Goal: Information Seeking & Learning: Learn about a topic

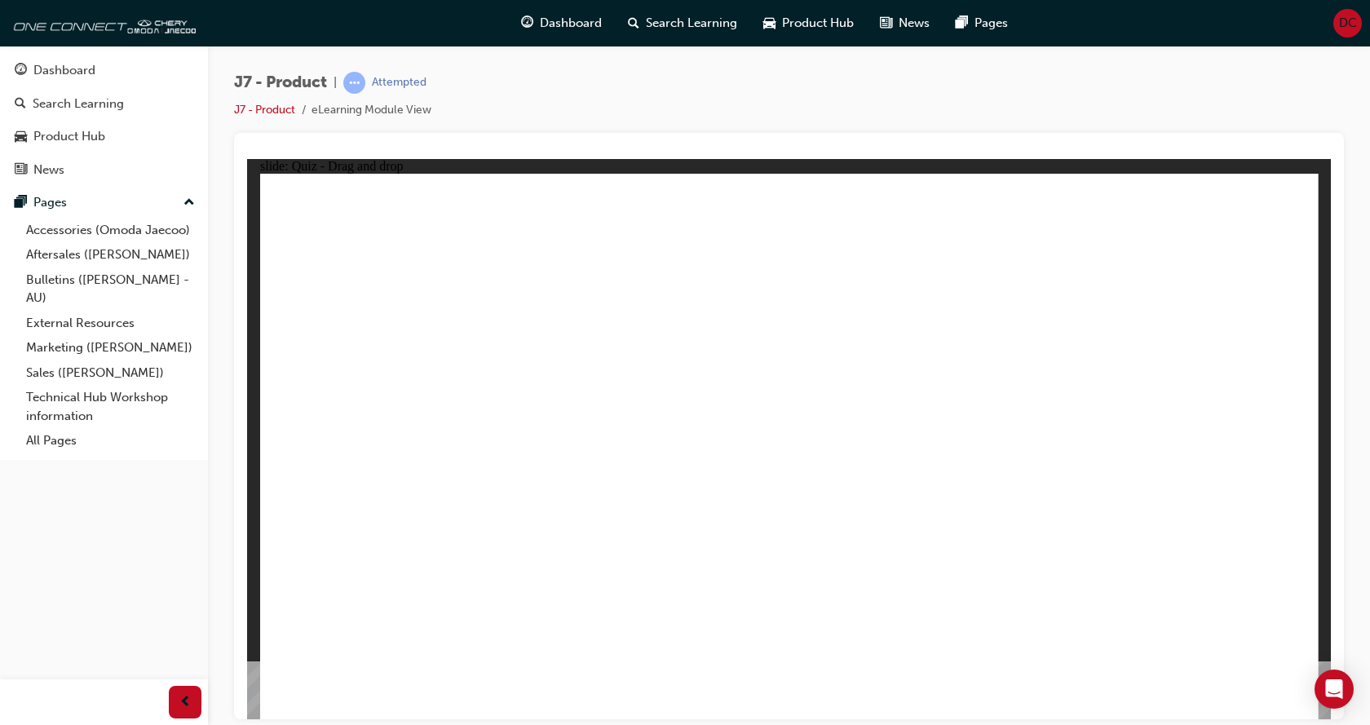
drag, startPoint x: 777, startPoint y: 241, endPoint x: 555, endPoint y: 559, distance: 387.4
drag, startPoint x: 991, startPoint y: 232, endPoint x: 962, endPoint y: 217, distance: 33.2
drag, startPoint x: 1031, startPoint y: 240, endPoint x: 562, endPoint y: 533, distance: 552.9
drag, startPoint x: 1222, startPoint y: 239, endPoint x: 1024, endPoint y: 534, distance: 355.6
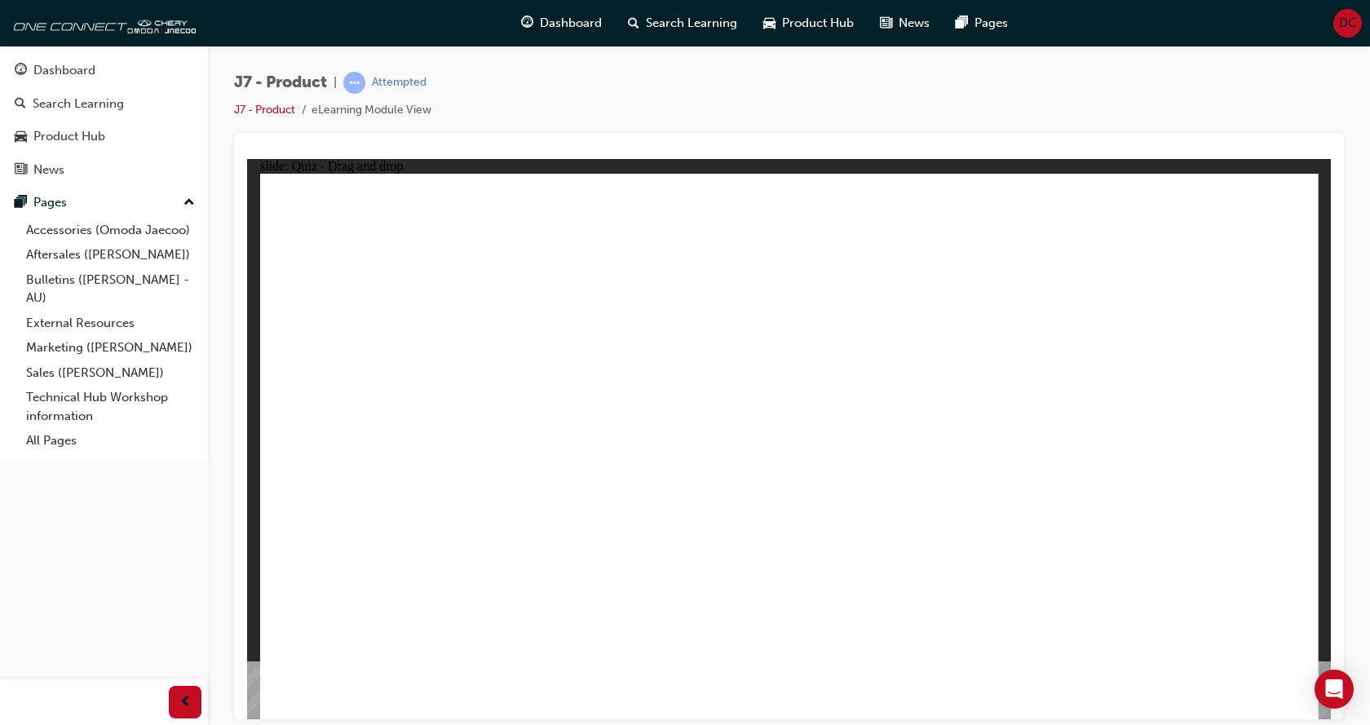
drag, startPoint x: 746, startPoint y: 240, endPoint x: 845, endPoint y: 560, distance: 334.6
drag, startPoint x: 830, startPoint y: 235, endPoint x: 869, endPoint y: 518, distance: 285.6
drag, startPoint x: 896, startPoint y: 230, endPoint x: 626, endPoint y: 536, distance: 407.4
drag, startPoint x: 951, startPoint y: 224, endPoint x: 952, endPoint y: 524, distance: 300.2
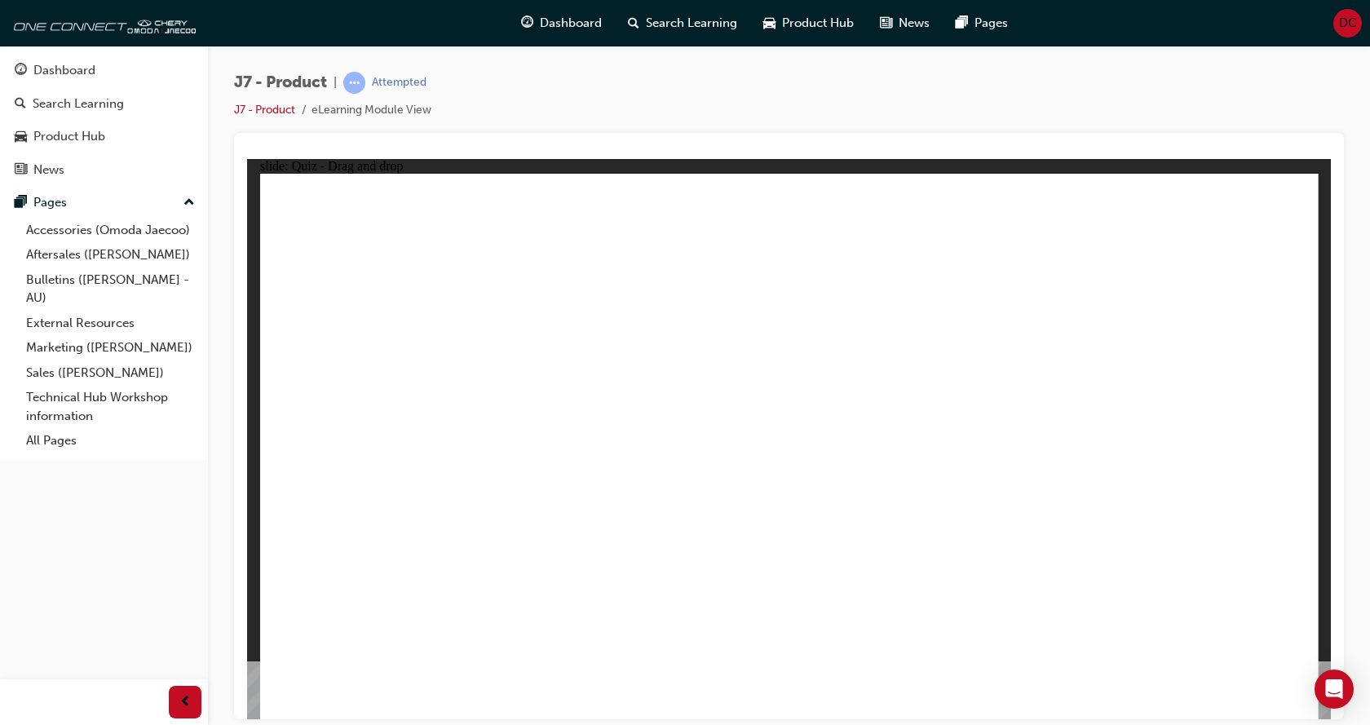
drag, startPoint x: 1066, startPoint y: 241, endPoint x: 627, endPoint y: 511, distance: 515.2
drag, startPoint x: 1134, startPoint y: 247, endPoint x: 626, endPoint y: 533, distance: 582.5
drag, startPoint x: 743, startPoint y: 277, endPoint x: 626, endPoint y: 525, distance: 274.8
drag, startPoint x: 832, startPoint y: 284, endPoint x: 683, endPoint y: 541, distance: 297.1
drag, startPoint x: 893, startPoint y: 273, endPoint x: 980, endPoint y: 530, distance: 271.4
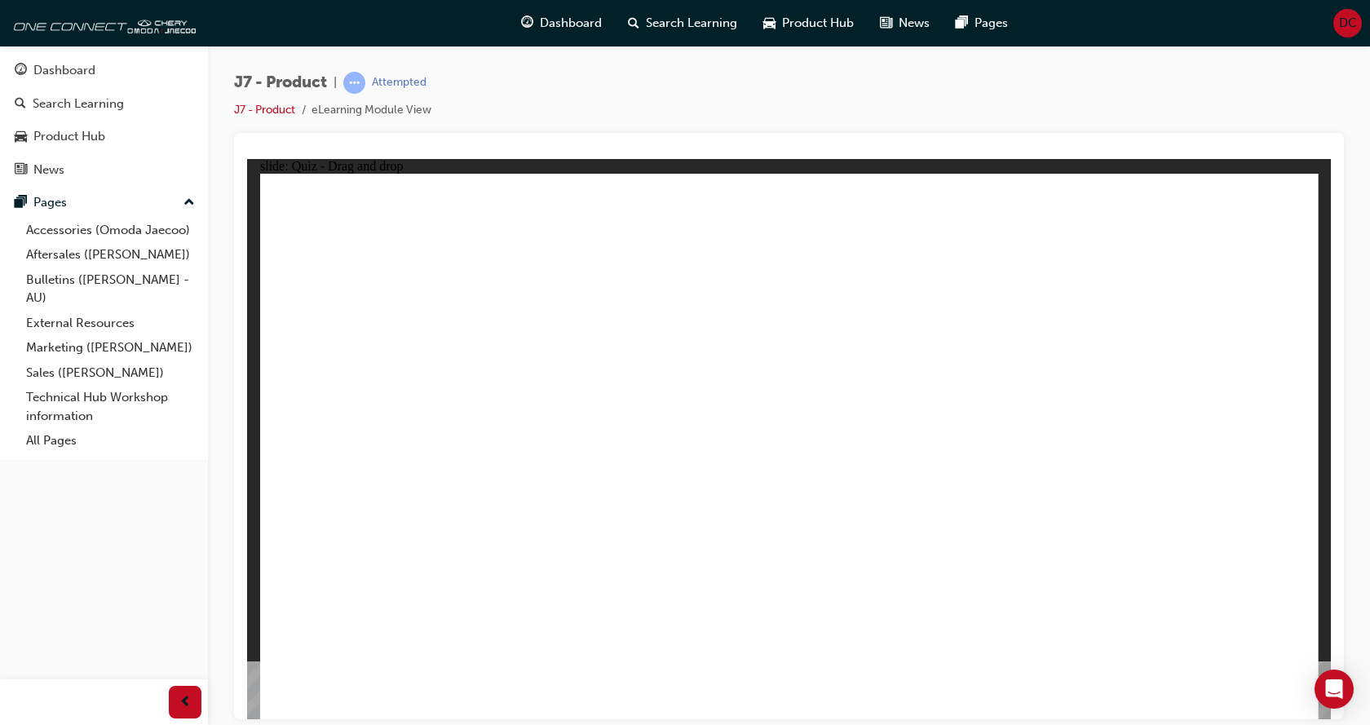
drag, startPoint x: 944, startPoint y: 266, endPoint x: 534, endPoint y: 533, distance: 489.1
drag, startPoint x: 1043, startPoint y: 280, endPoint x: 1050, endPoint y: 555, distance: 275.0
drag, startPoint x: 1131, startPoint y: 269, endPoint x: 616, endPoint y: 542, distance: 583.1
drag, startPoint x: 1185, startPoint y: 251, endPoint x: 1021, endPoint y: 578, distance: 365.9
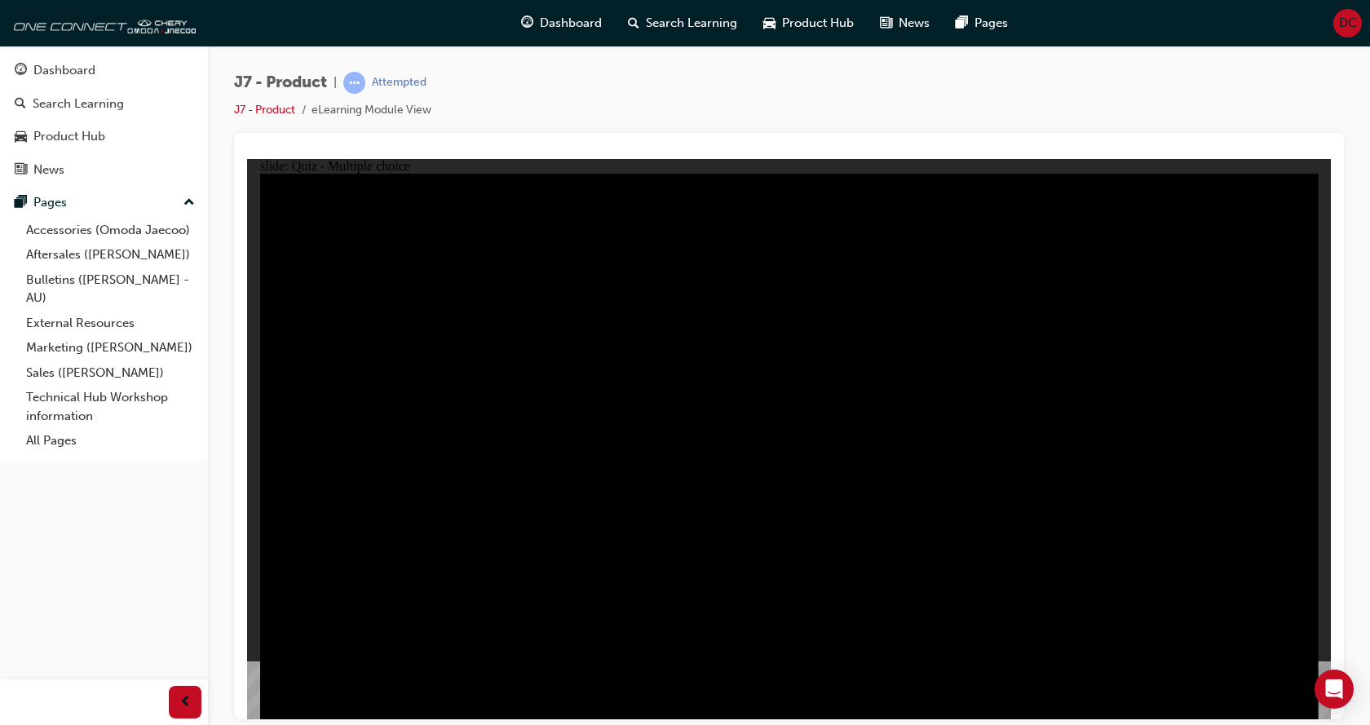
radio input "true"
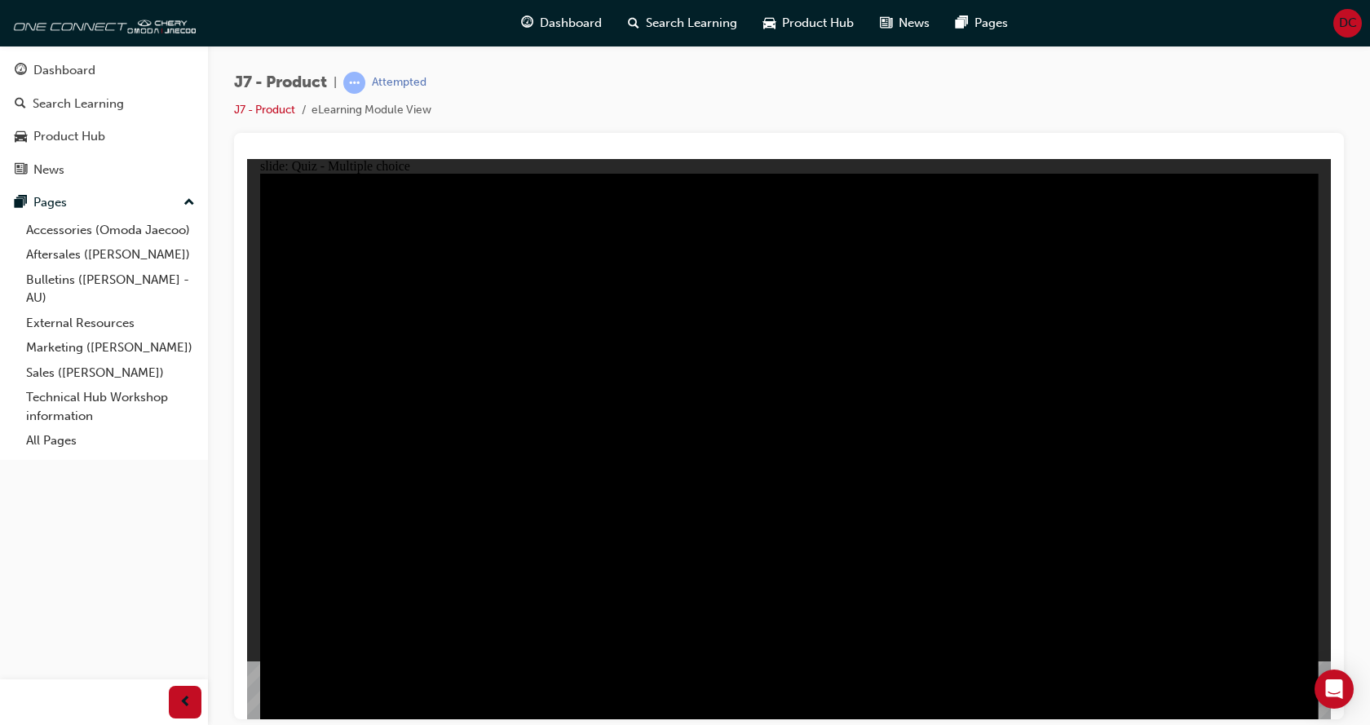
radio input "true"
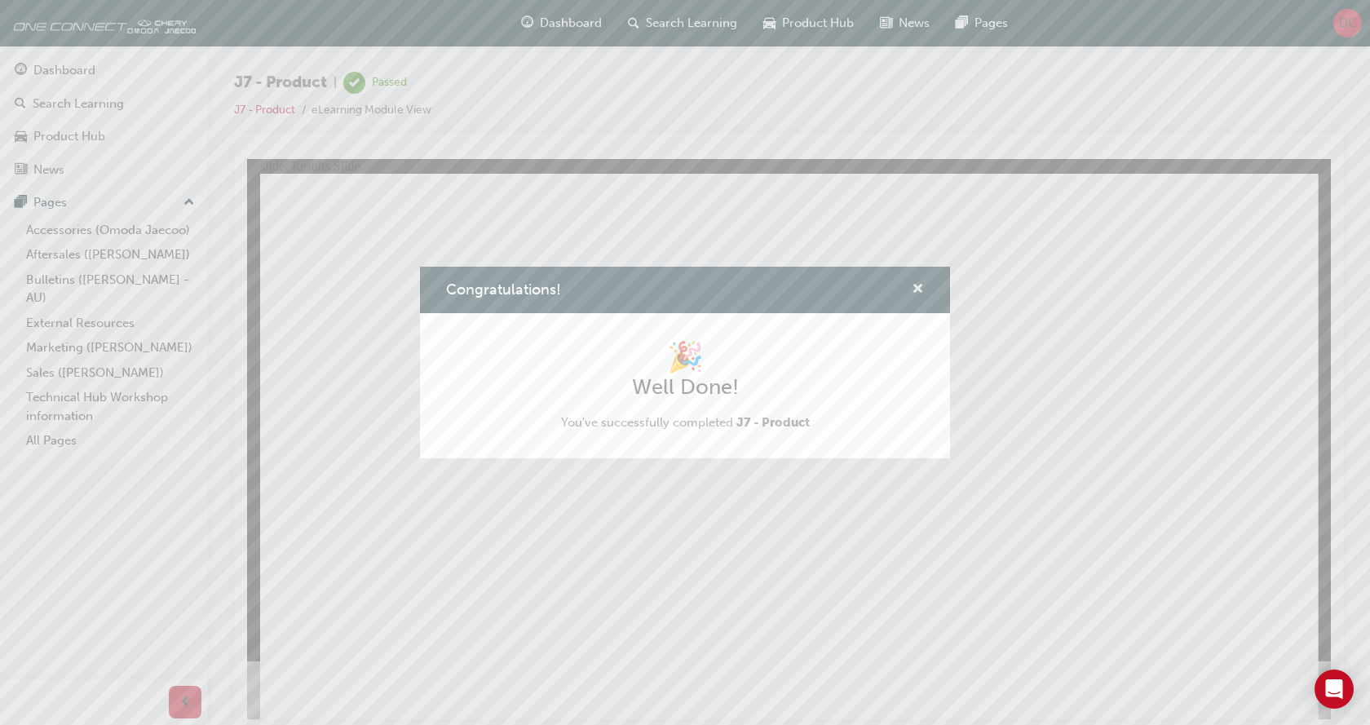
click at [917, 293] on span "cross-icon" at bounding box center [918, 290] width 12 height 15
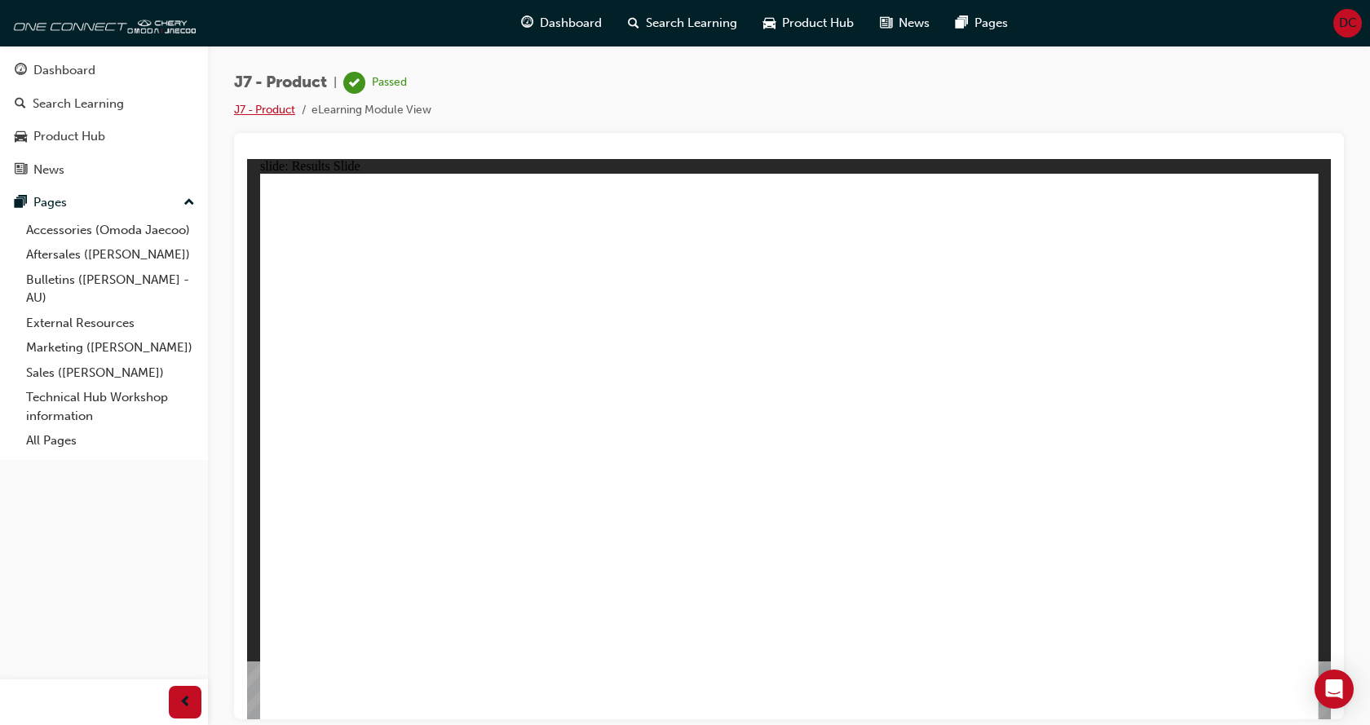
click at [263, 107] on link "J7 - Product" at bounding box center [264, 110] width 61 height 14
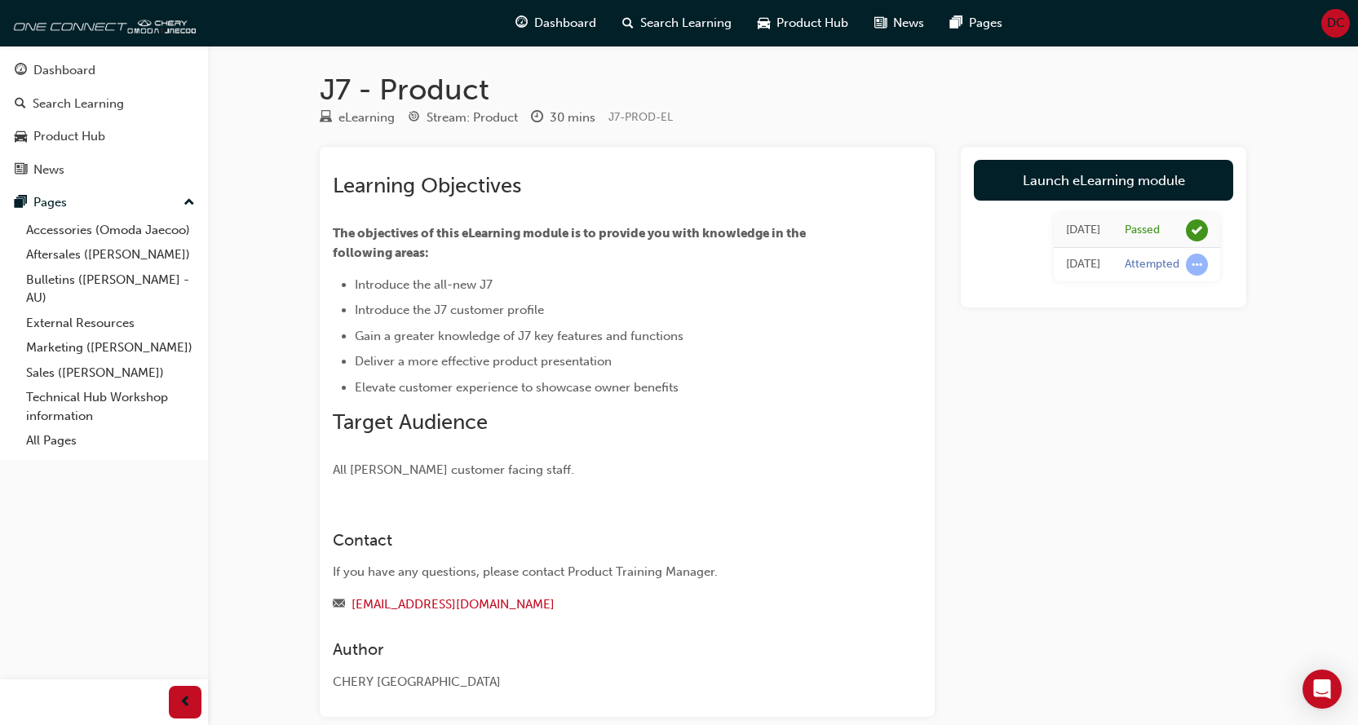
scroll to position [85, 0]
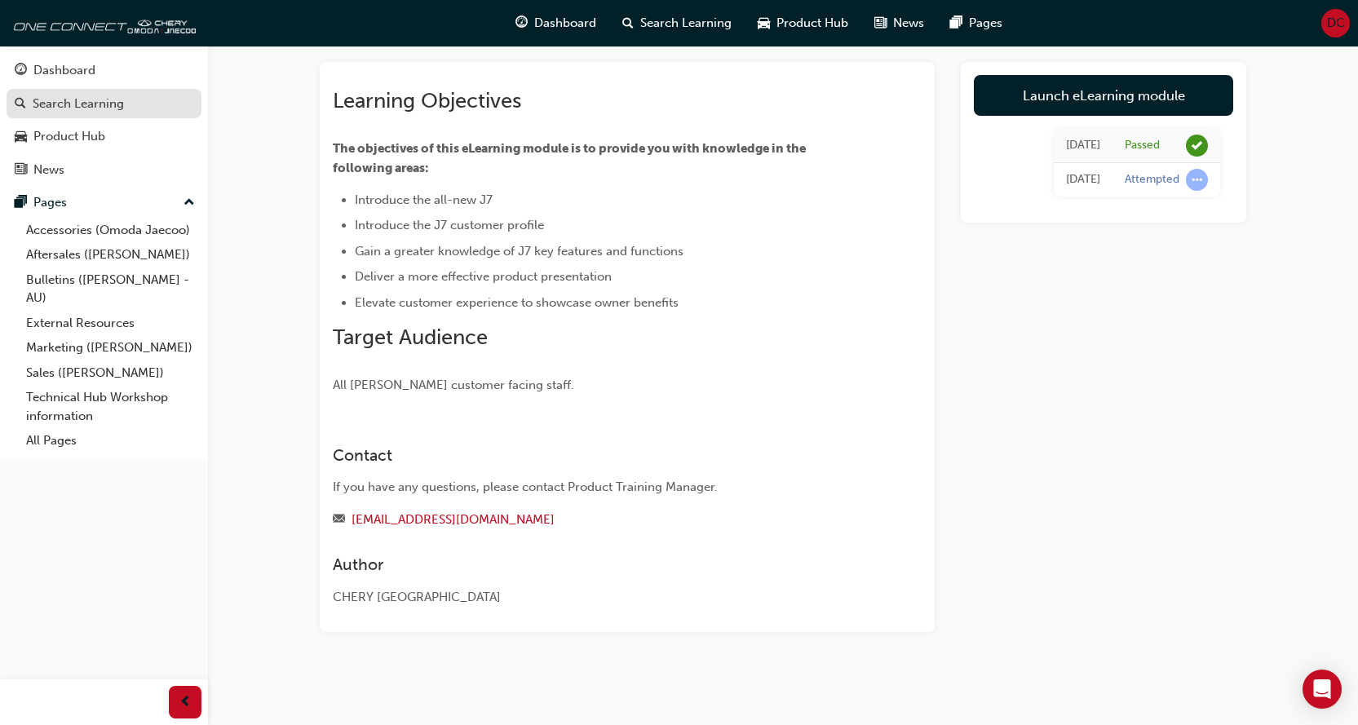
click at [77, 103] on div "Search Learning" at bounding box center [78, 104] width 91 height 19
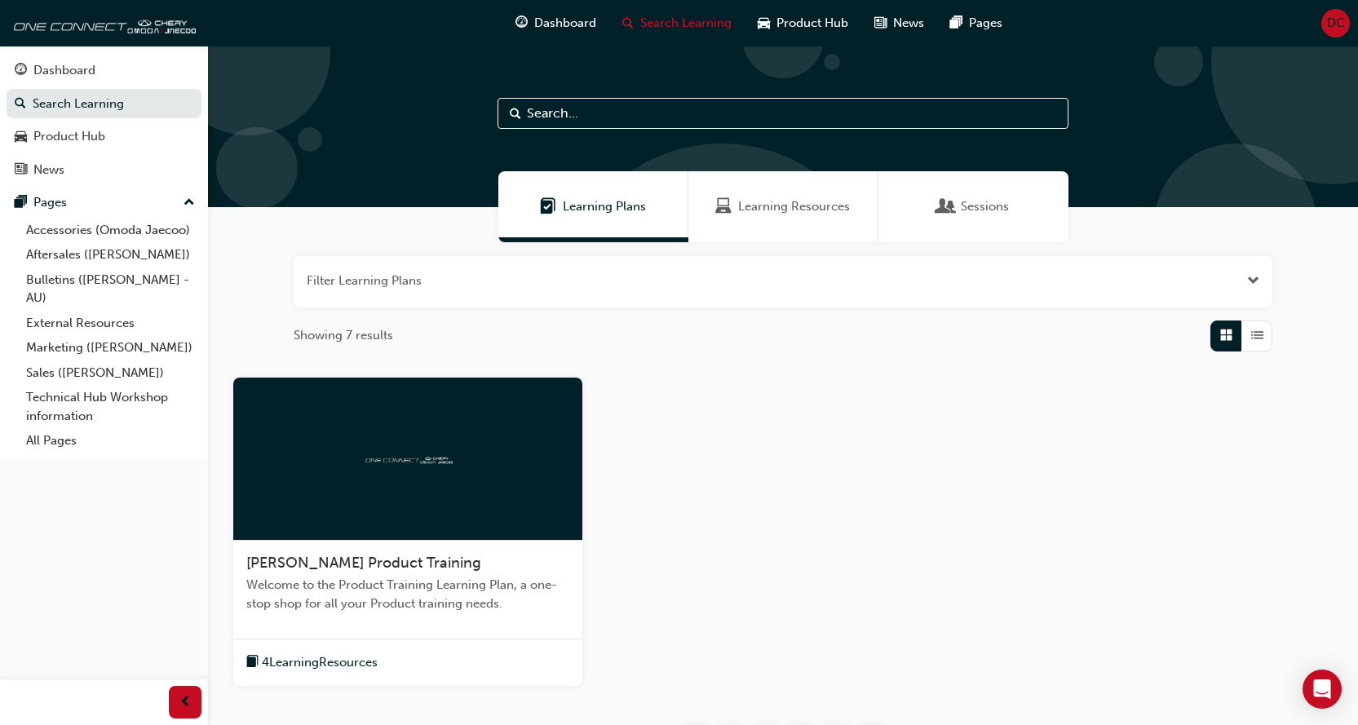
click at [434, 432] on div at bounding box center [407, 459] width 349 height 163
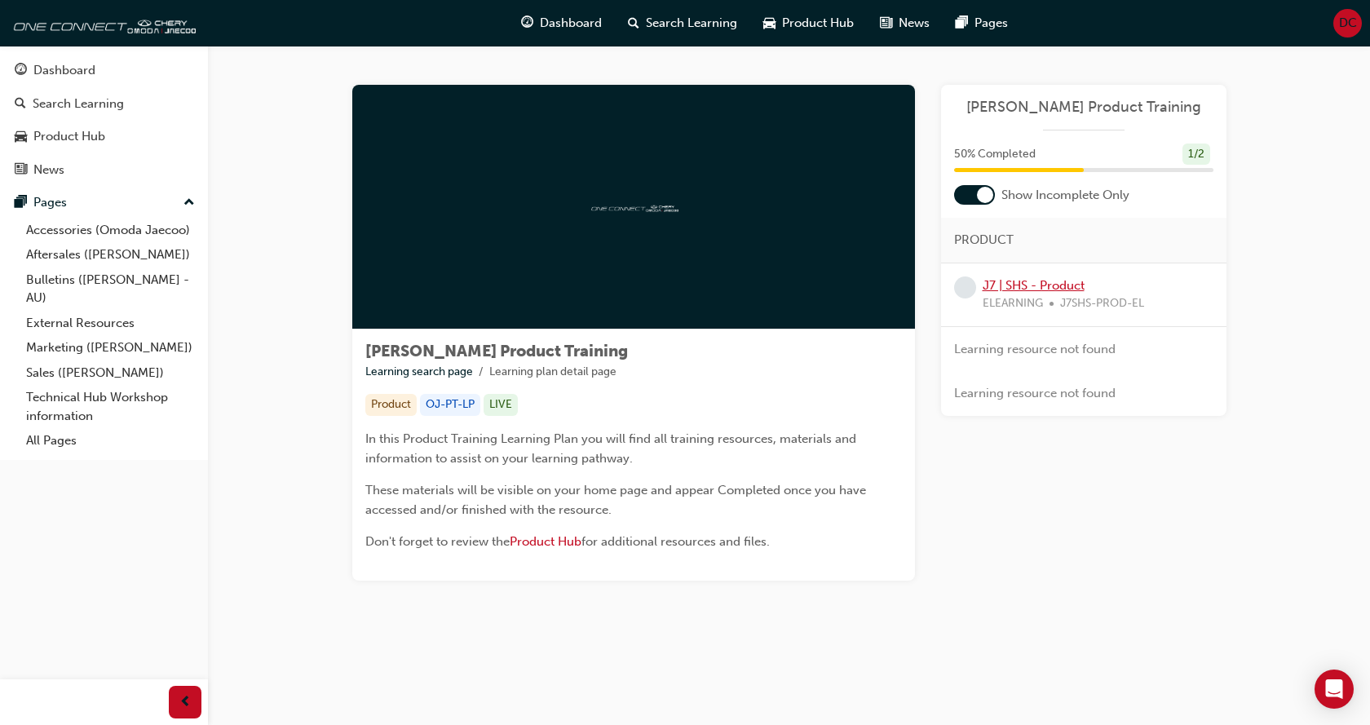
click at [1035, 283] on link "J7 | SHS - Product" at bounding box center [1034, 285] width 102 height 15
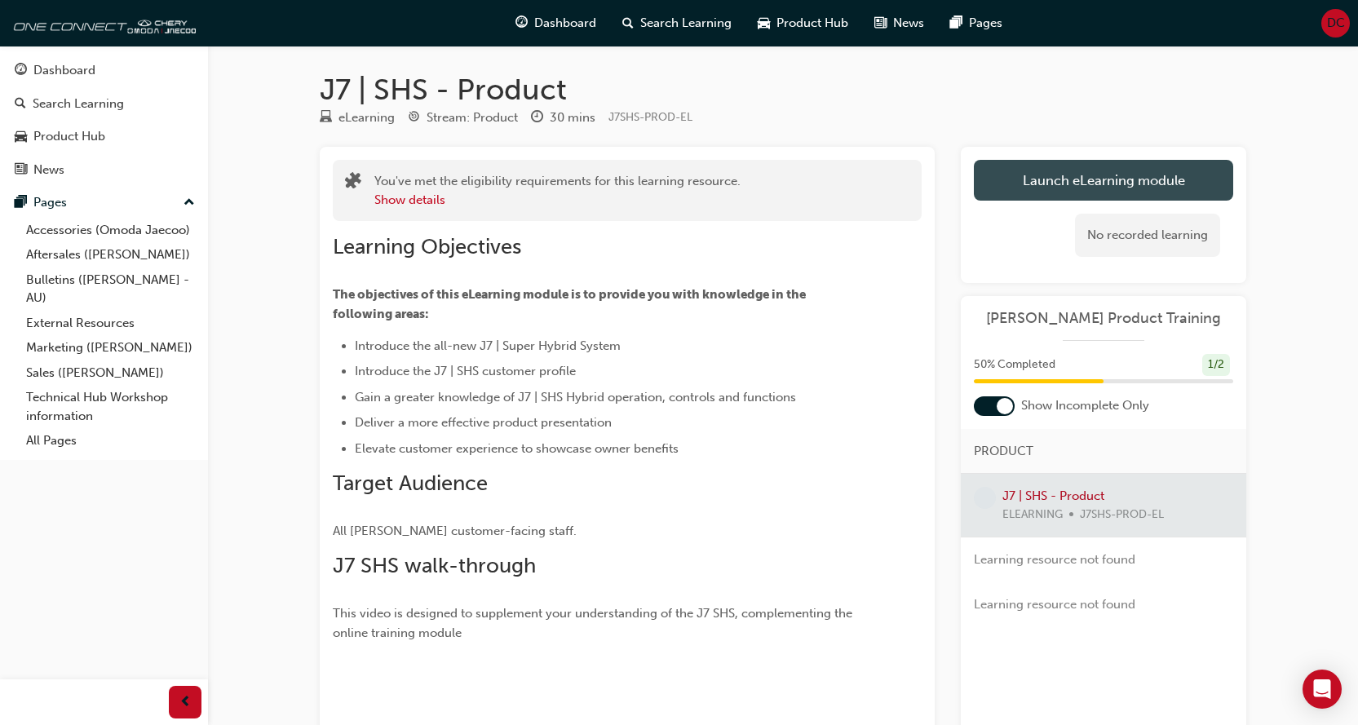
click at [1077, 173] on link "Launch eLearning module" at bounding box center [1103, 180] width 259 height 41
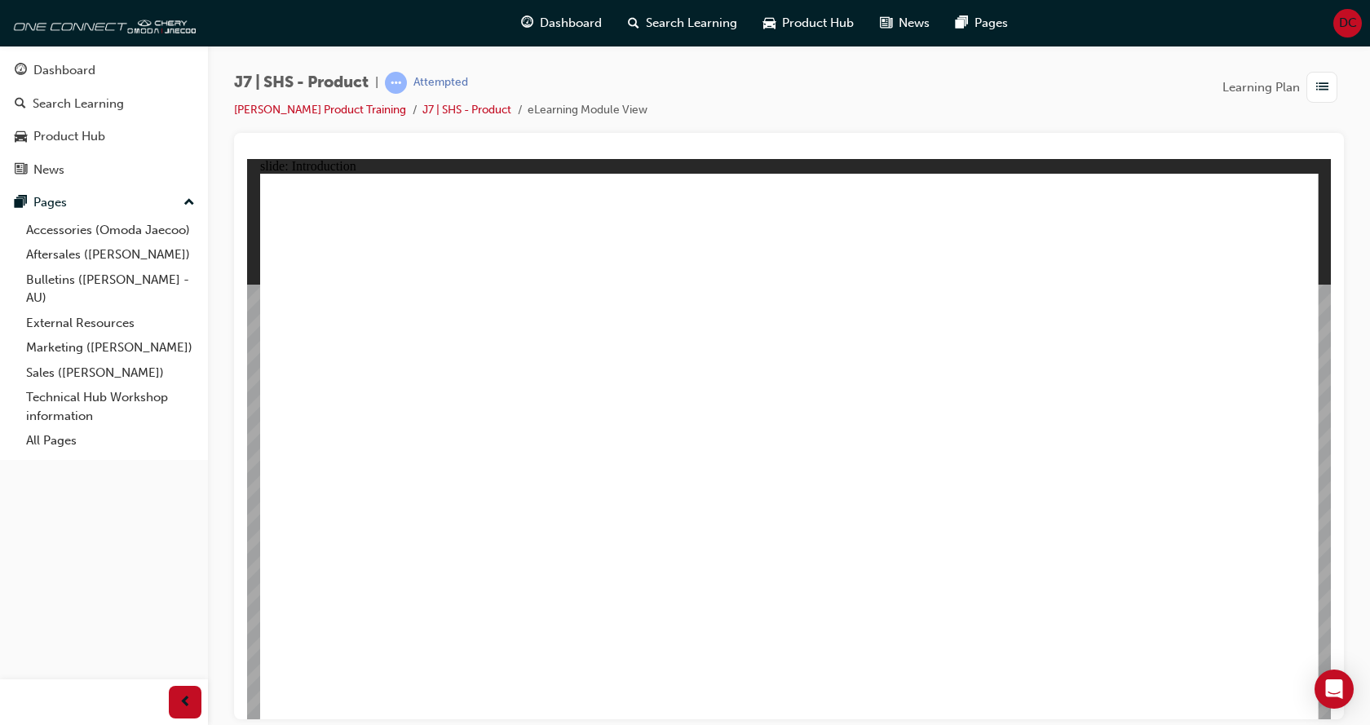
drag, startPoint x: 577, startPoint y: 544, endPoint x: 588, endPoint y: 542, distance: 11.5
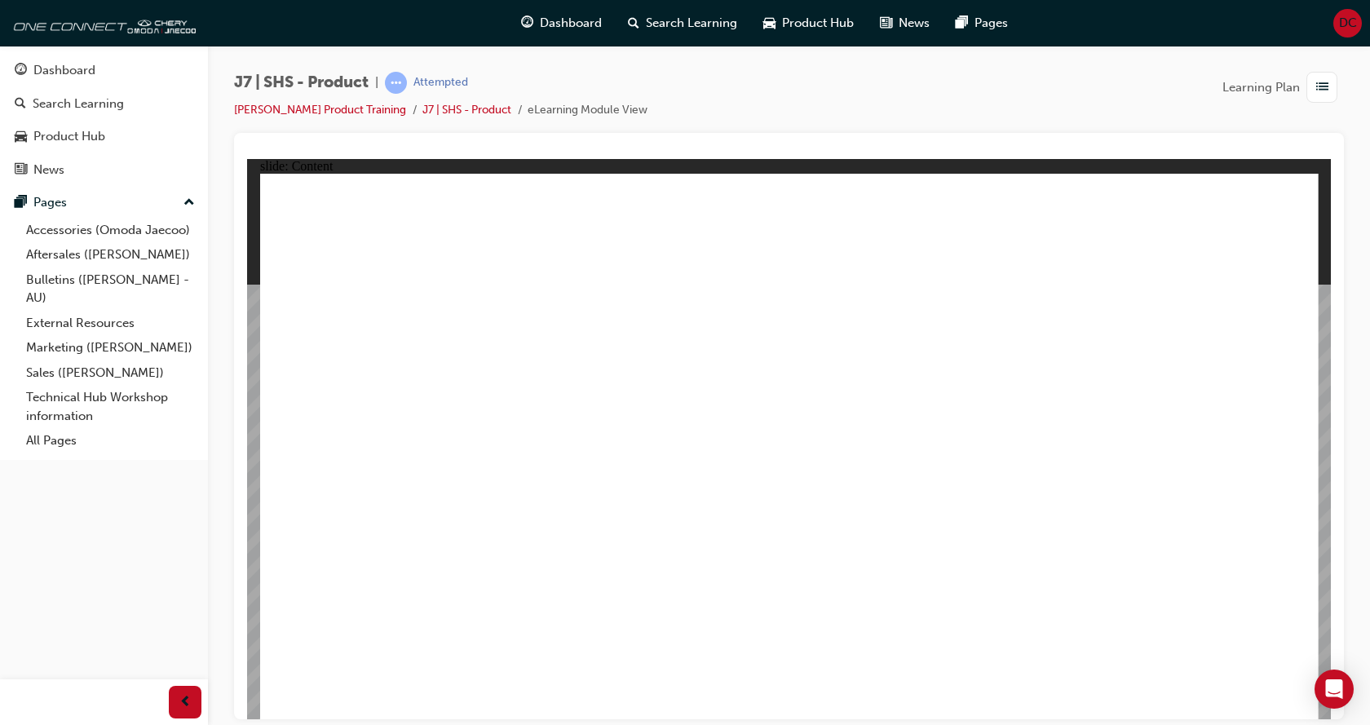
drag, startPoint x: 914, startPoint y: 366, endPoint x: 1084, endPoint y: 326, distance: 175.1
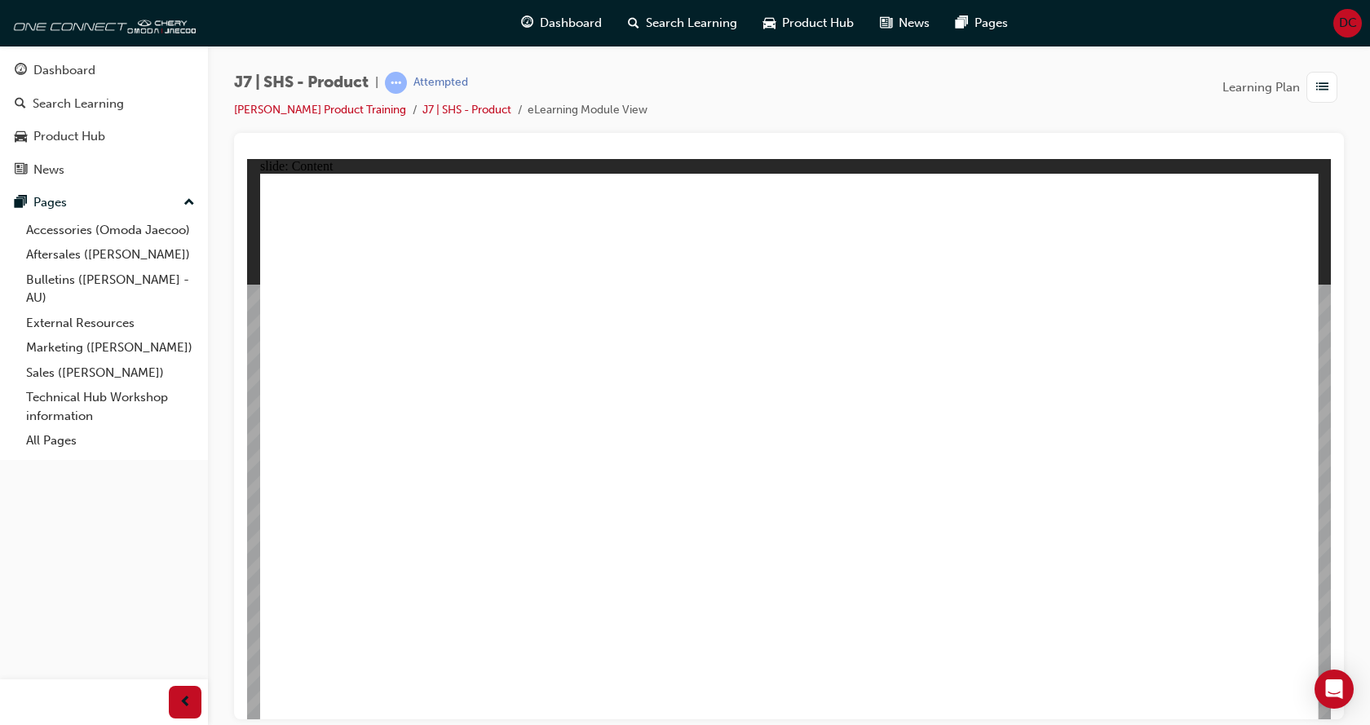
drag, startPoint x: 927, startPoint y: 348, endPoint x: 864, endPoint y: 334, distance: 65.1
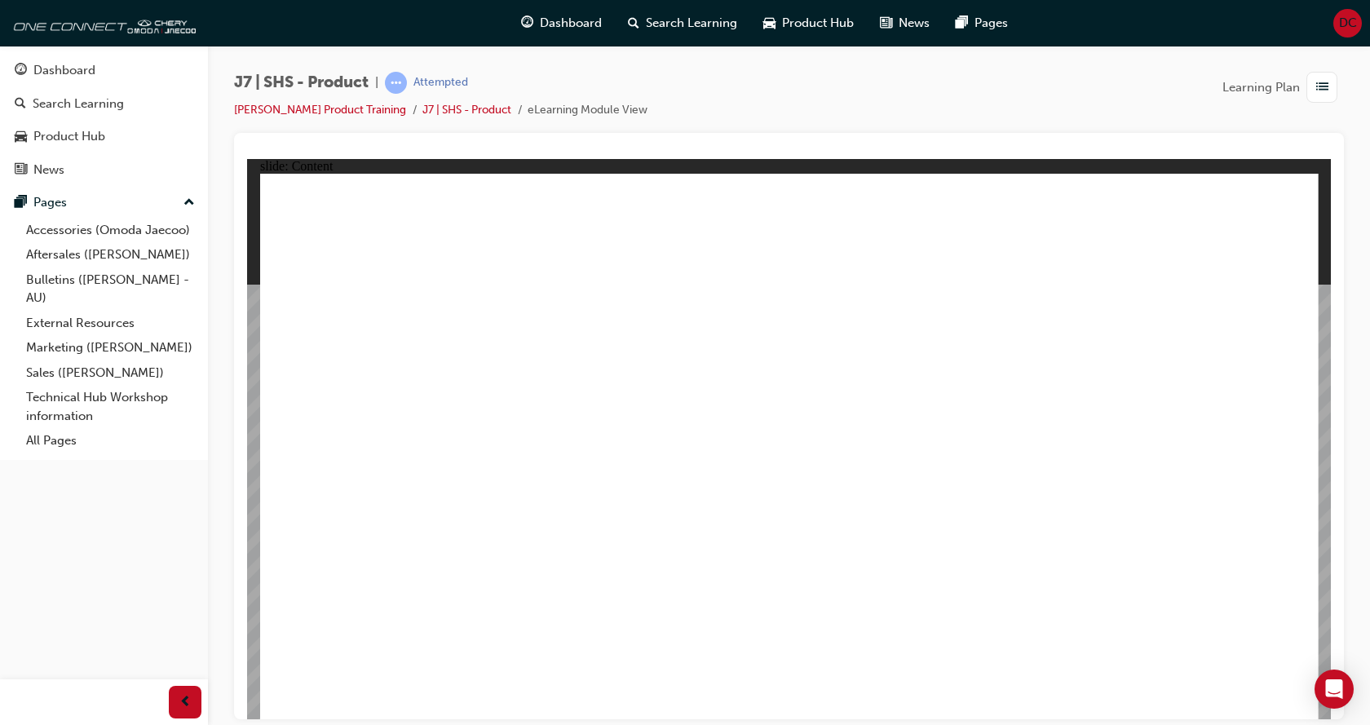
drag, startPoint x: 1284, startPoint y: 697, endPoint x: 1103, endPoint y: 475, distance: 286.4
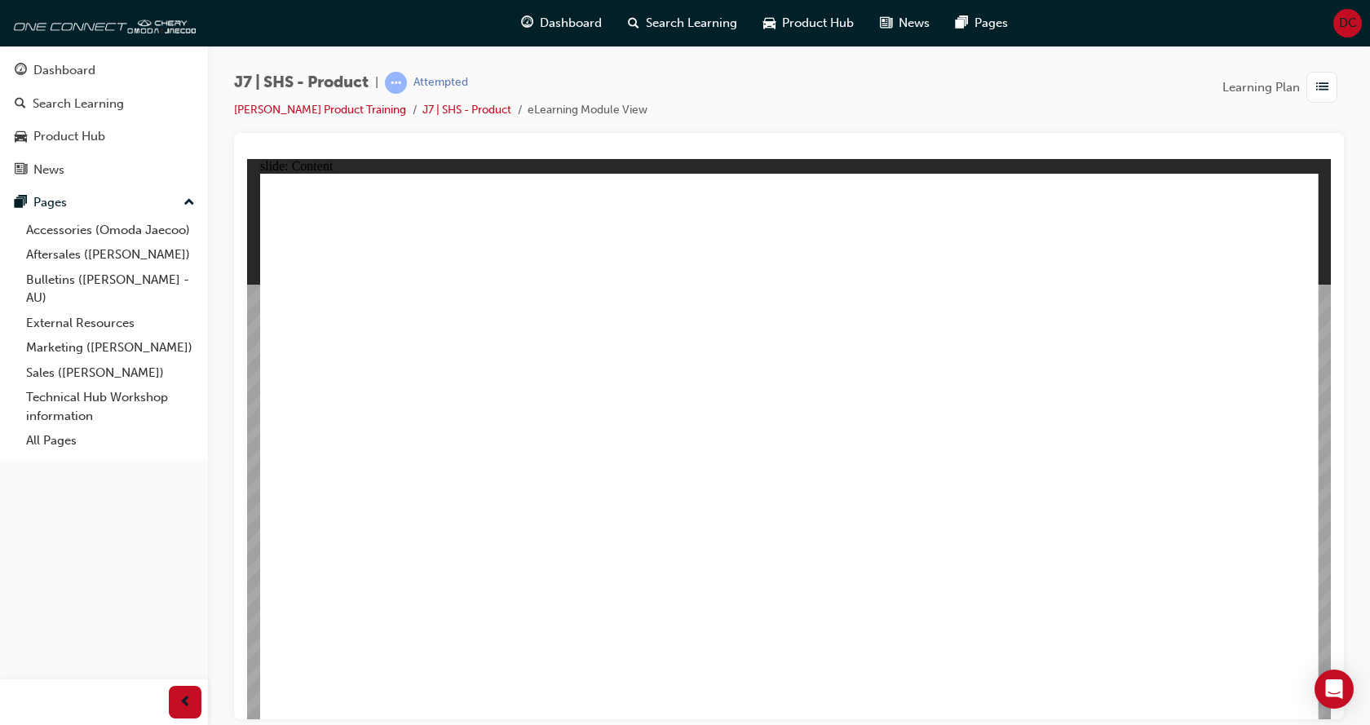
drag, startPoint x: 879, startPoint y: 591, endPoint x: 883, endPoint y: 603, distance: 12.9
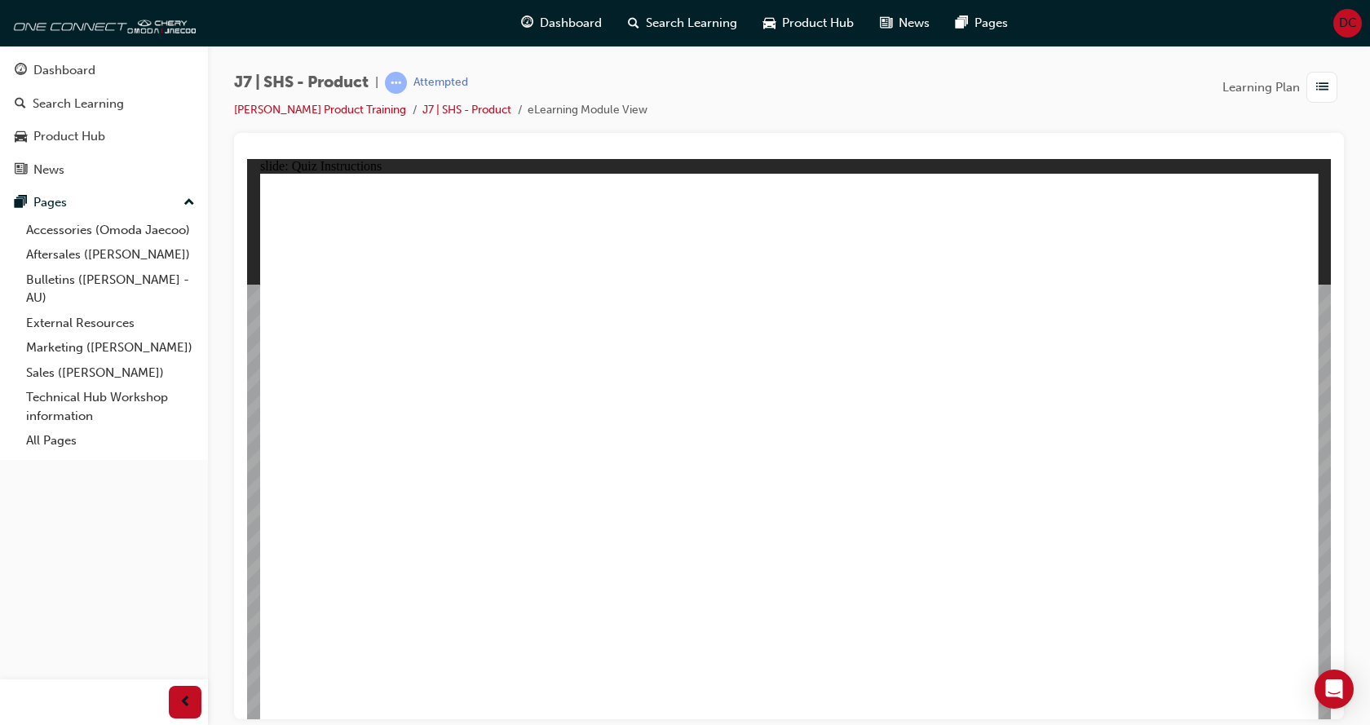
radio input "true"
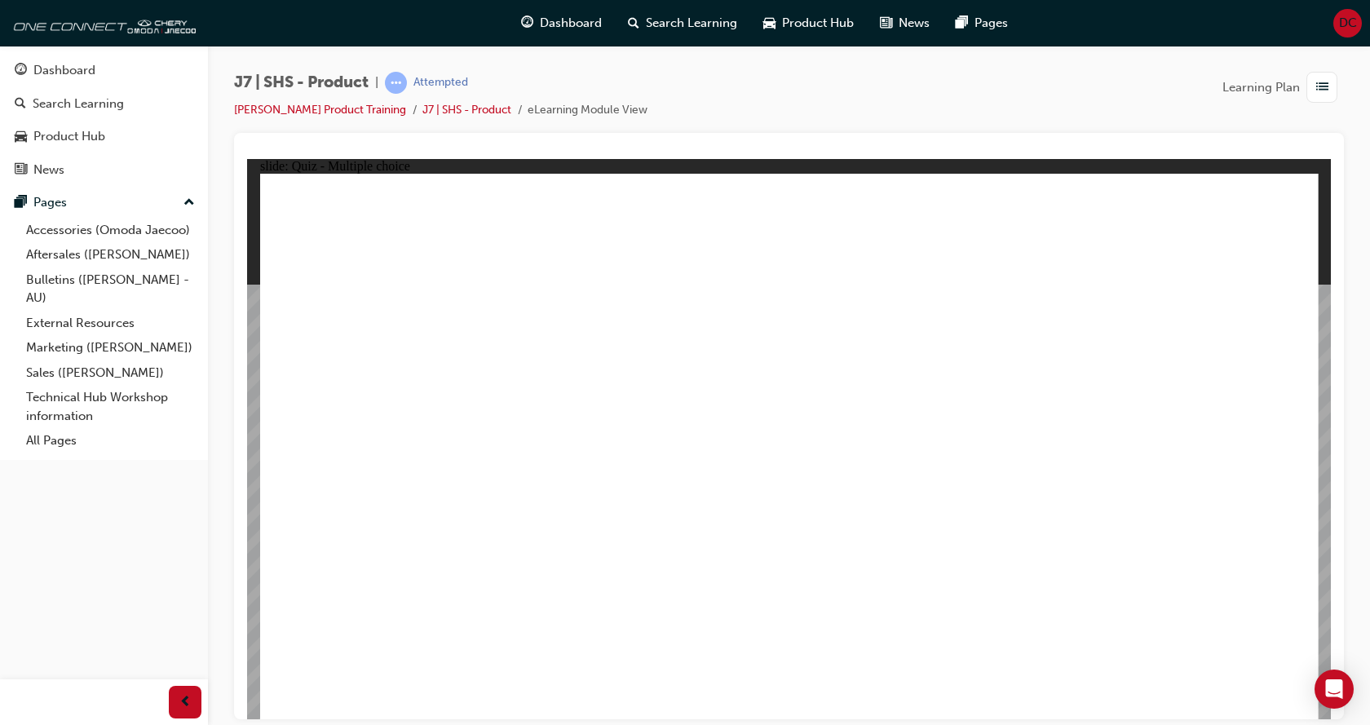
radio input "false"
radio input "true"
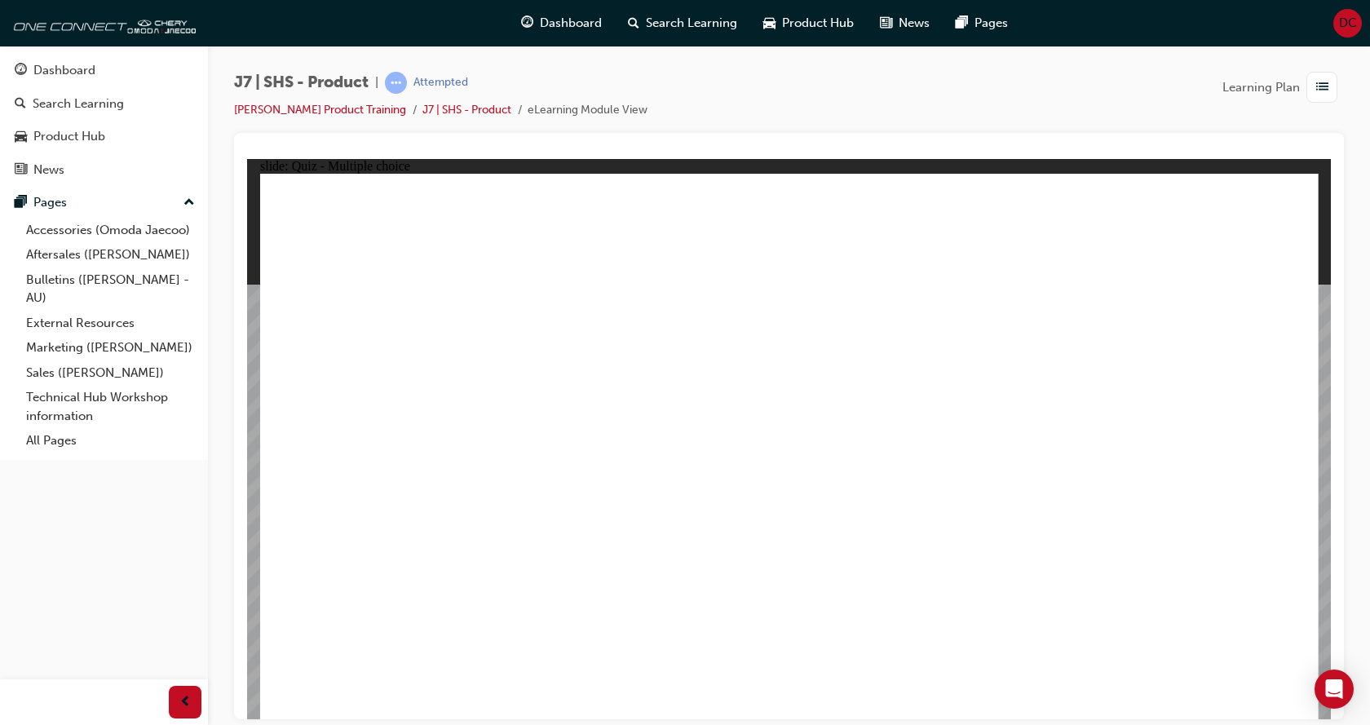
radio input "true"
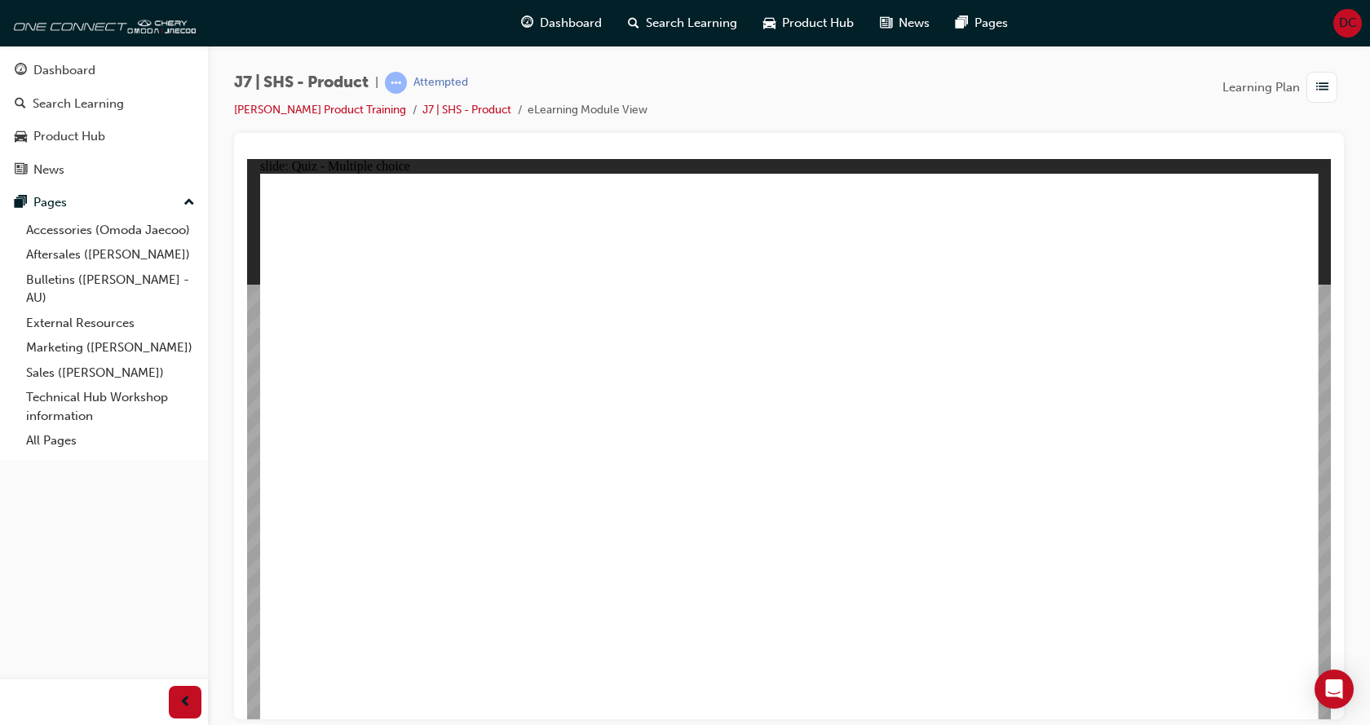
radio input "true"
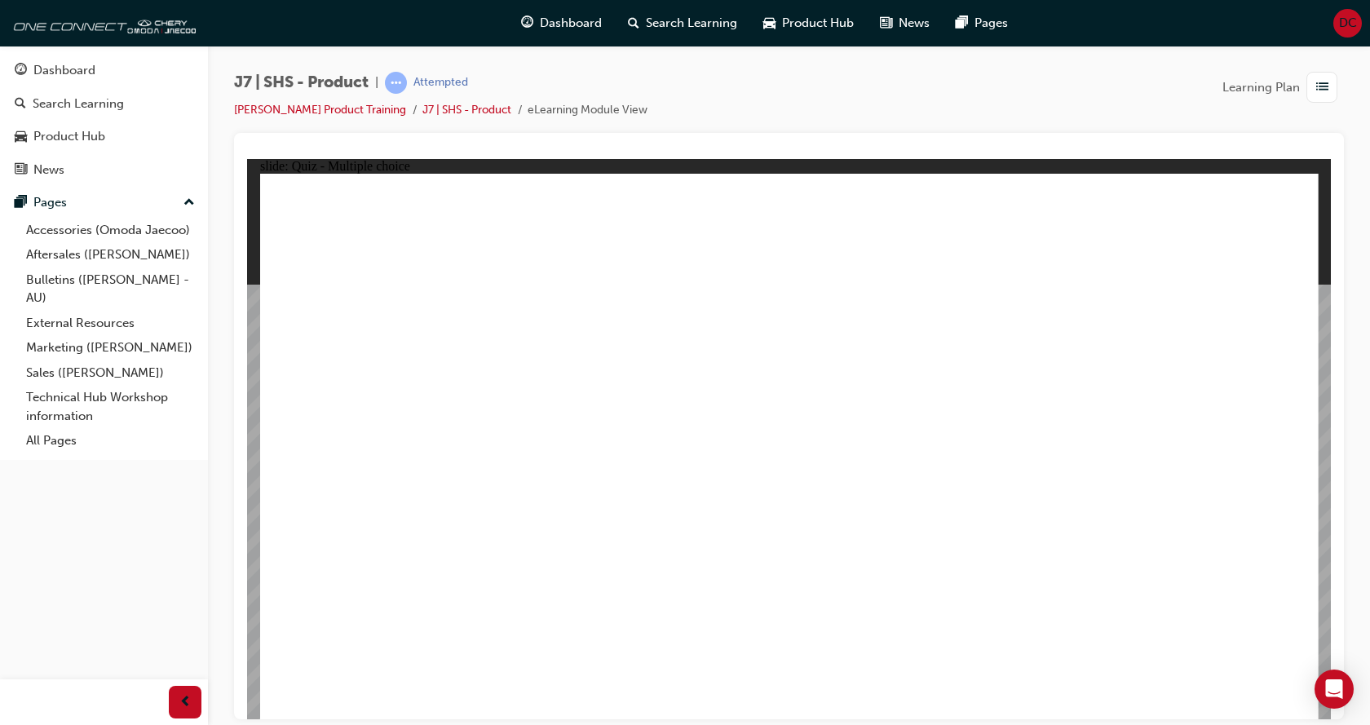
radio input "true"
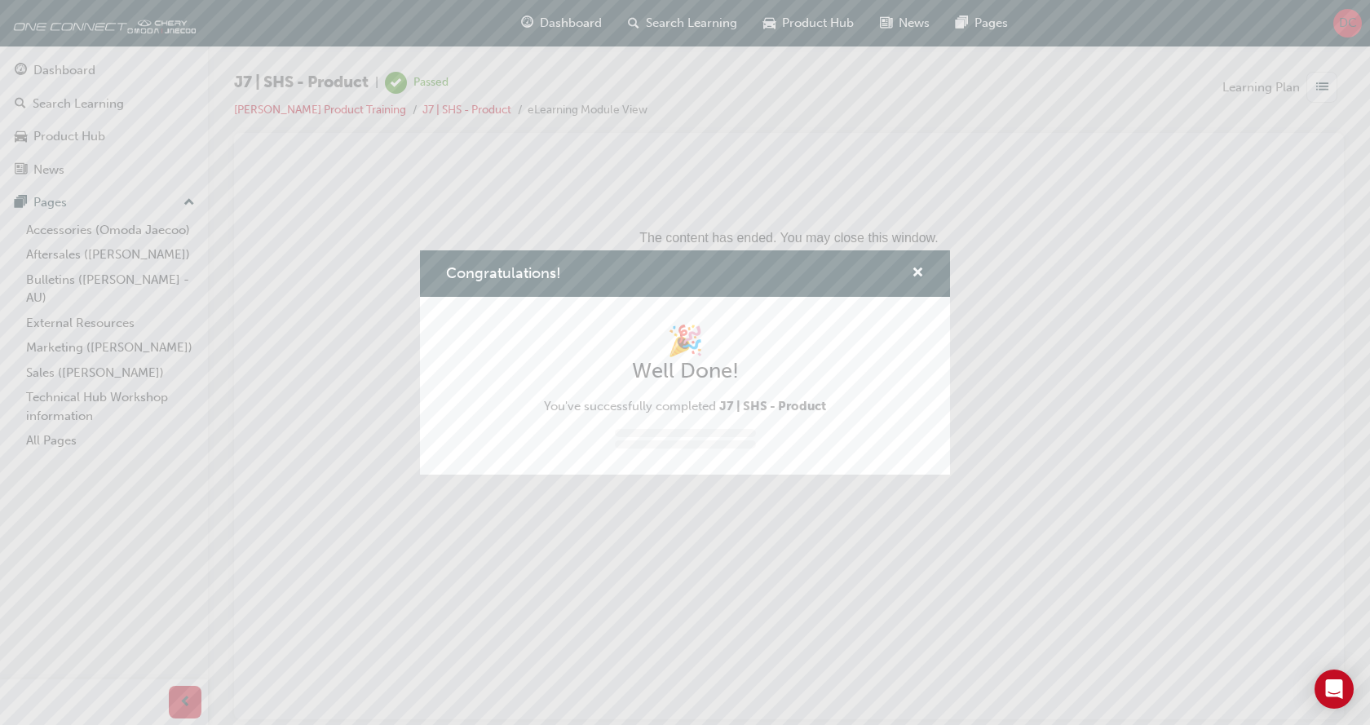
click at [915, 262] on div "Congratulations!" at bounding box center [685, 273] width 530 height 46
click at [917, 275] on span "cross-icon" at bounding box center [918, 274] width 12 height 15
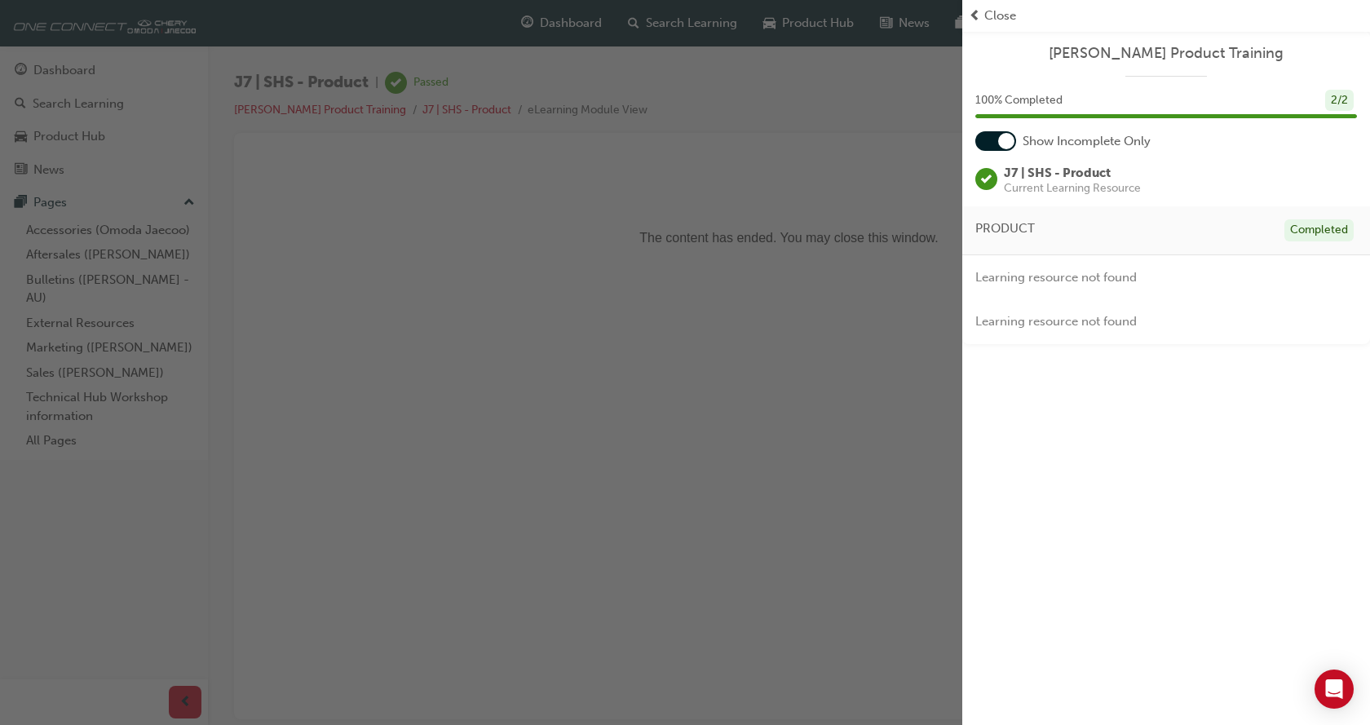
click at [974, 9] on span "prev-icon" at bounding box center [975, 16] width 12 height 19
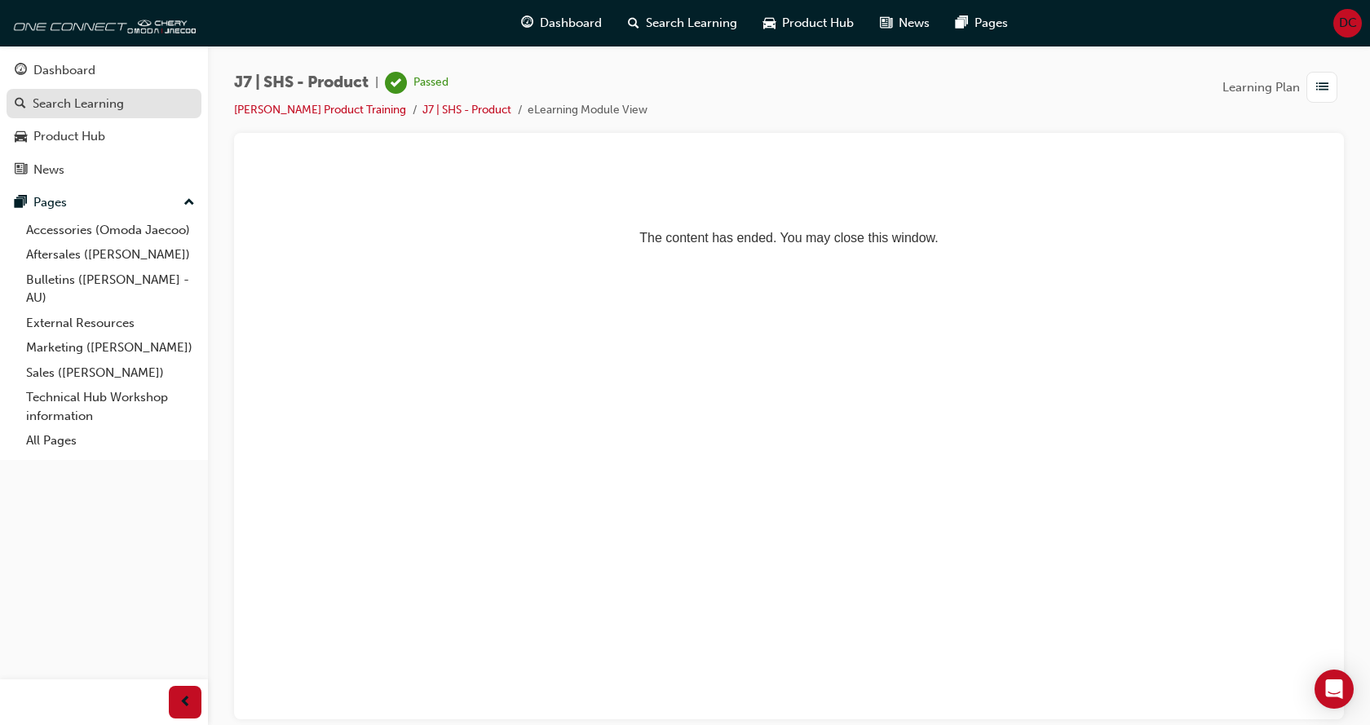
click at [48, 95] on div "Search Learning" at bounding box center [78, 104] width 91 height 19
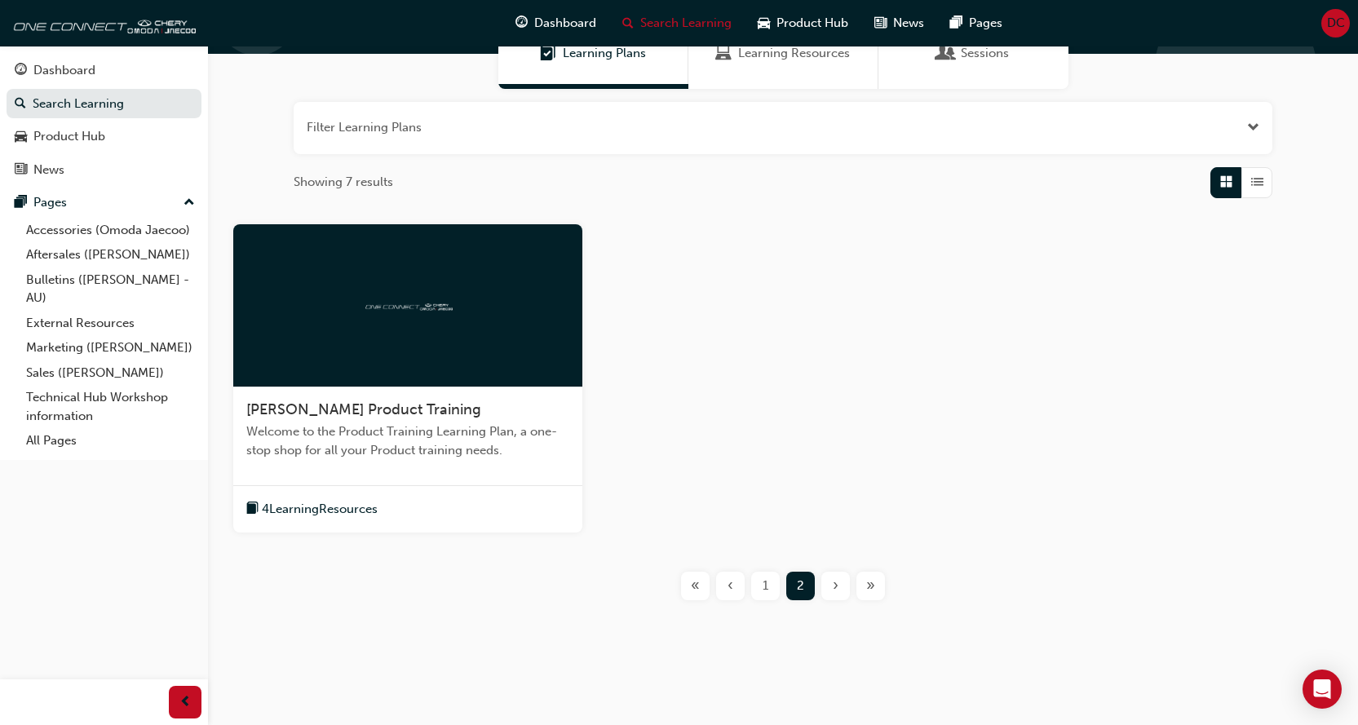
scroll to position [161, 0]
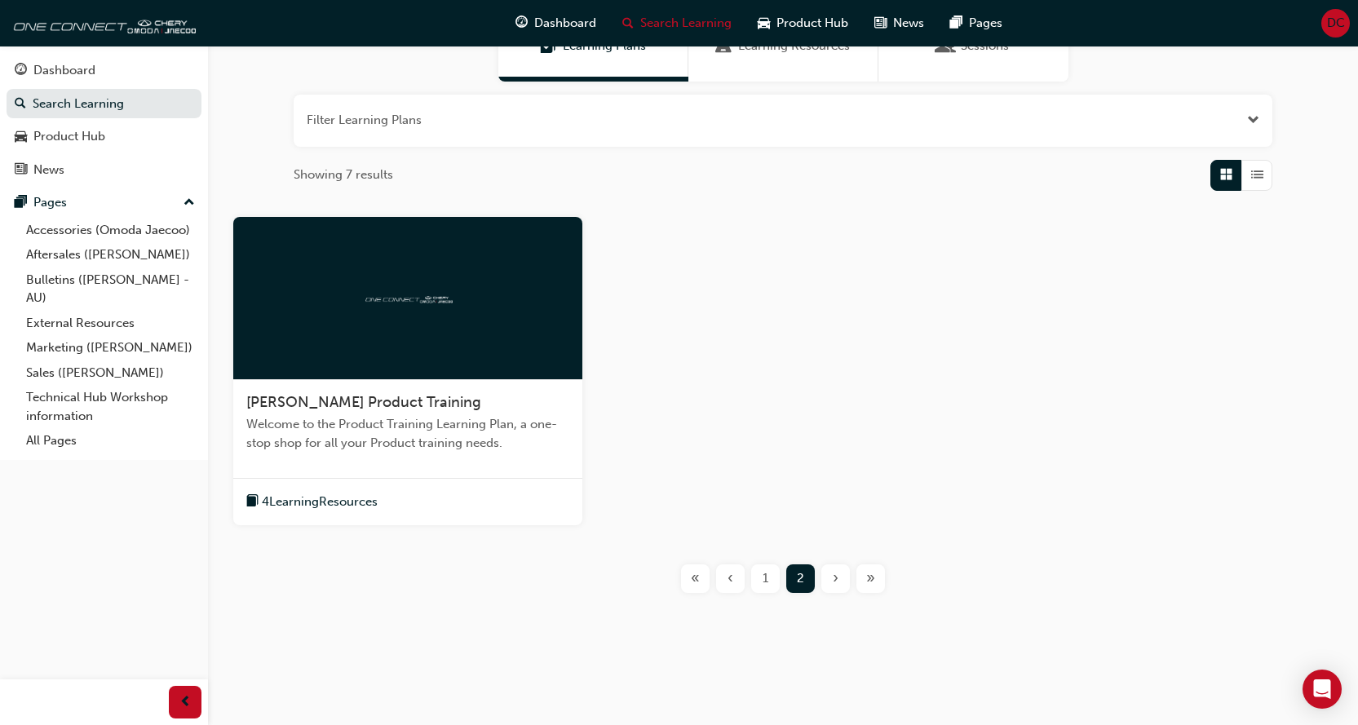
click at [766, 583] on span "1" at bounding box center [766, 578] width 6 height 19
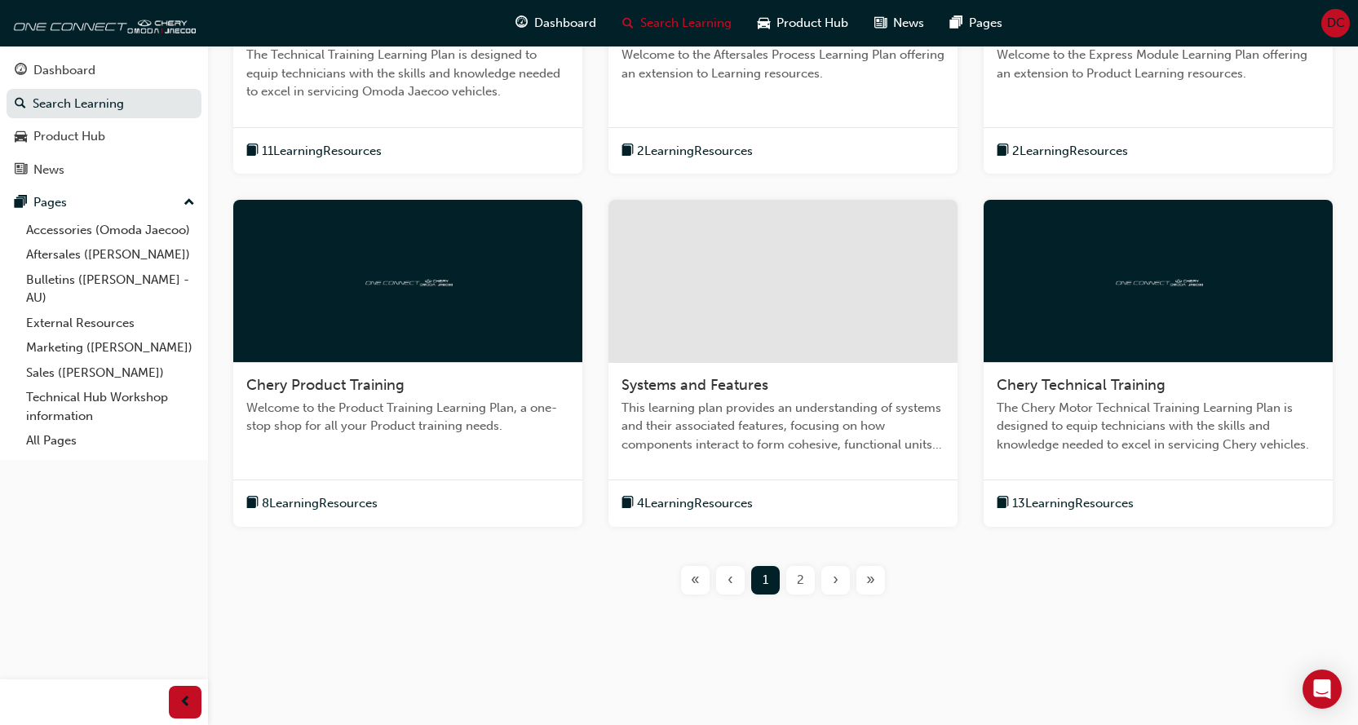
scroll to position [532, 0]
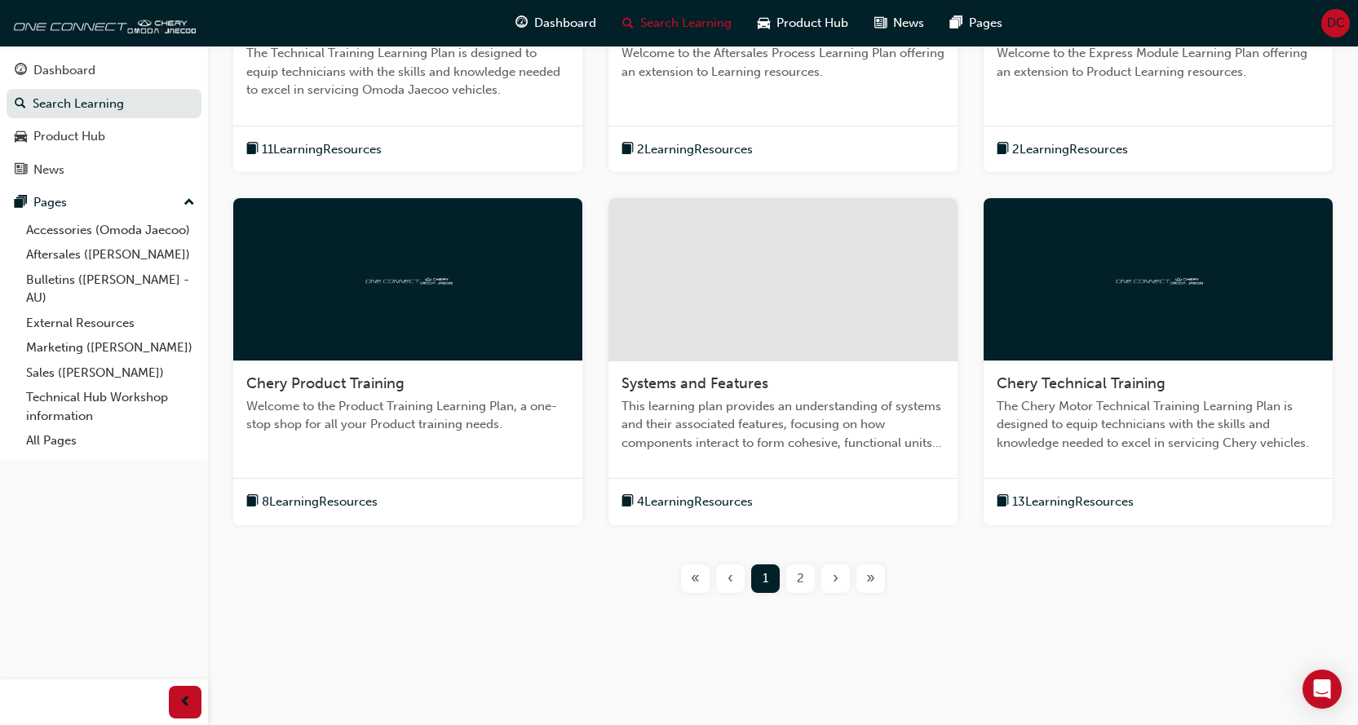
click at [794, 576] on div "2" at bounding box center [800, 578] width 29 height 29
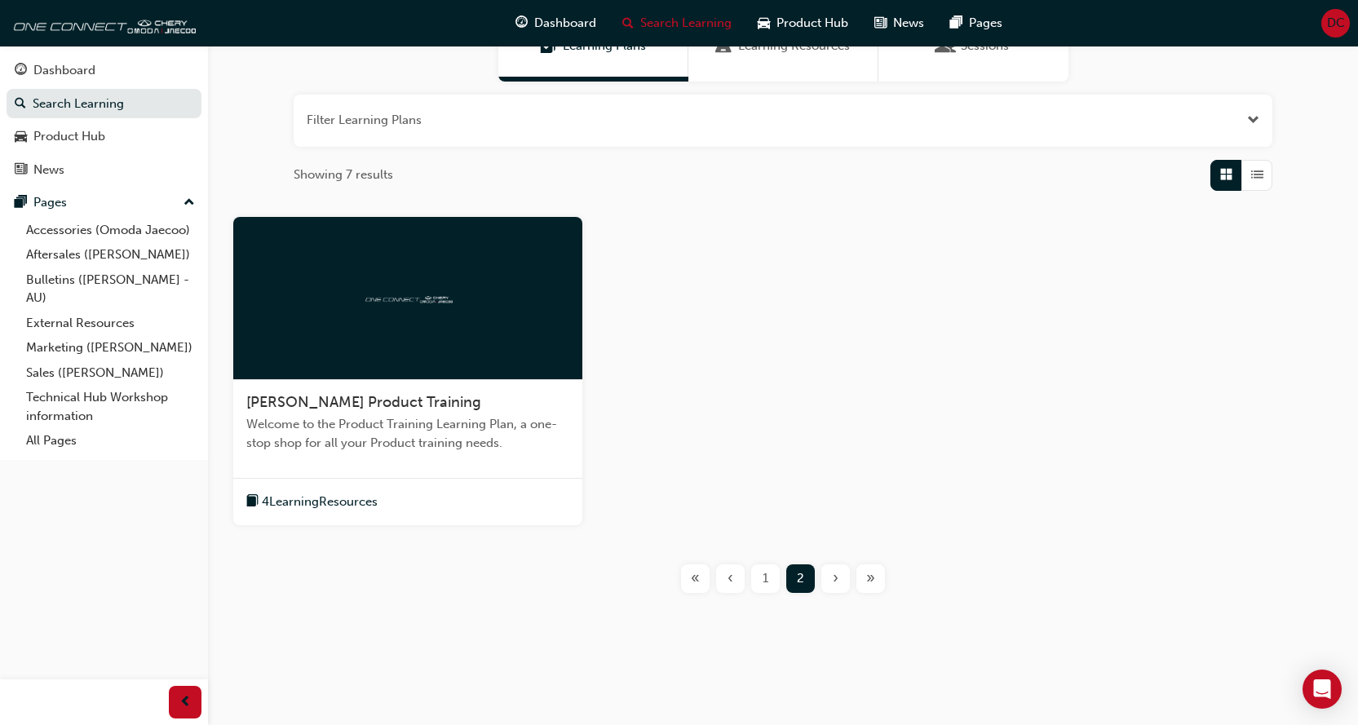
scroll to position [161, 0]
click at [239, 276] on div at bounding box center [407, 298] width 349 height 163
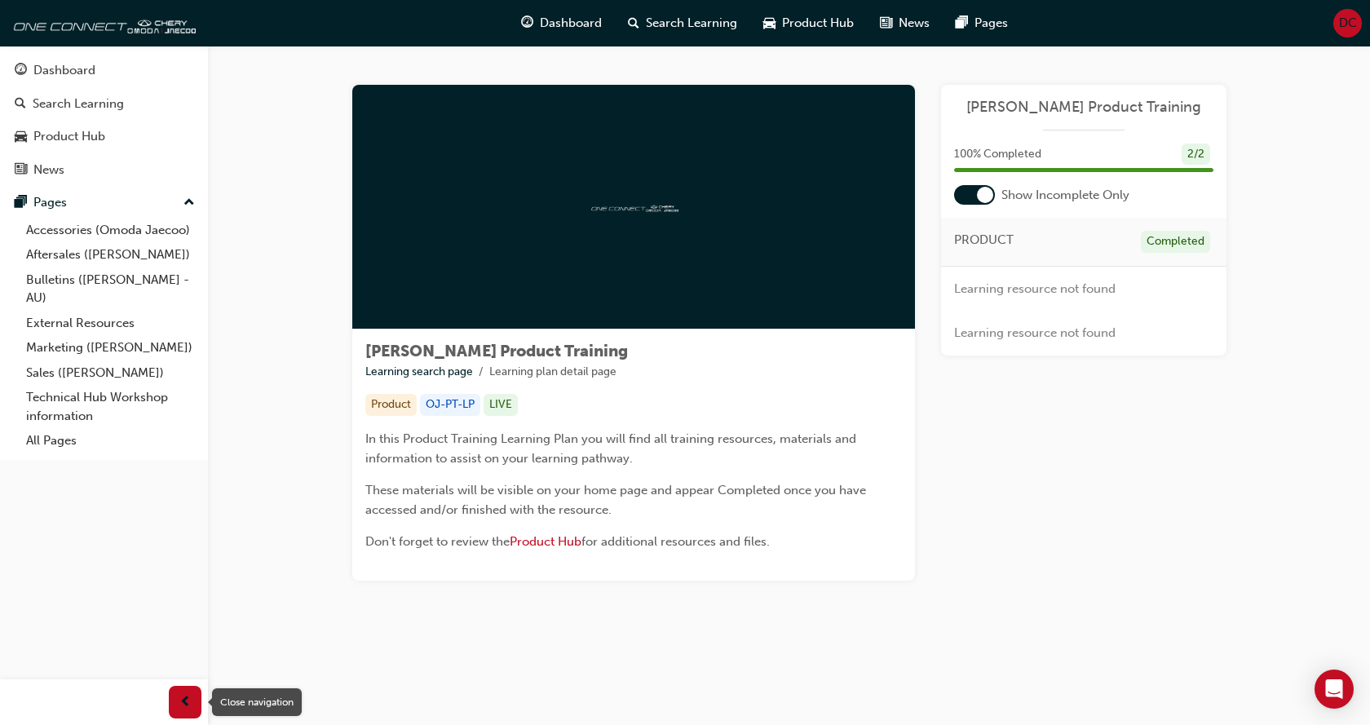
click at [187, 700] on span "prev-icon" at bounding box center [185, 702] width 12 height 20
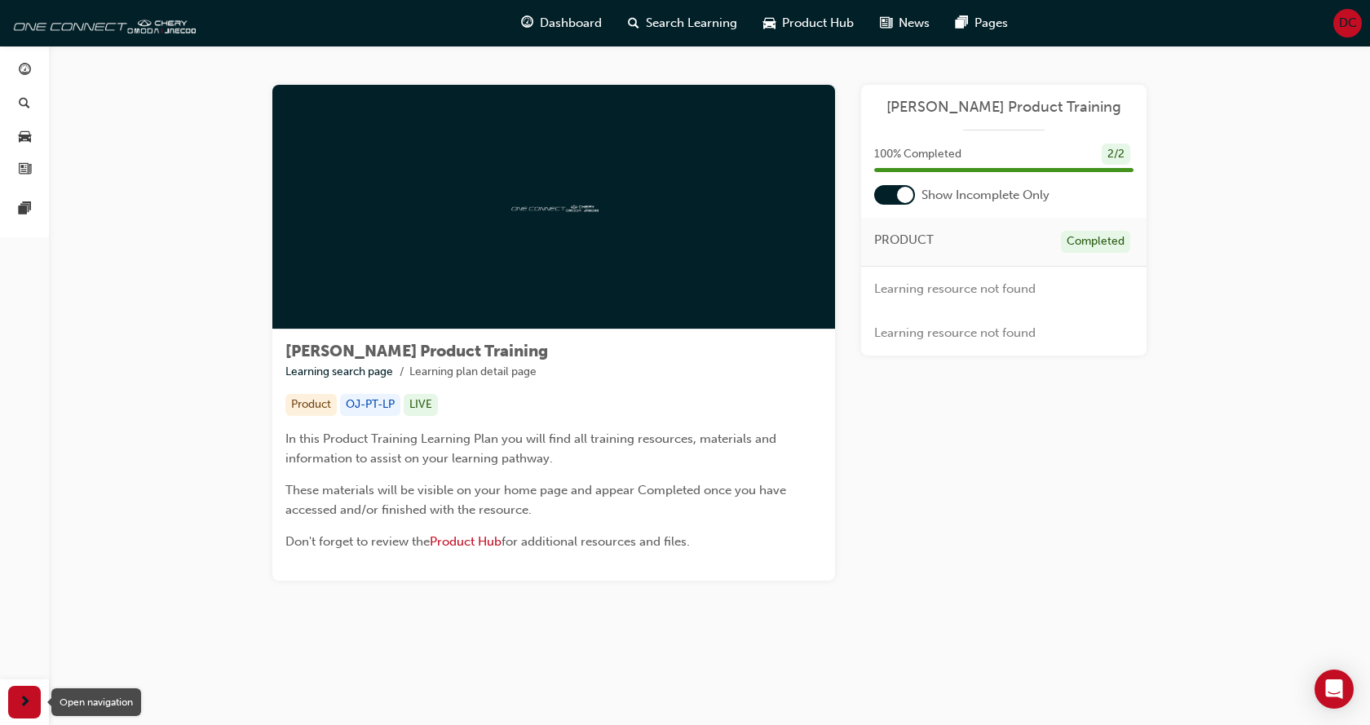
click at [20, 702] on span "next-icon" at bounding box center [25, 702] width 12 height 20
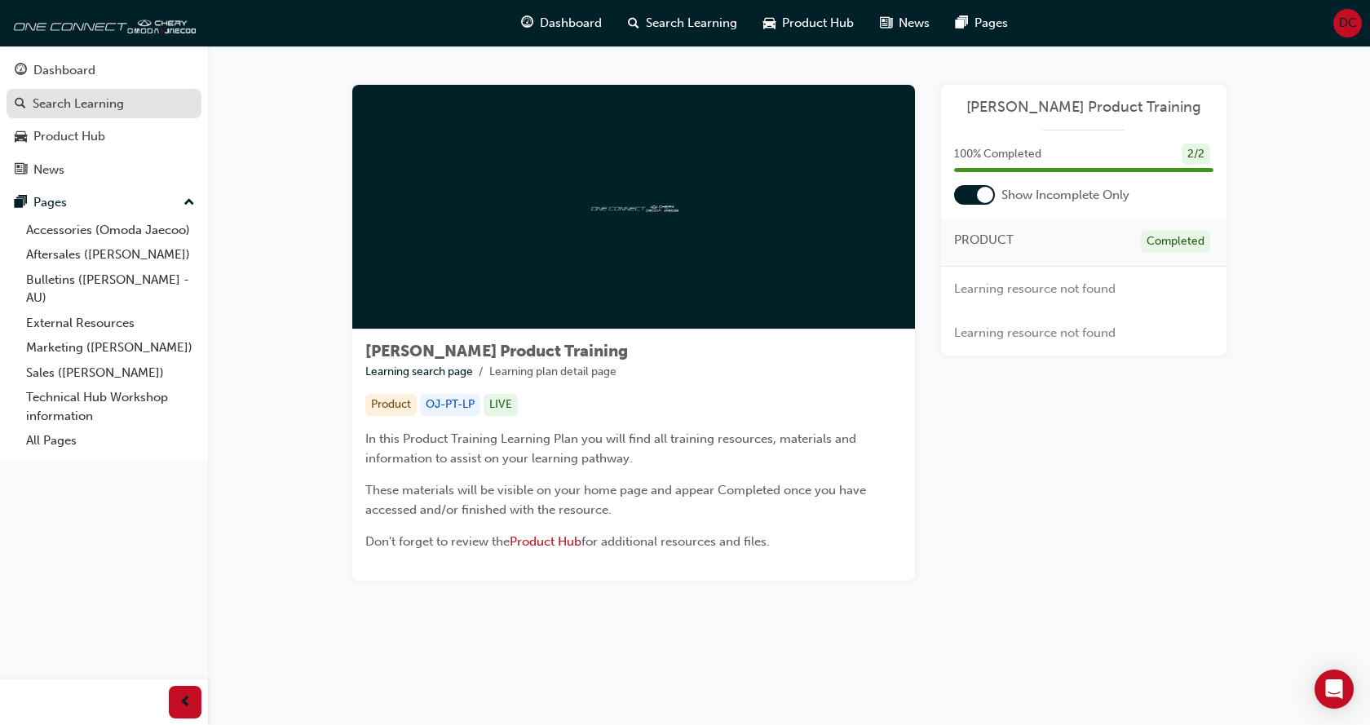
click at [71, 116] on link "Search Learning" at bounding box center [104, 104] width 195 height 30
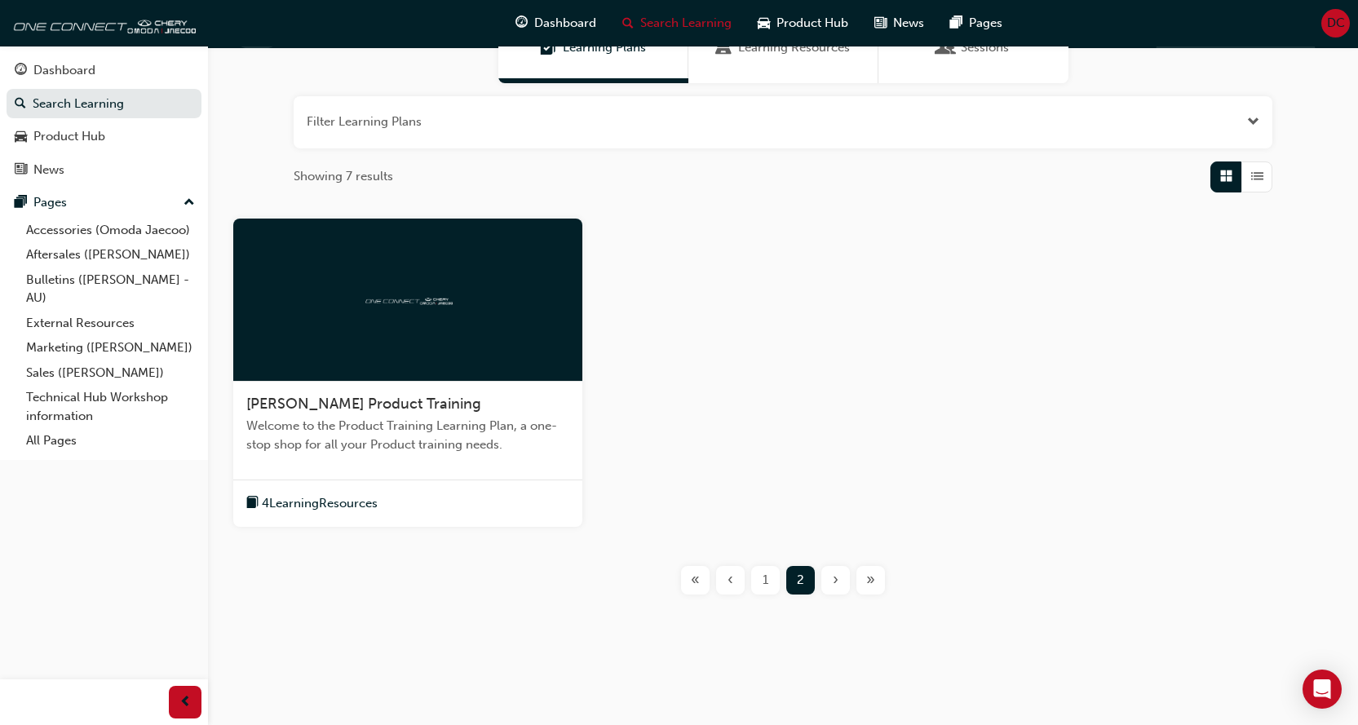
scroll to position [161, 0]
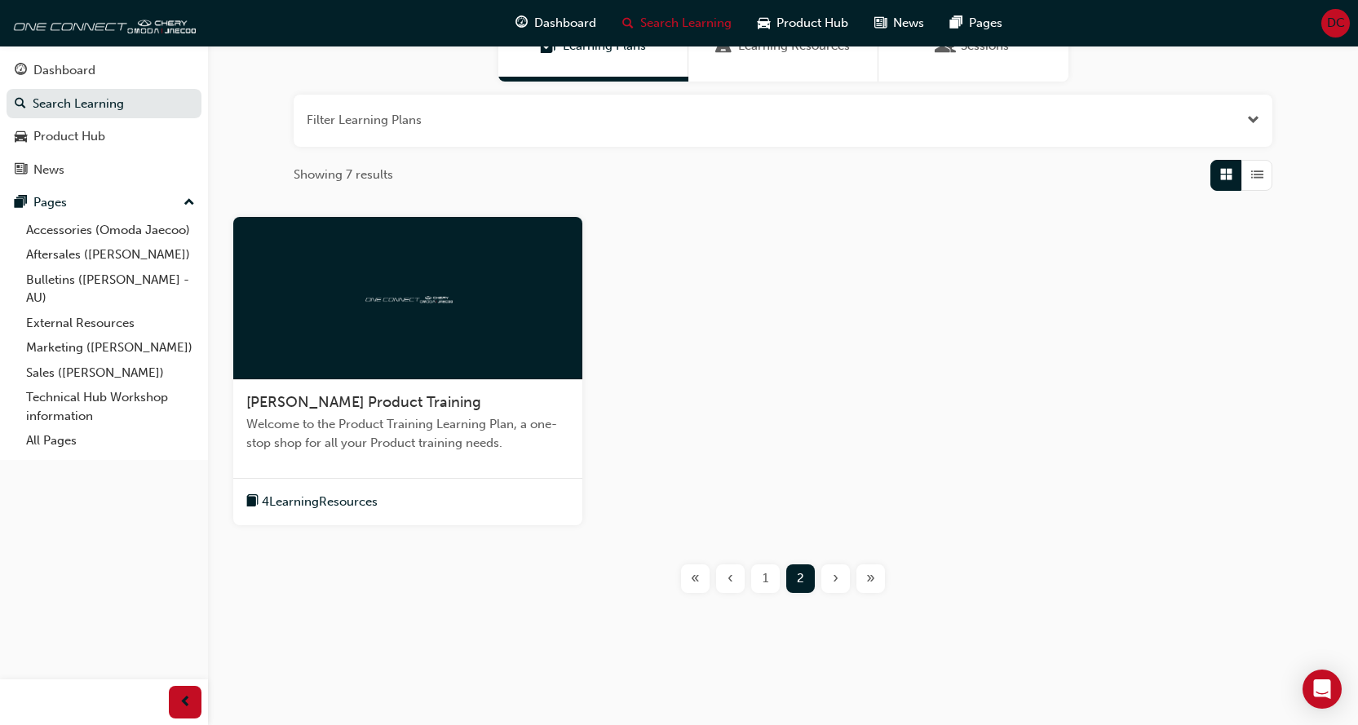
click at [770, 577] on div "1" at bounding box center [765, 578] width 29 height 29
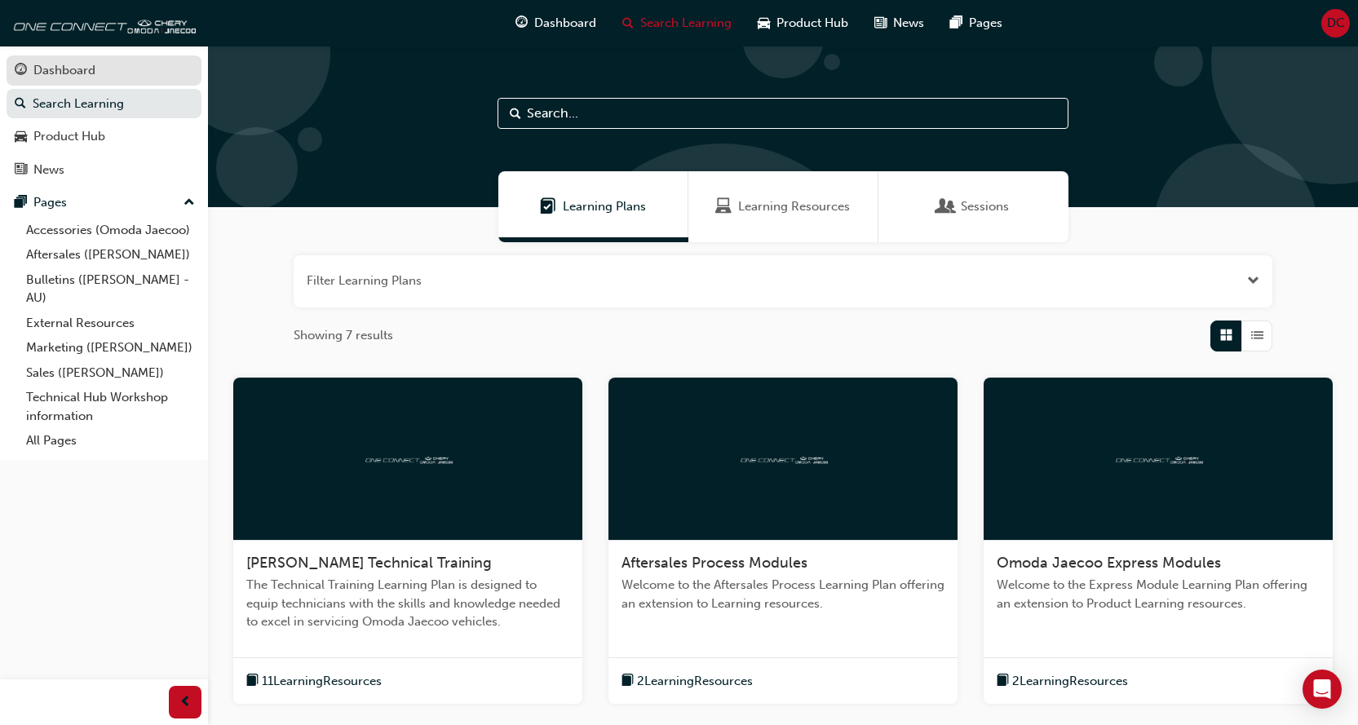
click at [78, 71] on div "Dashboard" at bounding box center [64, 70] width 62 height 19
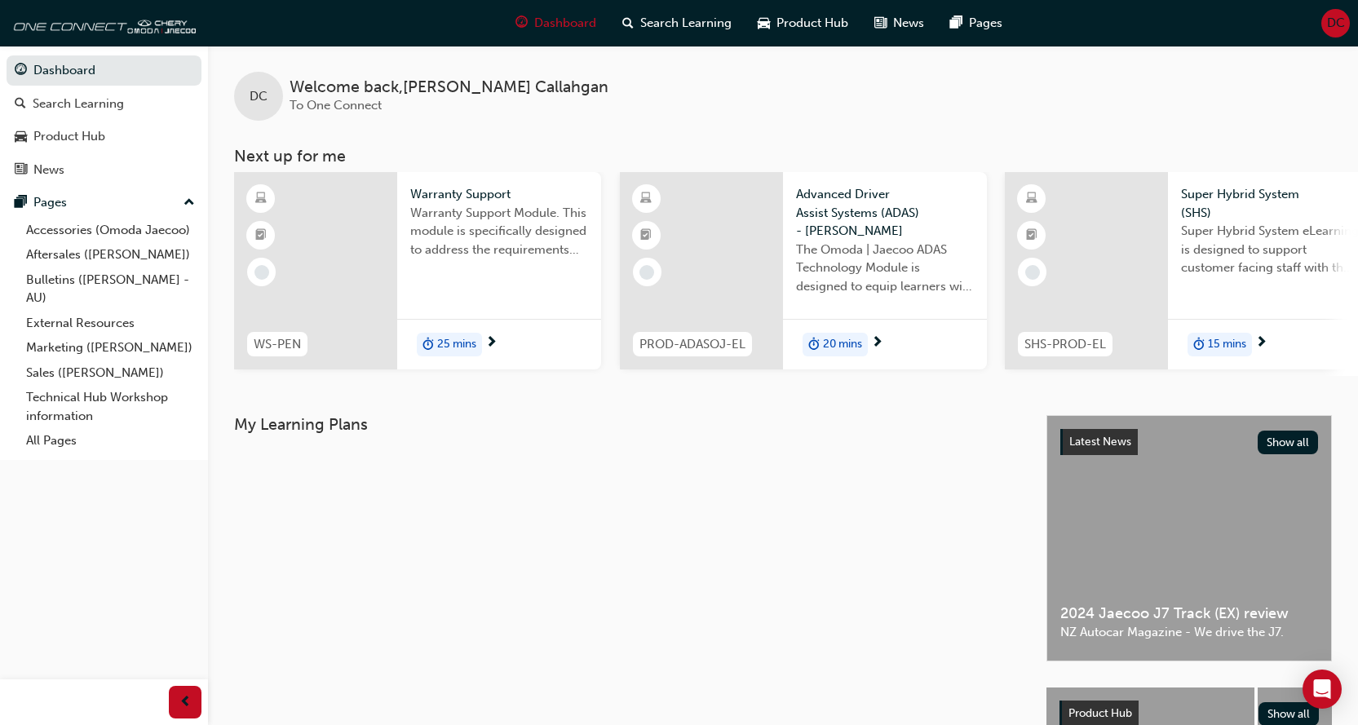
click at [462, 224] on span "Warranty Support Module. This module is specifically designed to address the re…" at bounding box center [499, 231] width 178 height 55
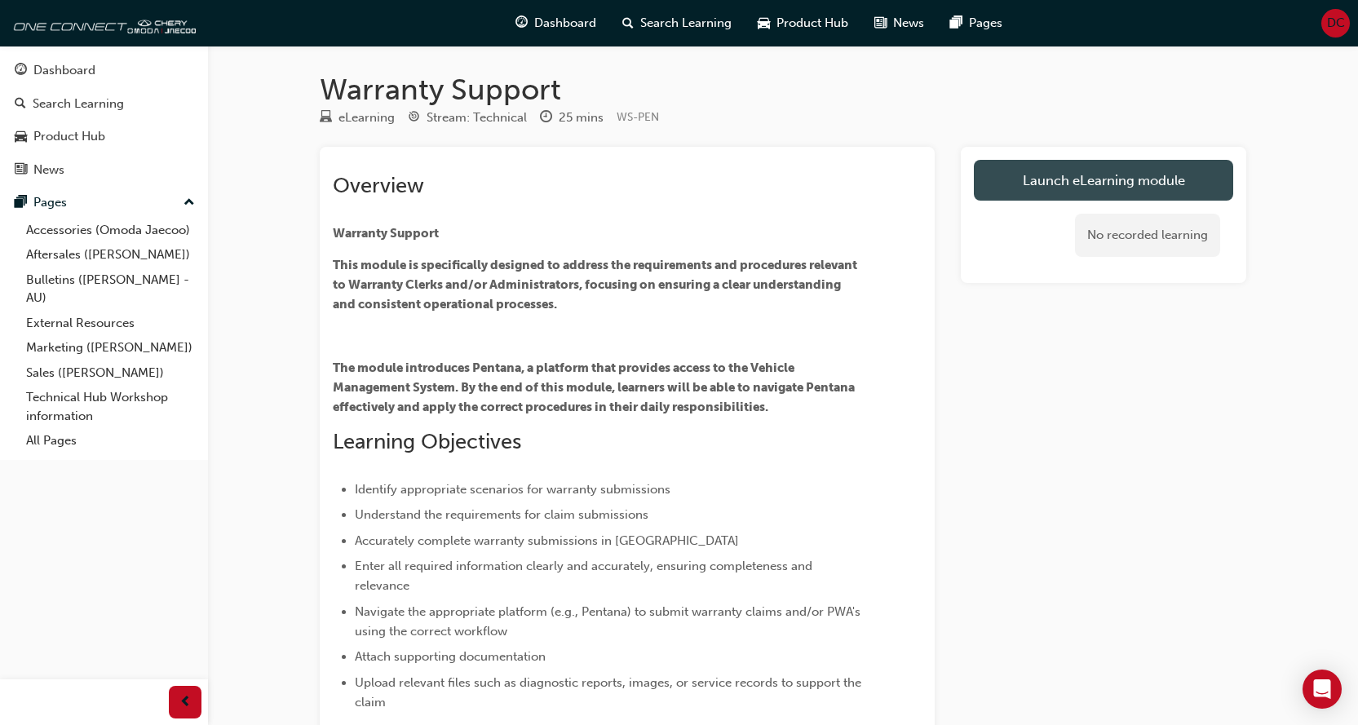
click at [1118, 192] on link "Launch eLearning module" at bounding box center [1103, 180] width 259 height 41
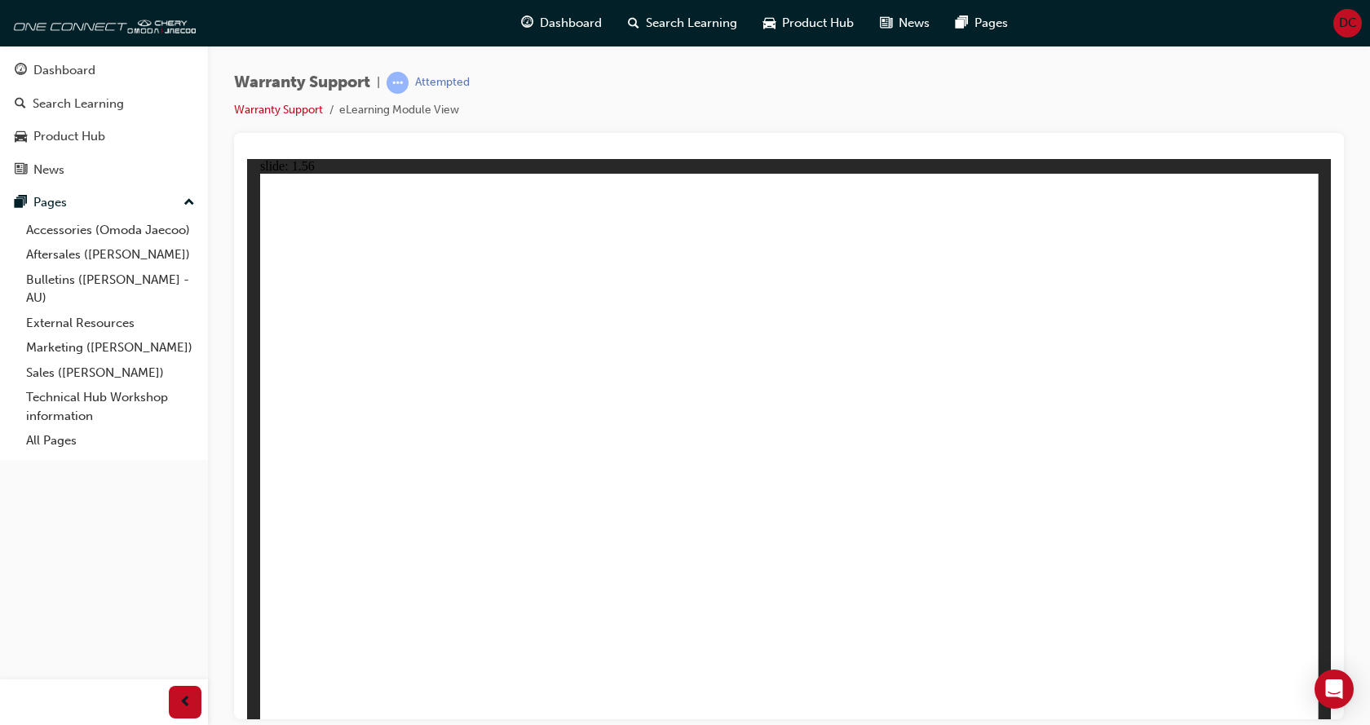
drag, startPoint x: 1177, startPoint y: 443, endPoint x: 980, endPoint y: 462, distance: 198.3
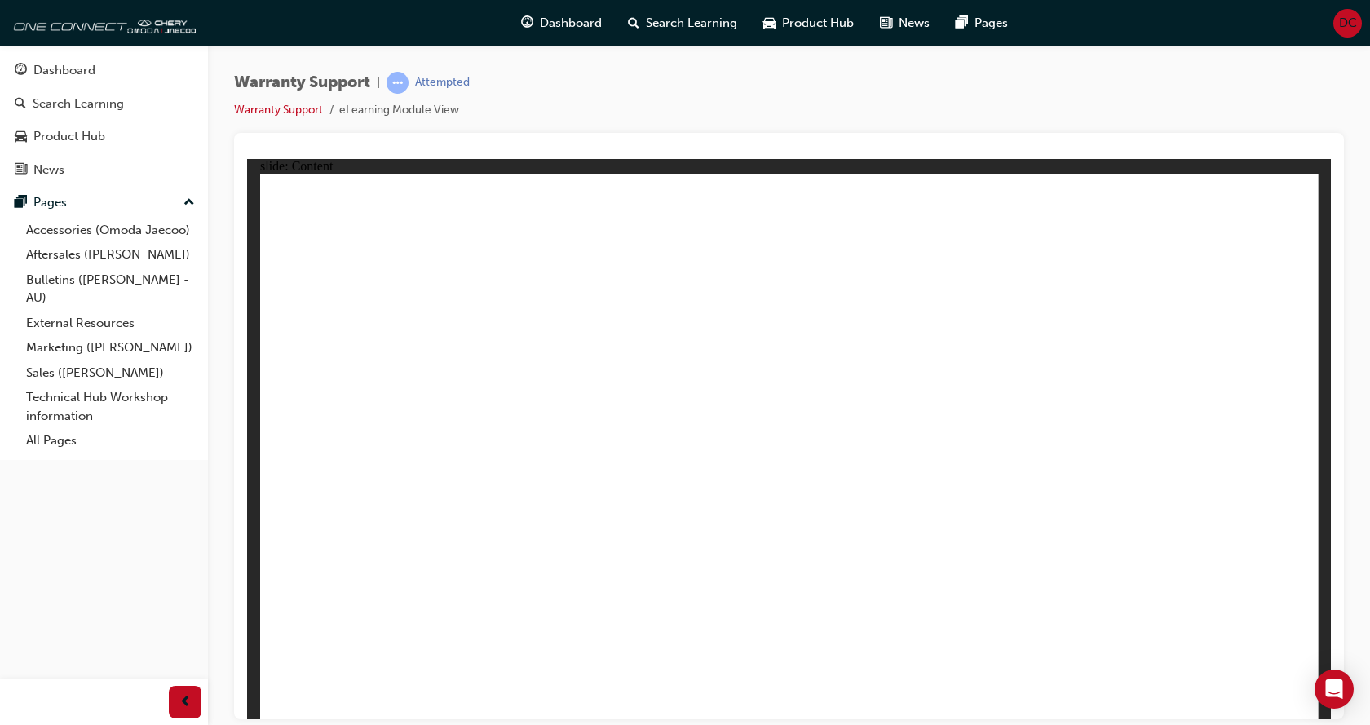
drag, startPoint x: 942, startPoint y: 491, endPoint x: 614, endPoint y: 449, distance: 330.5
drag, startPoint x: 578, startPoint y: 451, endPoint x: 284, endPoint y: 342, distance: 314.1
drag, startPoint x: 316, startPoint y: 250, endPoint x: 352, endPoint y: 277, distance: 44.2
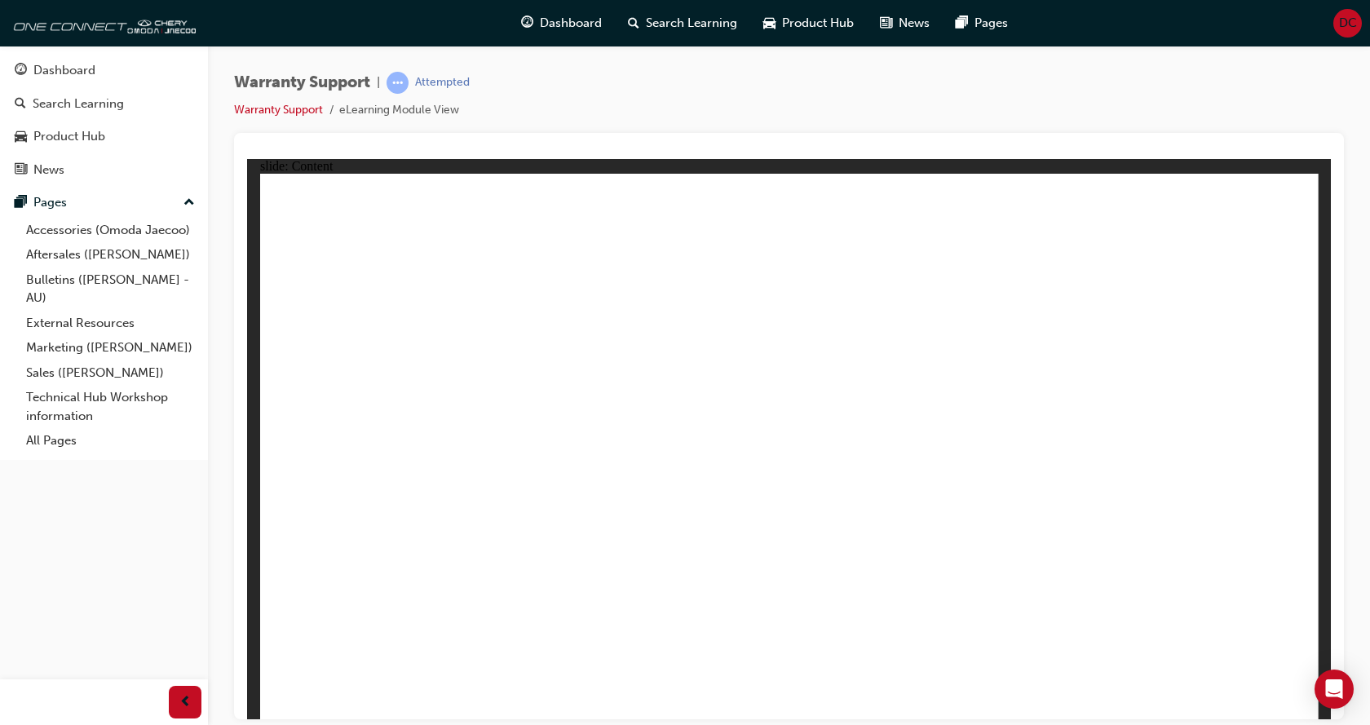
drag, startPoint x: 352, startPoint y: 277, endPoint x: 352, endPoint y: 363, distance: 85.6
drag, startPoint x: 334, startPoint y: 441, endPoint x: 356, endPoint y: 470, distance: 36.1
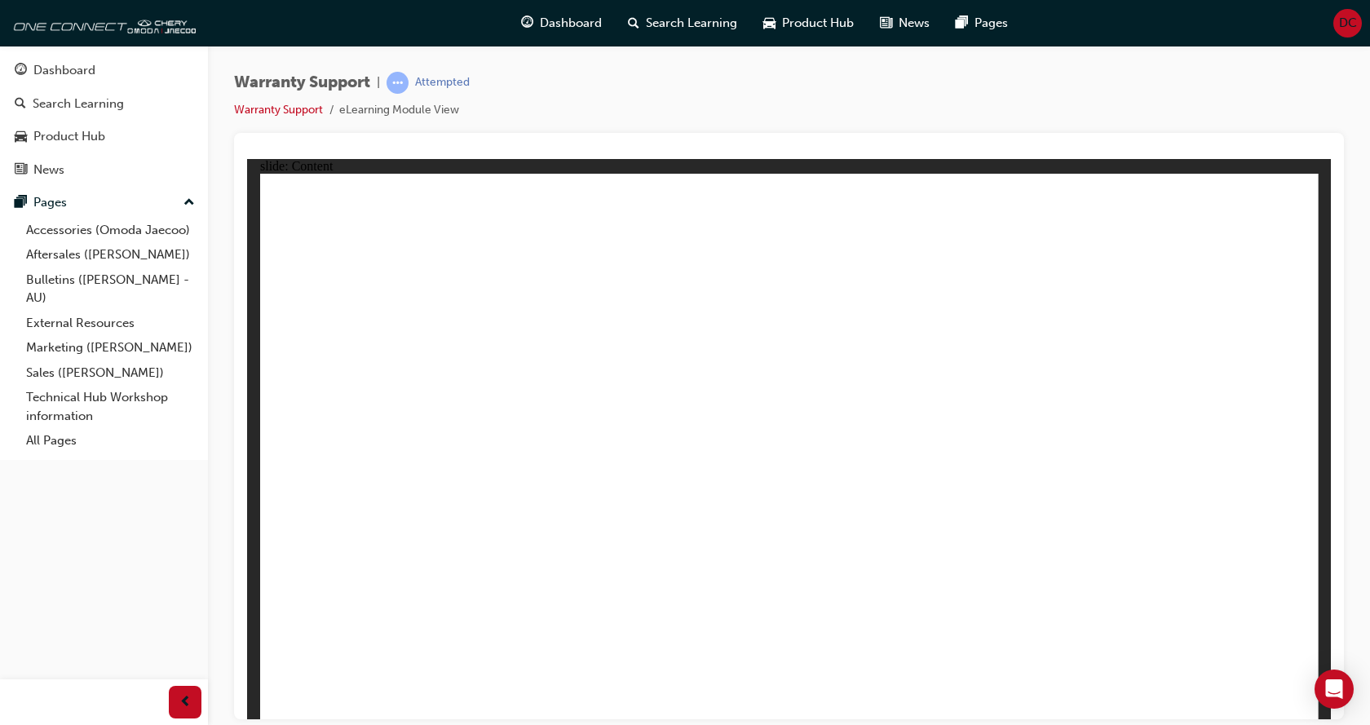
drag, startPoint x: 356, startPoint y: 470, endPoint x: 390, endPoint y: 481, distance: 35.3
drag, startPoint x: 399, startPoint y: 488, endPoint x: 510, endPoint y: 434, distance: 123.3
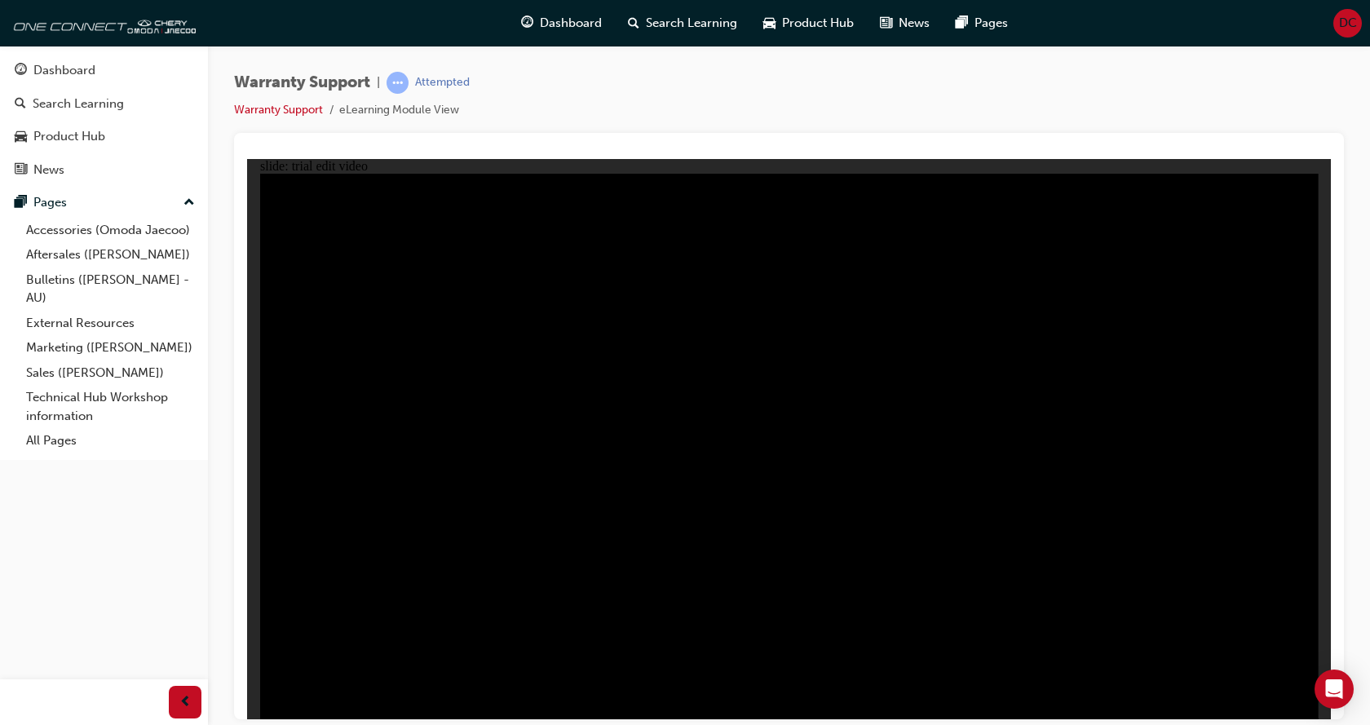
drag, startPoint x: 1296, startPoint y: 352, endPoint x: 1291, endPoint y: 363, distance: 11.7
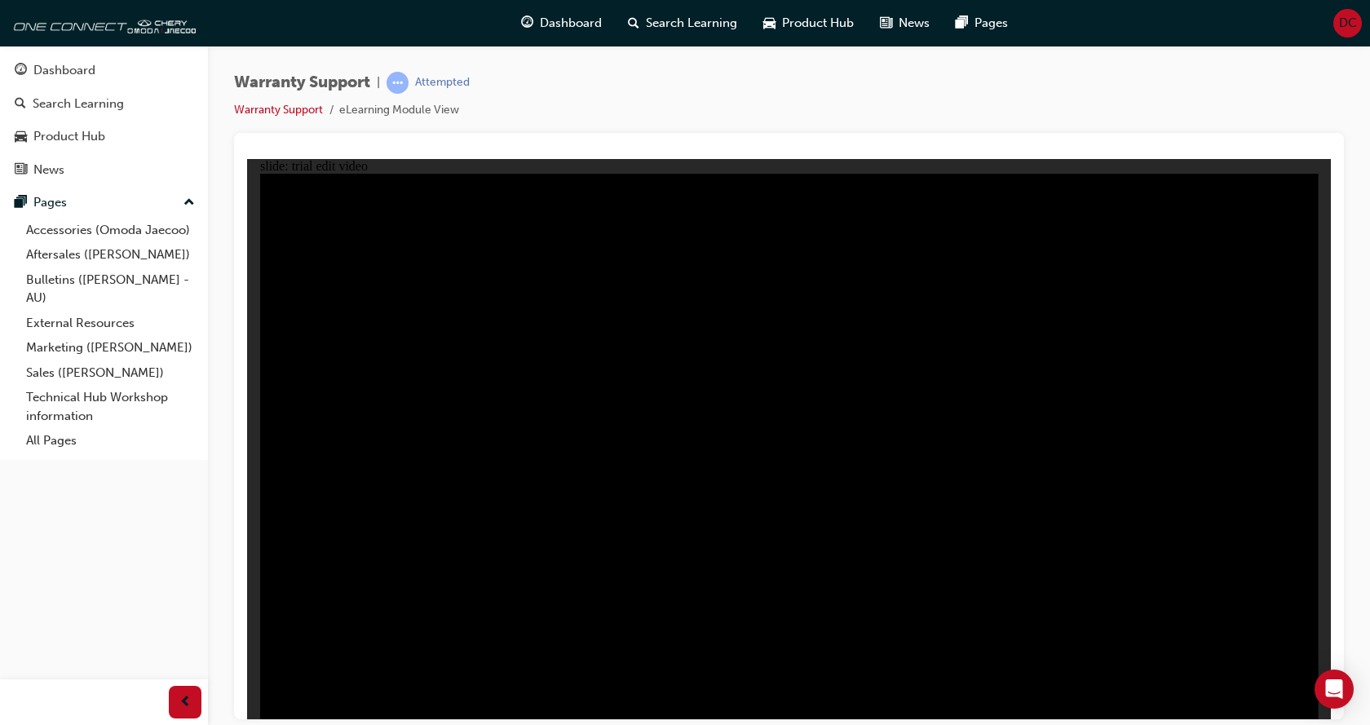
drag, startPoint x: 1261, startPoint y: 622, endPoint x: 1183, endPoint y: 586, distance: 86.1
drag, startPoint x: 1018, startPoint y: 551, endPoint x: 836, endPoint y: 487, distance: 192.7
drag, startPoint x: 836, startPoint y: 487, endPoint x: 589, endPoint y: 492, distance: 247.2
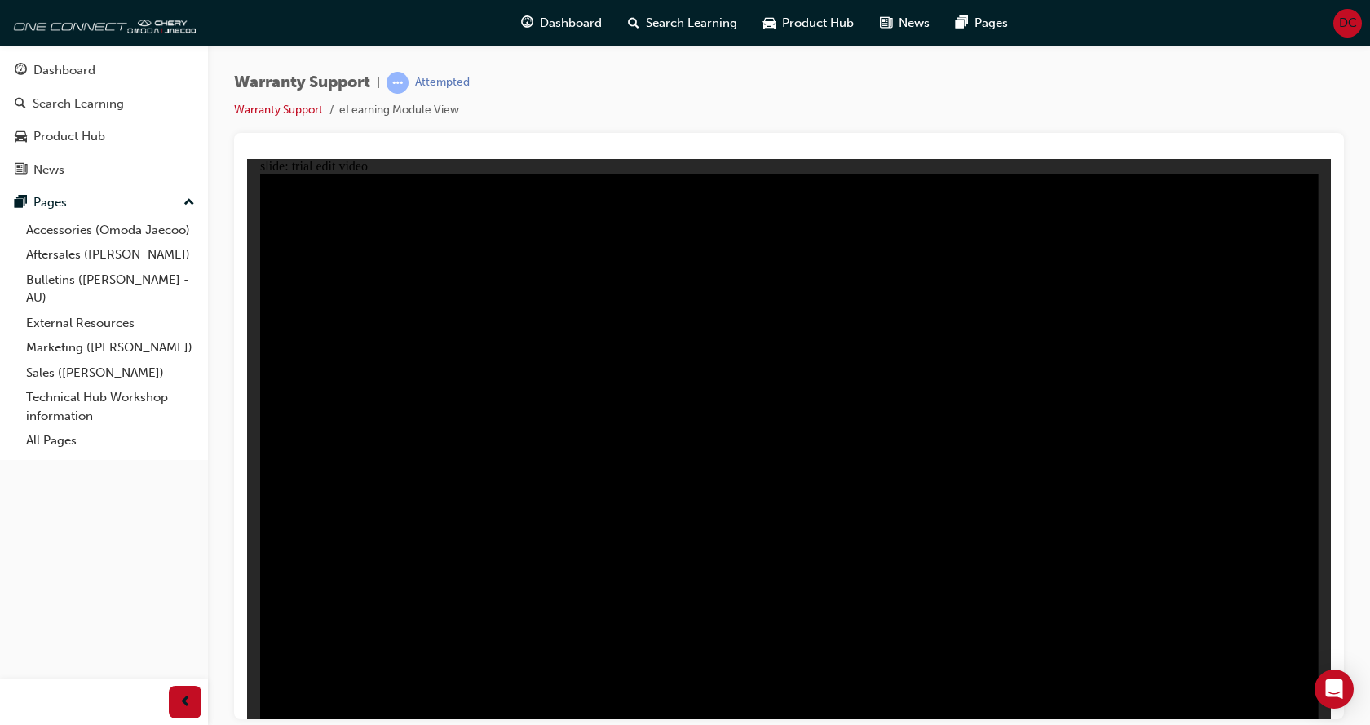
drag, startPoint x: 592, startPoint y: 512, endPoint x: 605, endPoint y: 537, distance: 27.7
drag, startPoint x: 605, startPoint y: 537, endPoint x: 630, endPoint y: 539, distance: 24.6
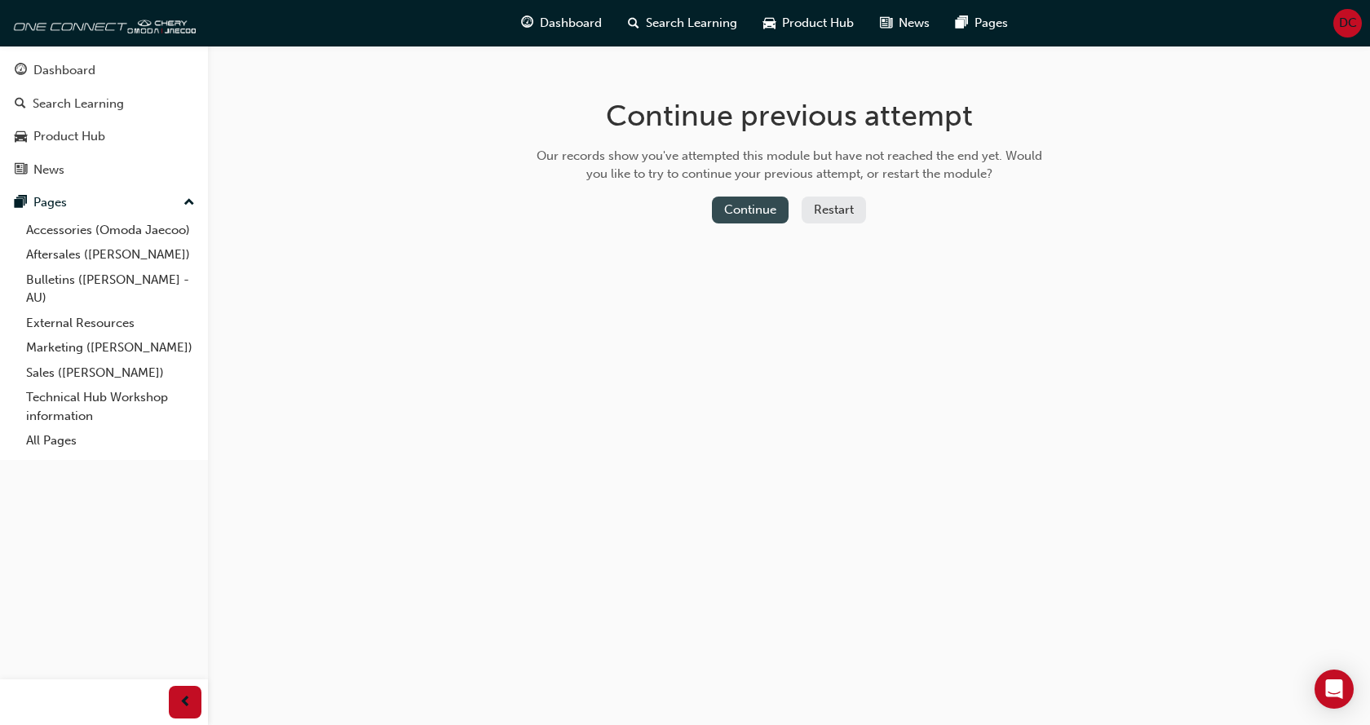
click at [737, 197] on button "Continue" at bounding box center [750, 210] width 77 height 27
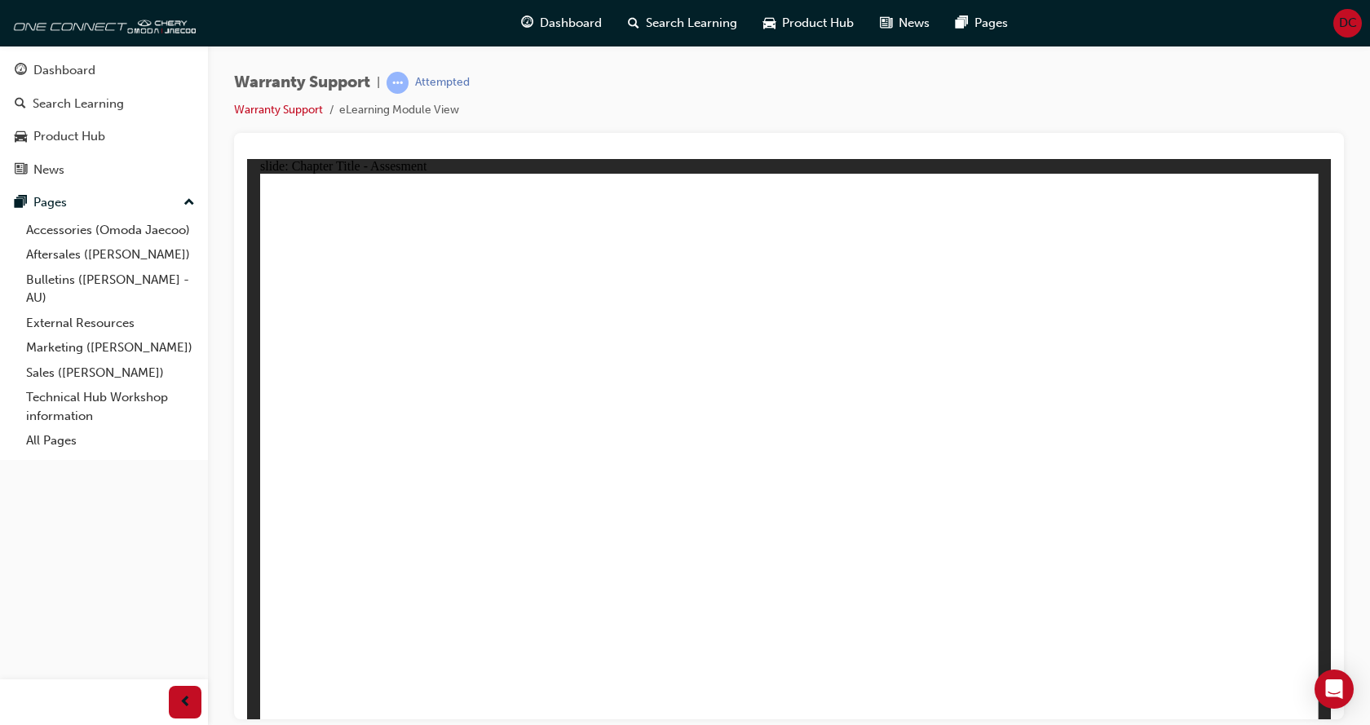
radio input "true"
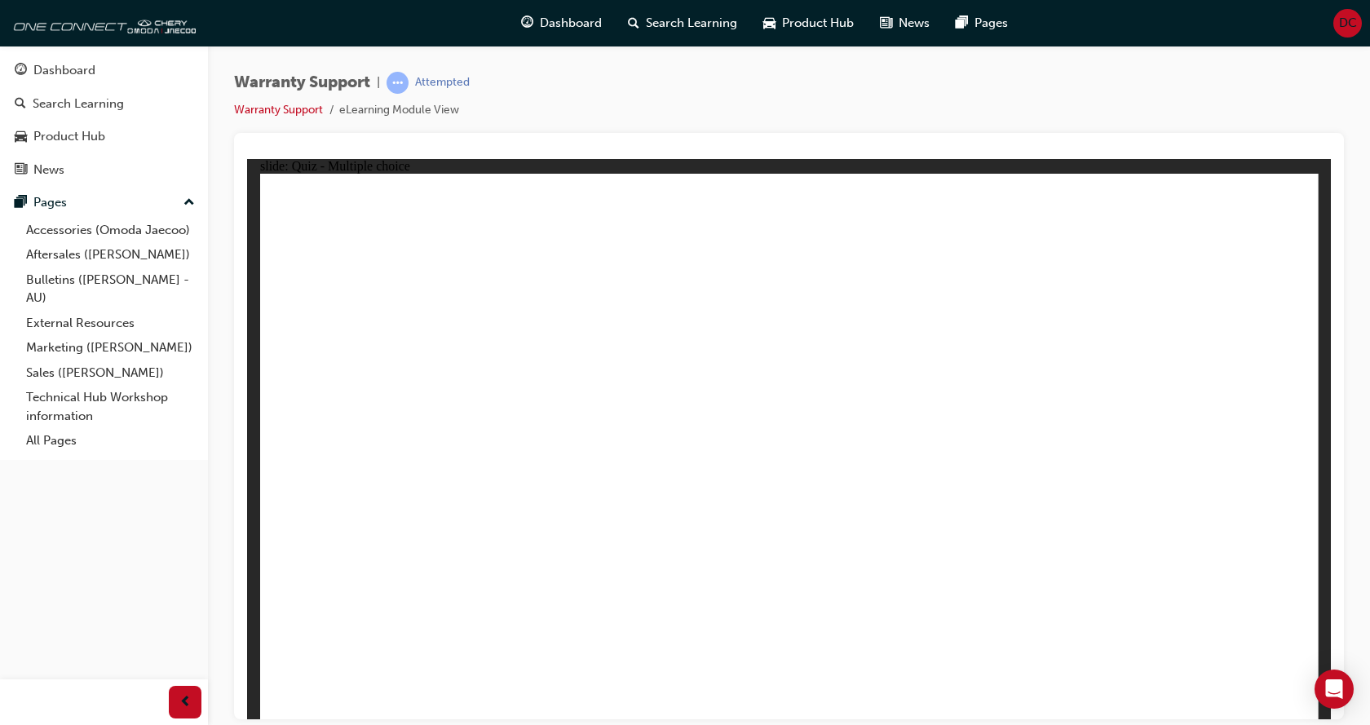
drag, startPoint x: 751, startPoint y: 543, endPoint x: 819, endPoint y: 538, distance: 67.9
radio input "false"
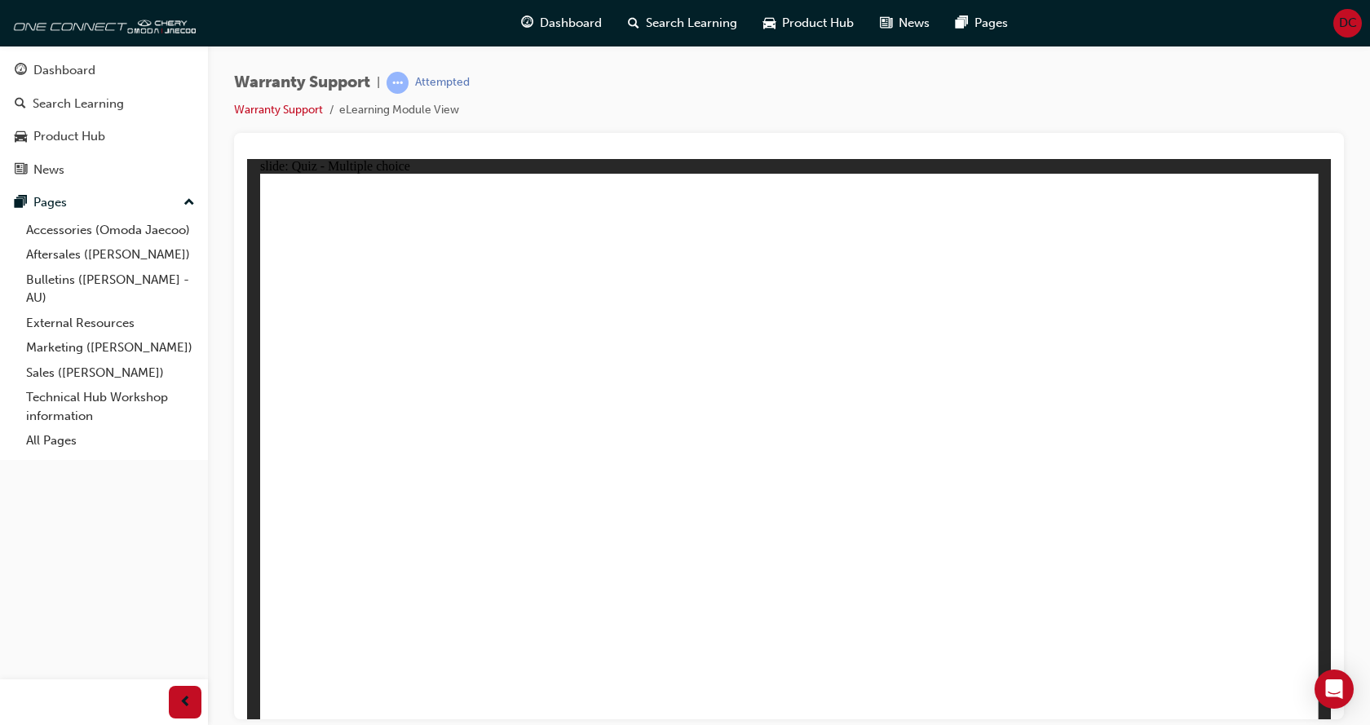
radio input "true"
radio input "false"
radio input "true"
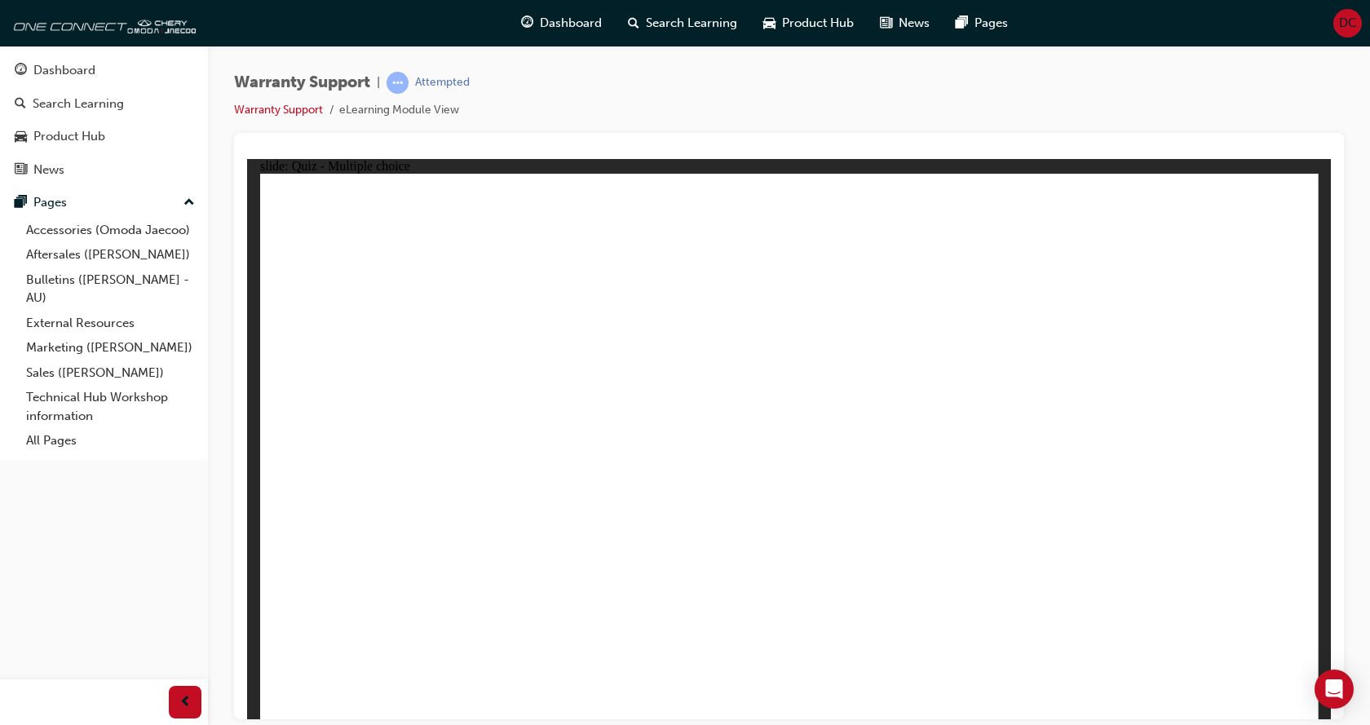
radio input "true"
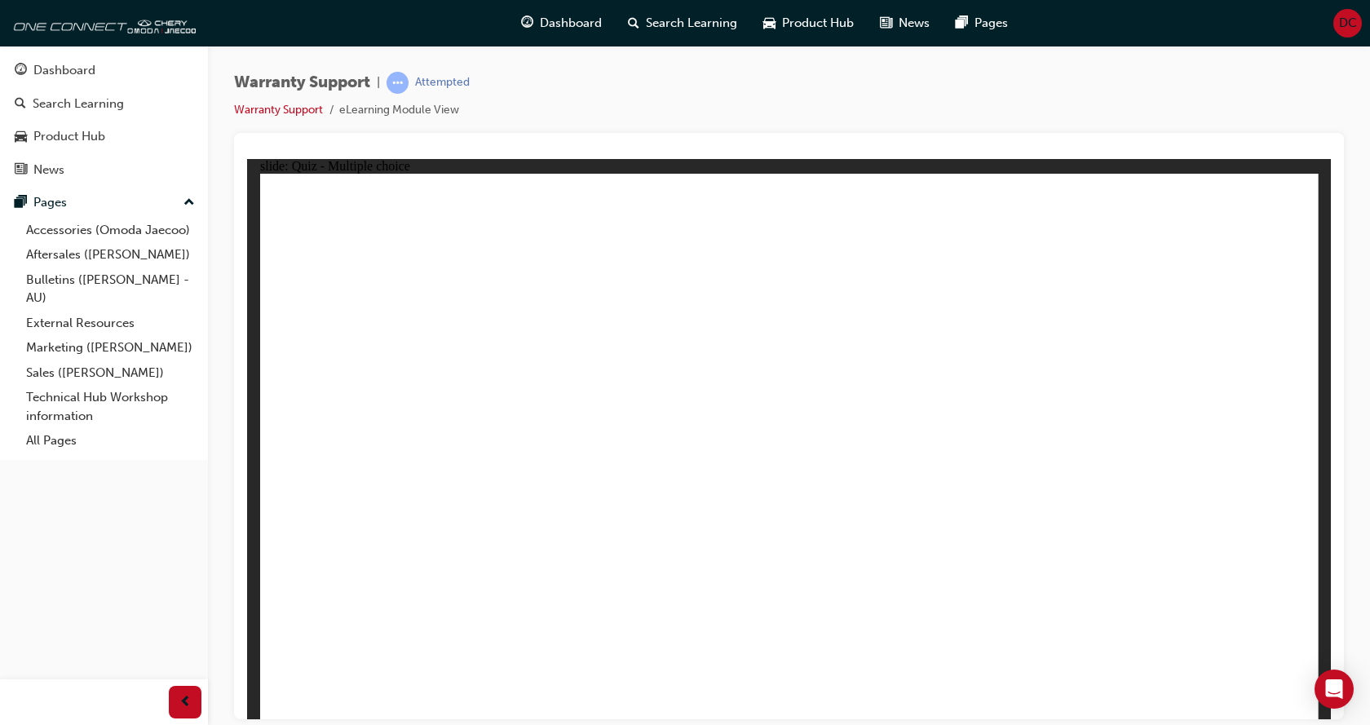
radio input "true"
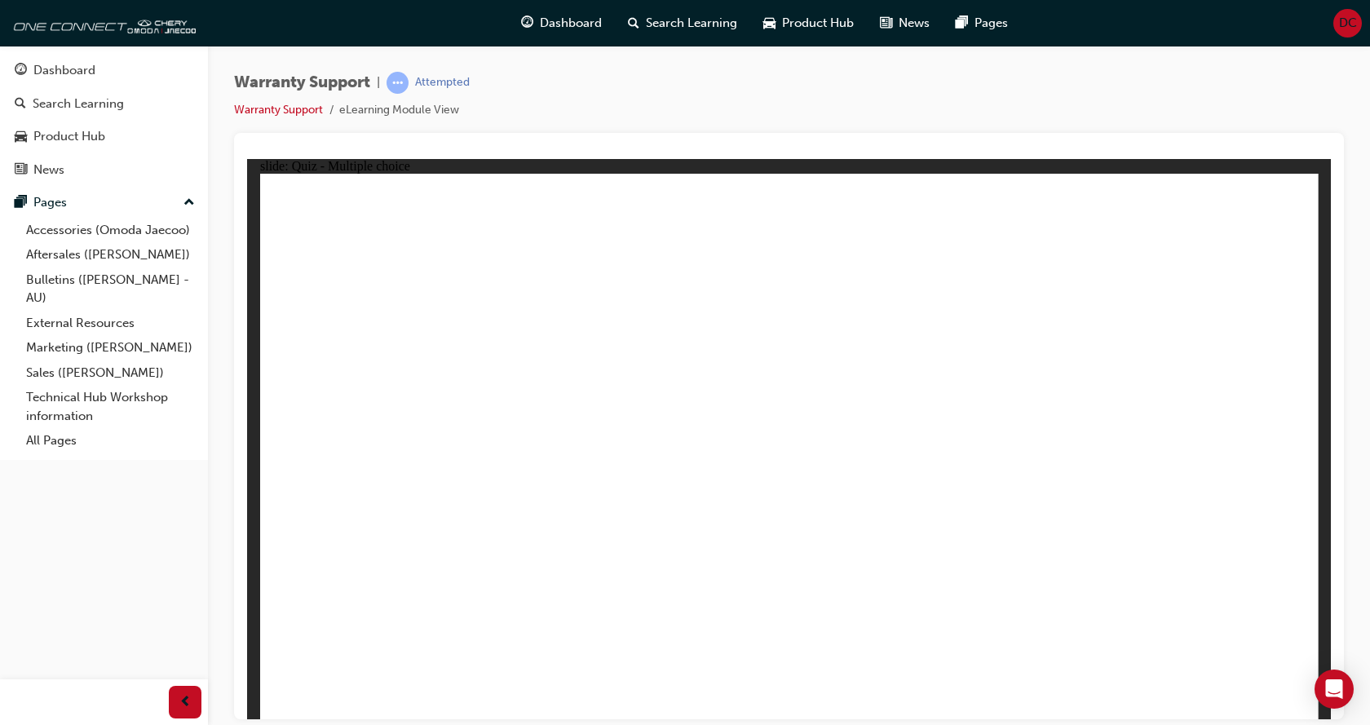
radio input "false"
radio input "true"
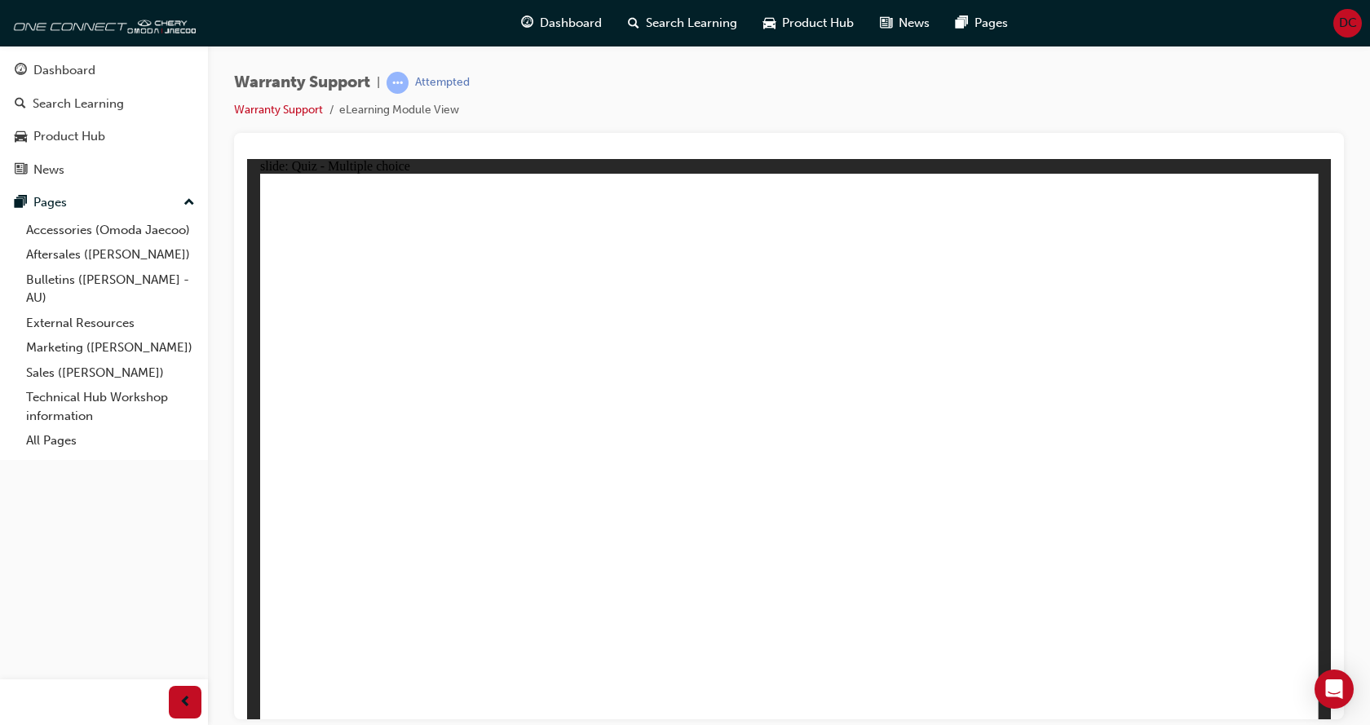
radio input "true"
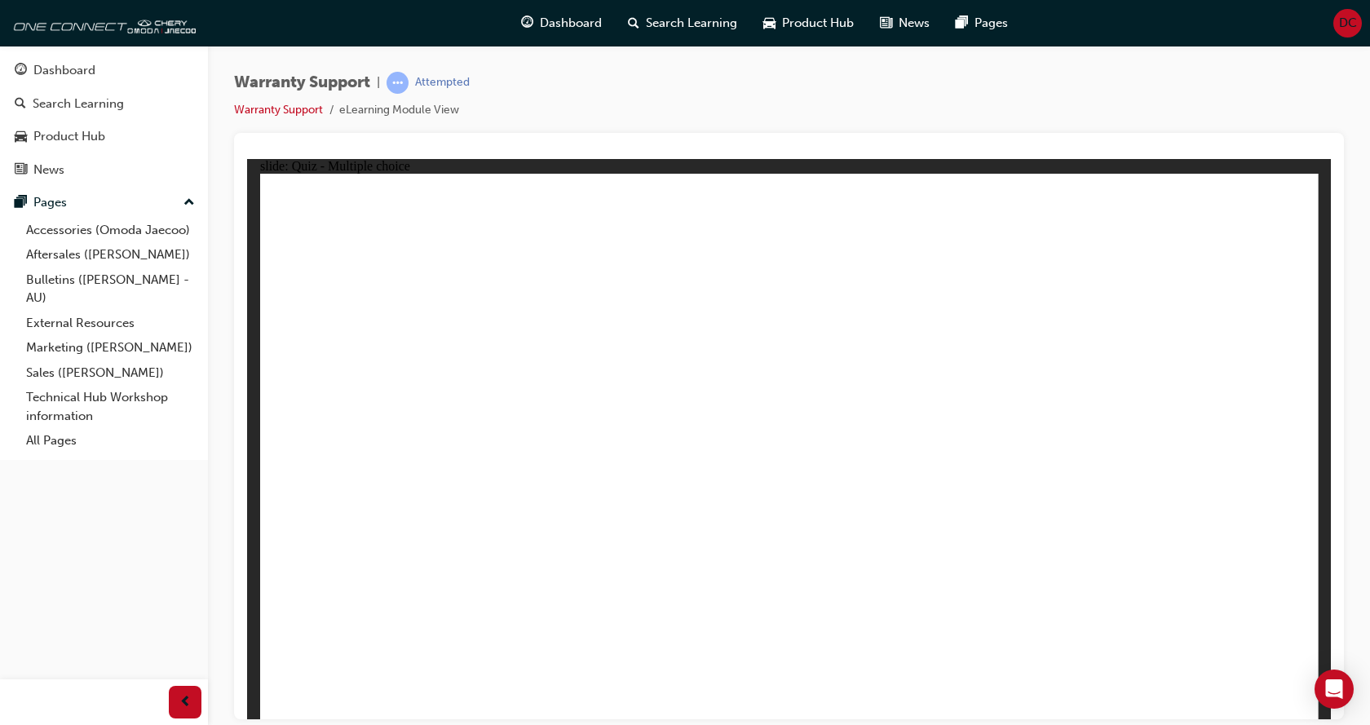
radio input "true"
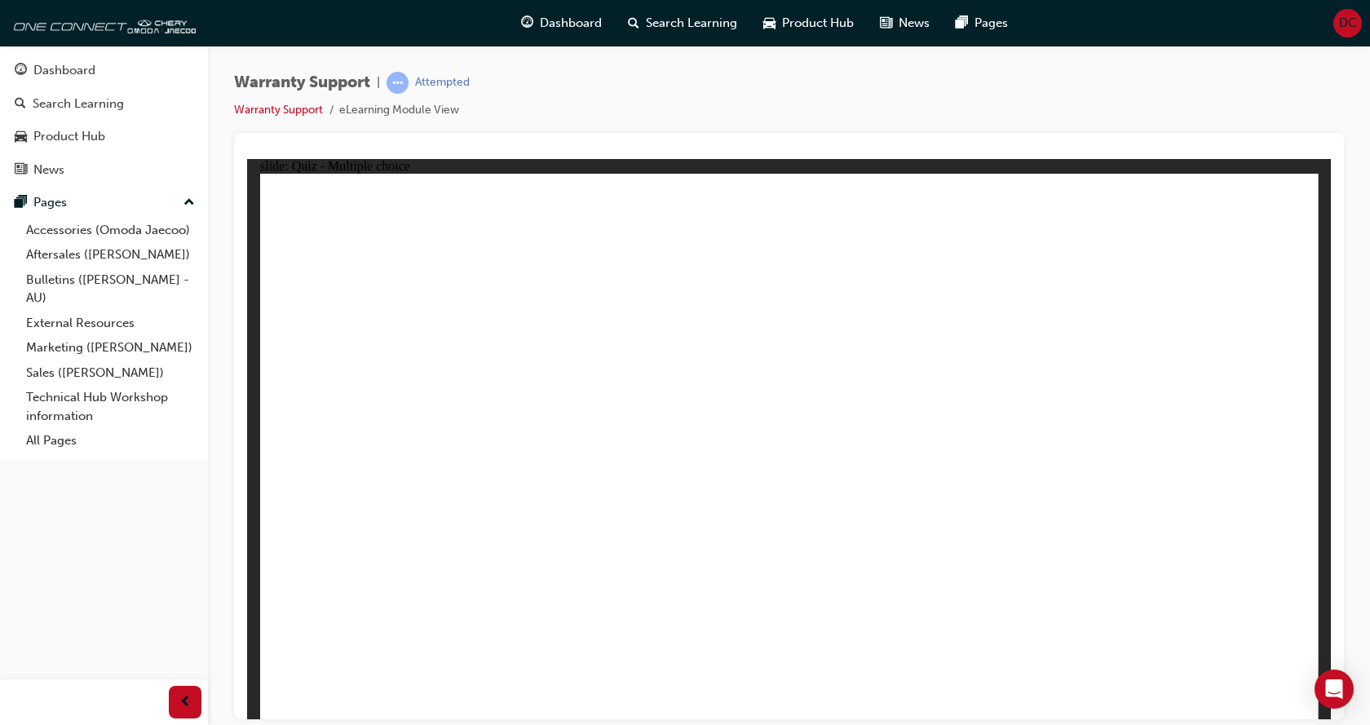
radio input "true"
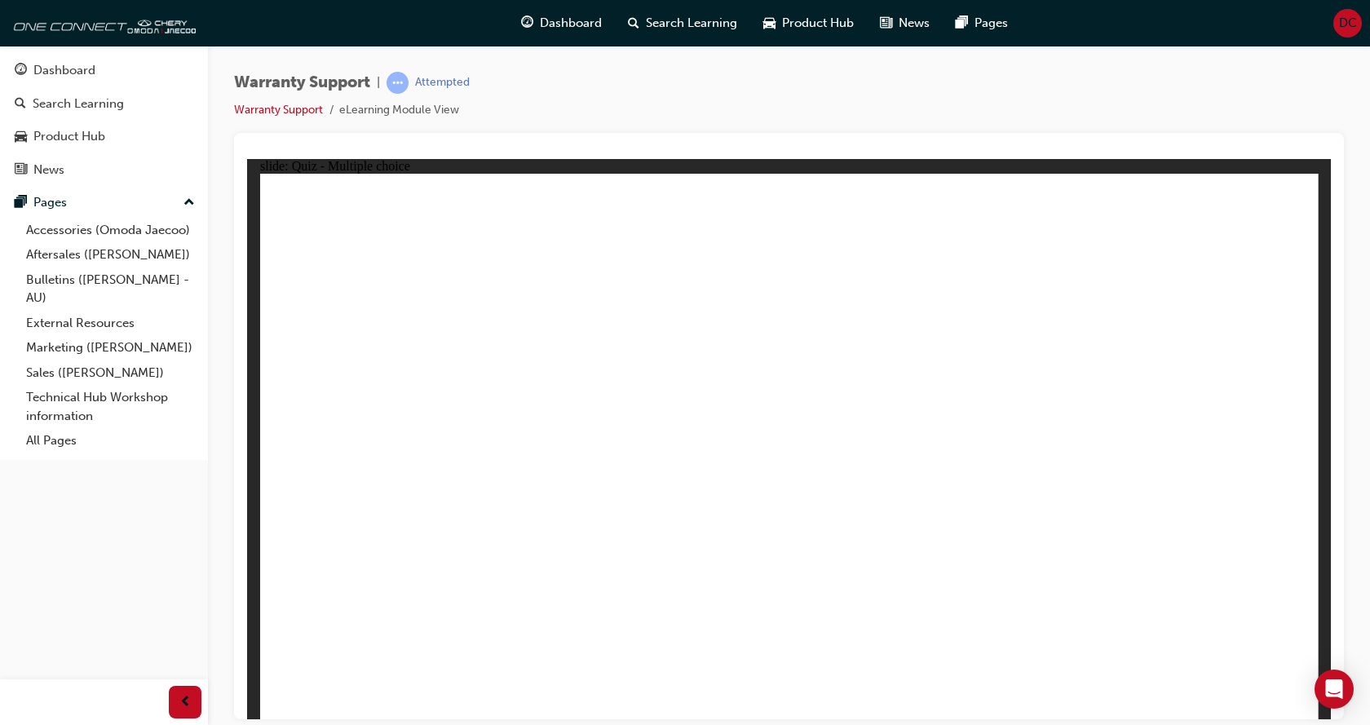
radio input "true"
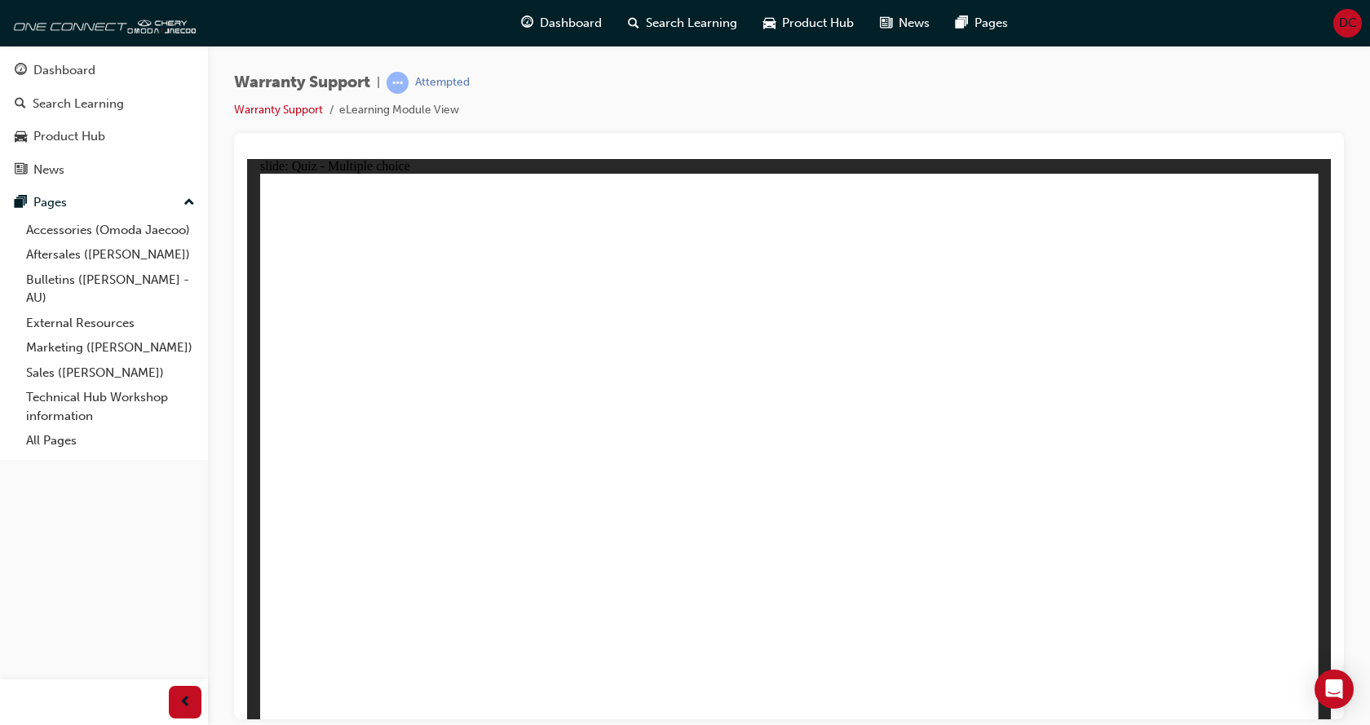
radio input "true"
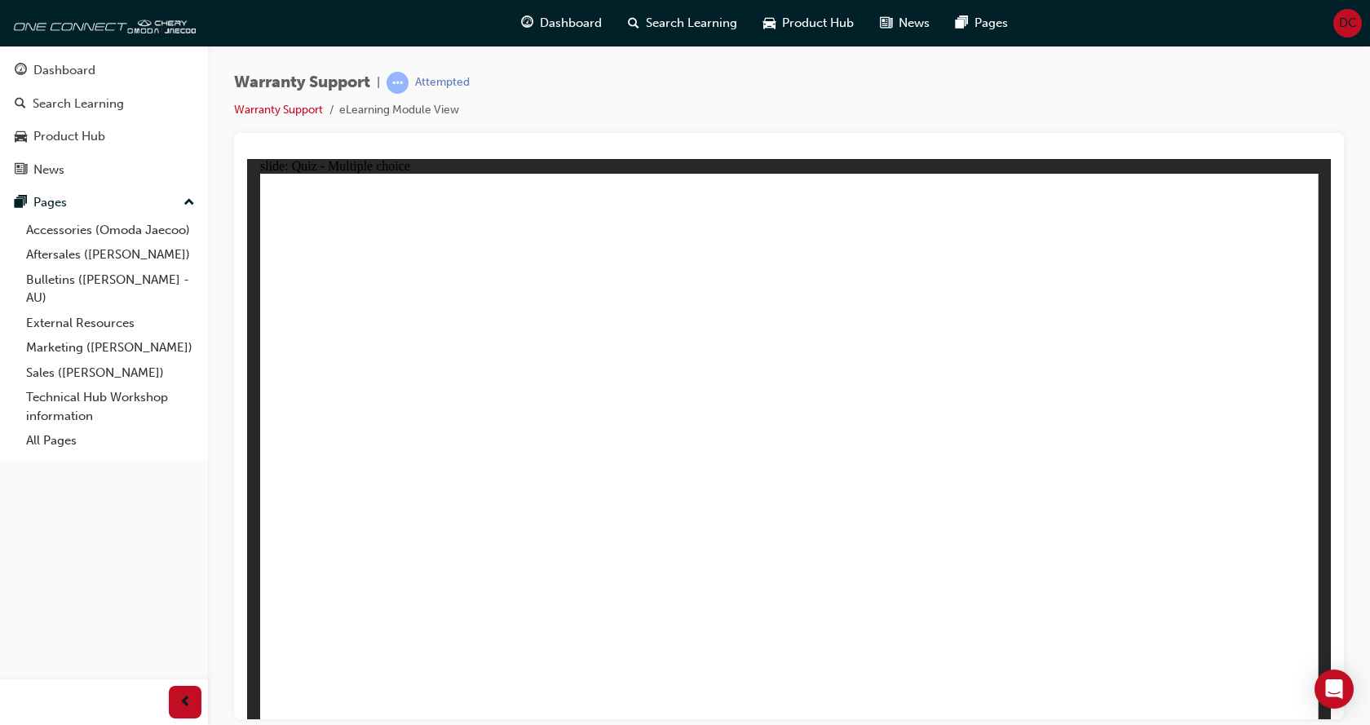
radio input "true"
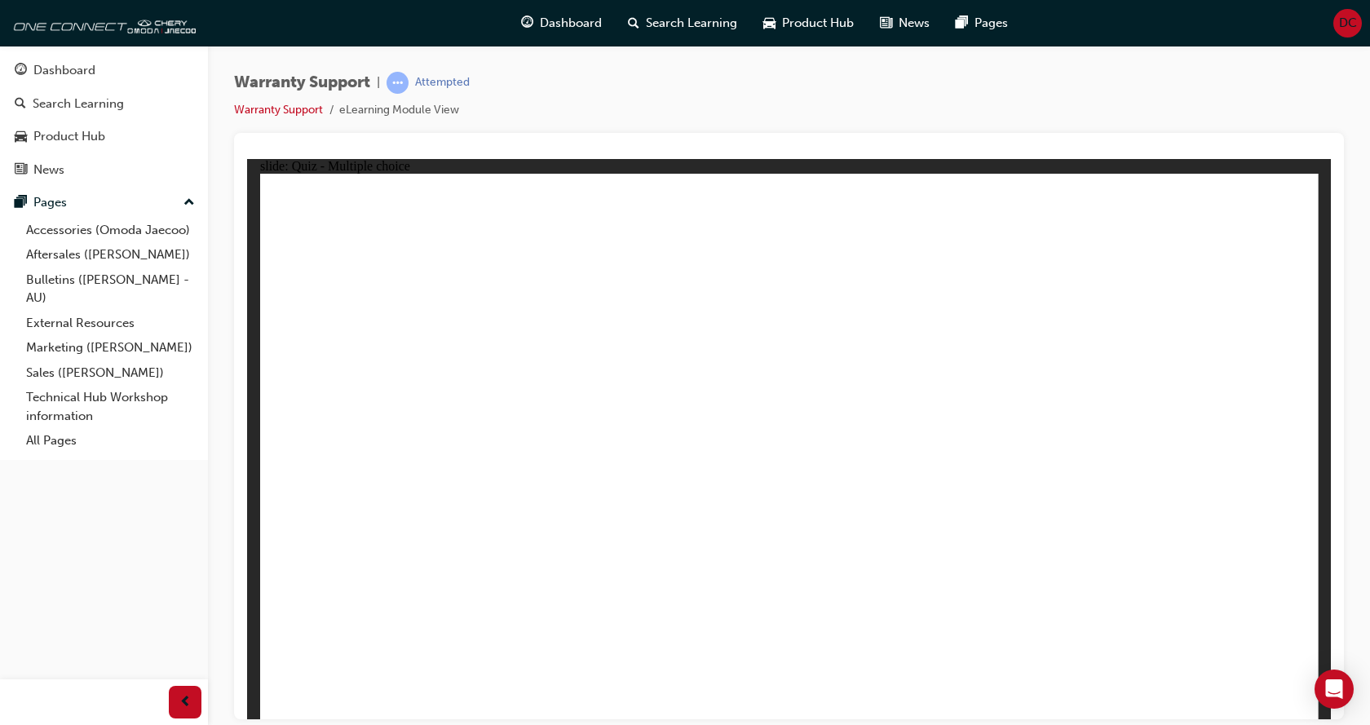
radio input "true"
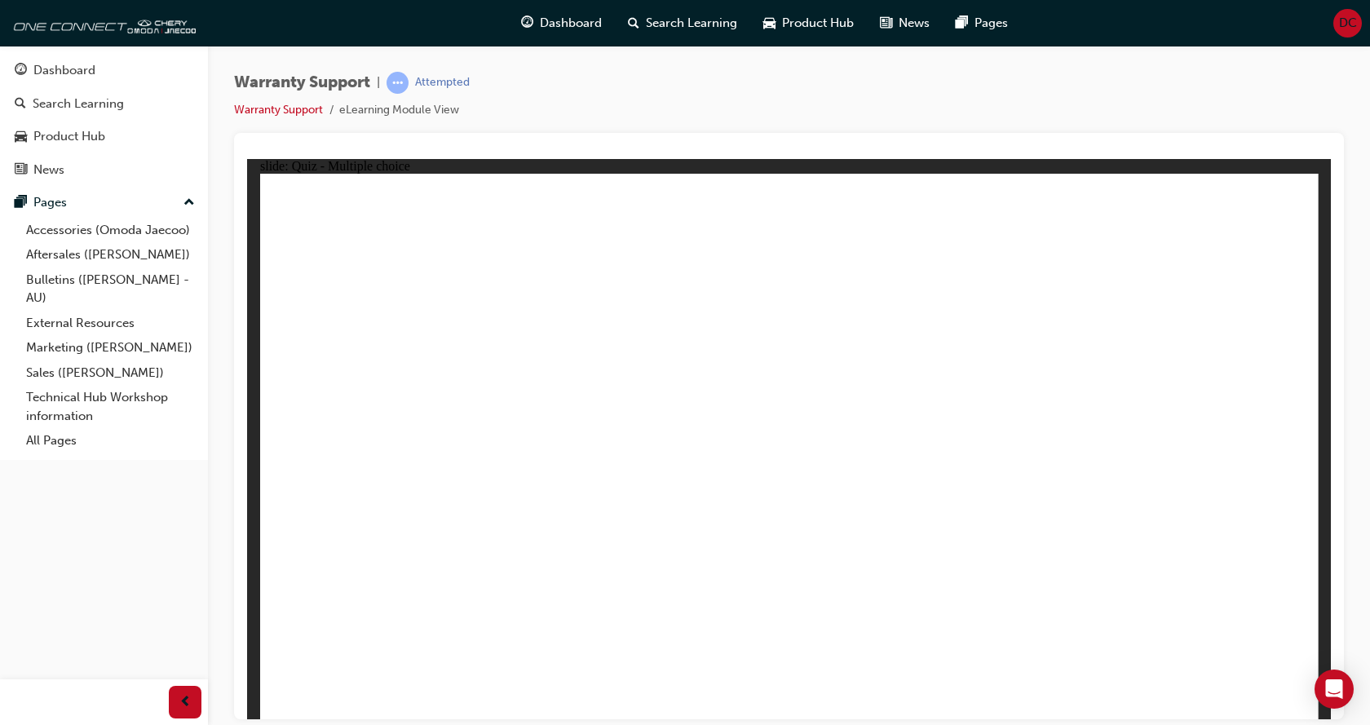
radio input "true"
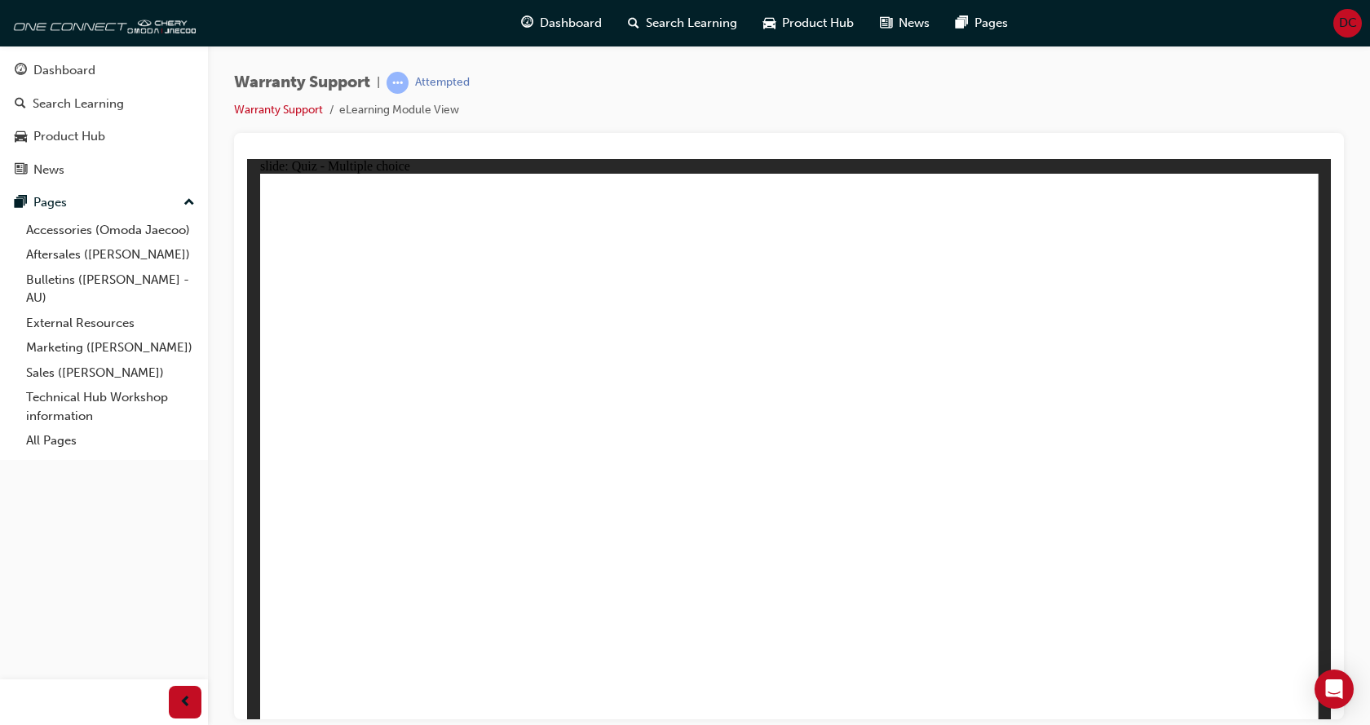
radio input "true"
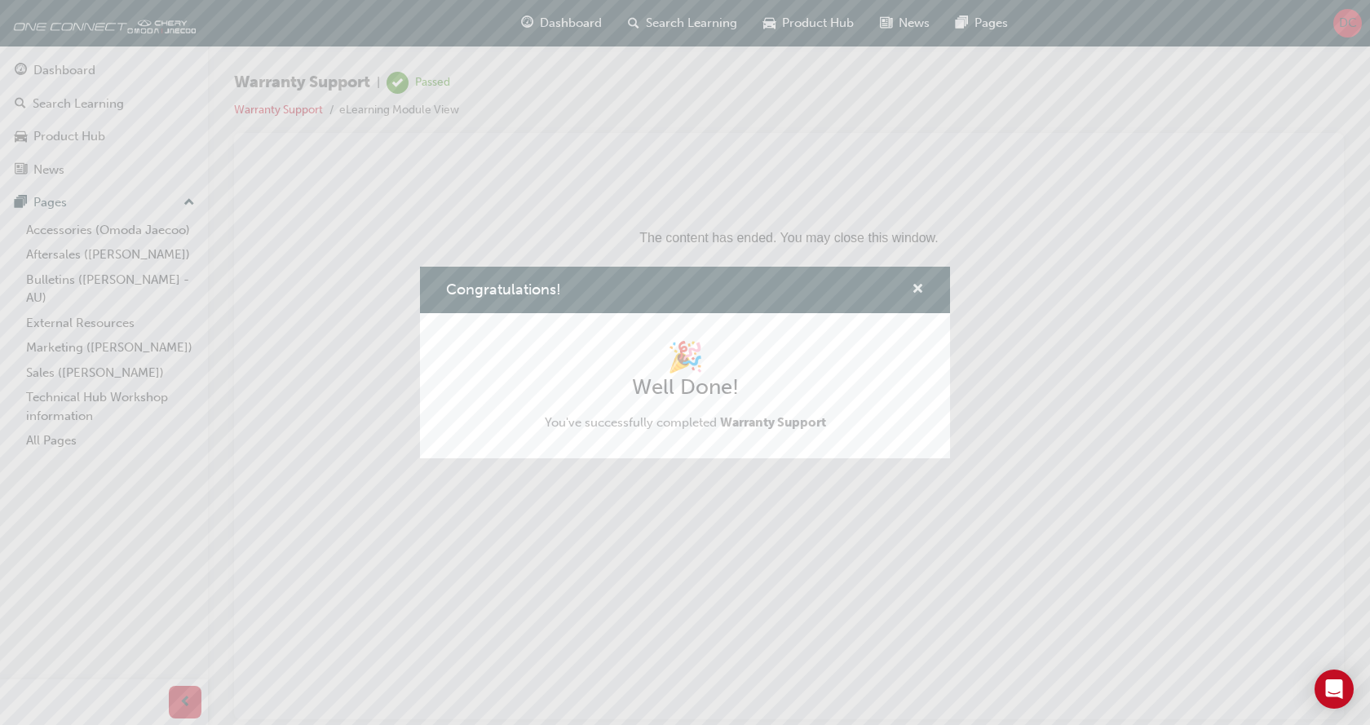
click at [916, 283] on span "cross-icon" at bounding box center [918, 290] width 12 height 15
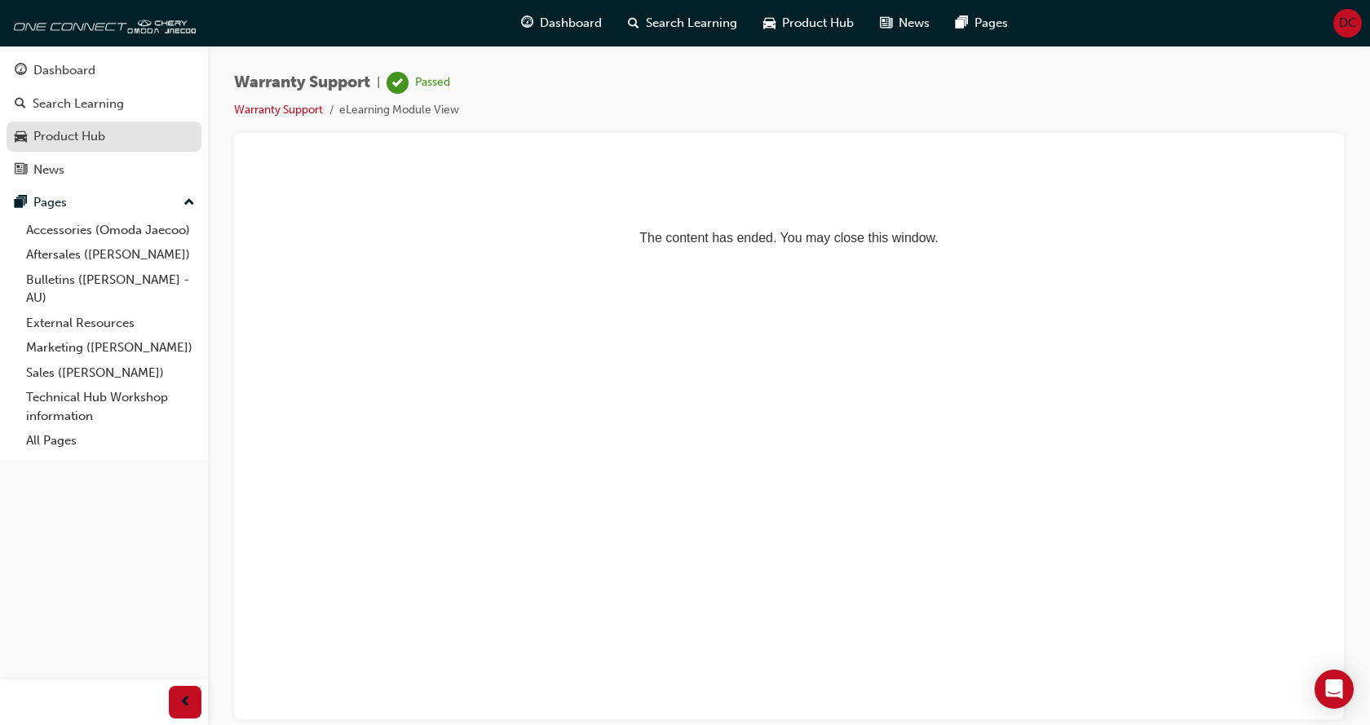
click at [72, 132] on div "Product Hub" at bounding box center [69, 136] width 72 height 19
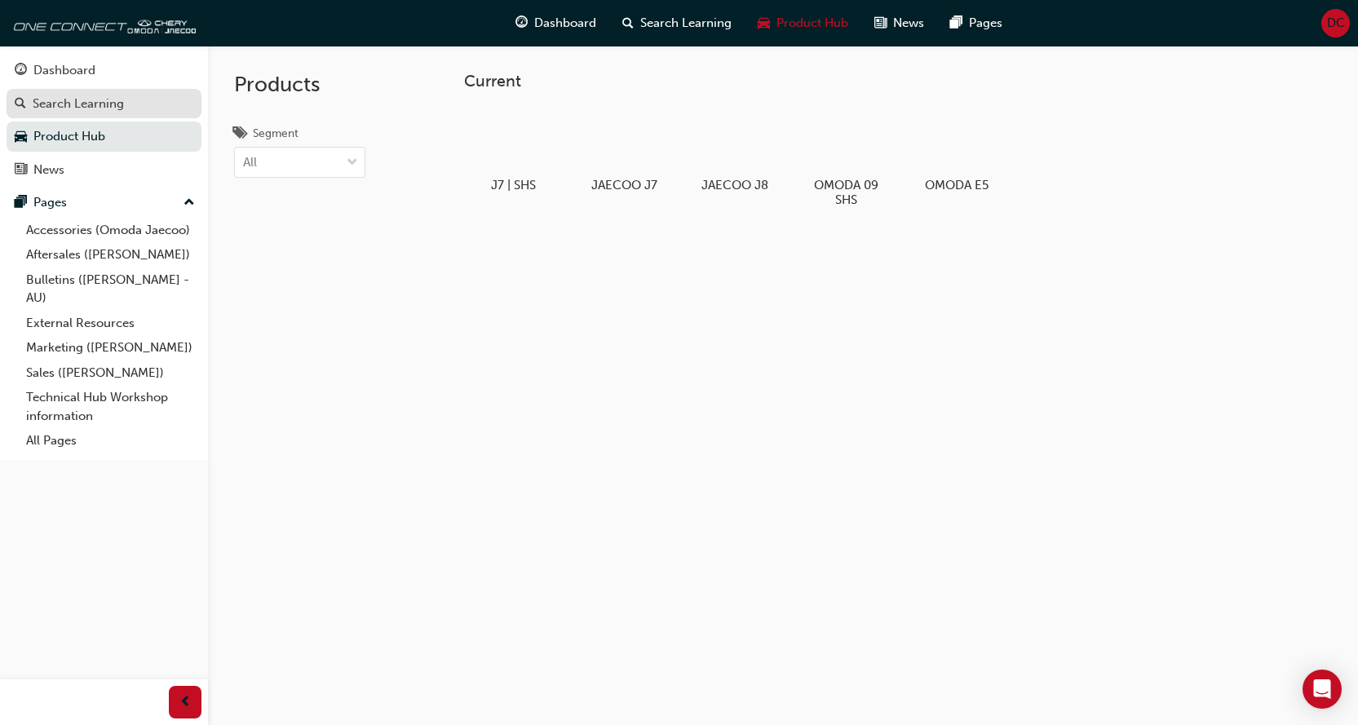
click at [59, 110] on div "Search Learning" at bounding box center [78, 104] width 91 height 19
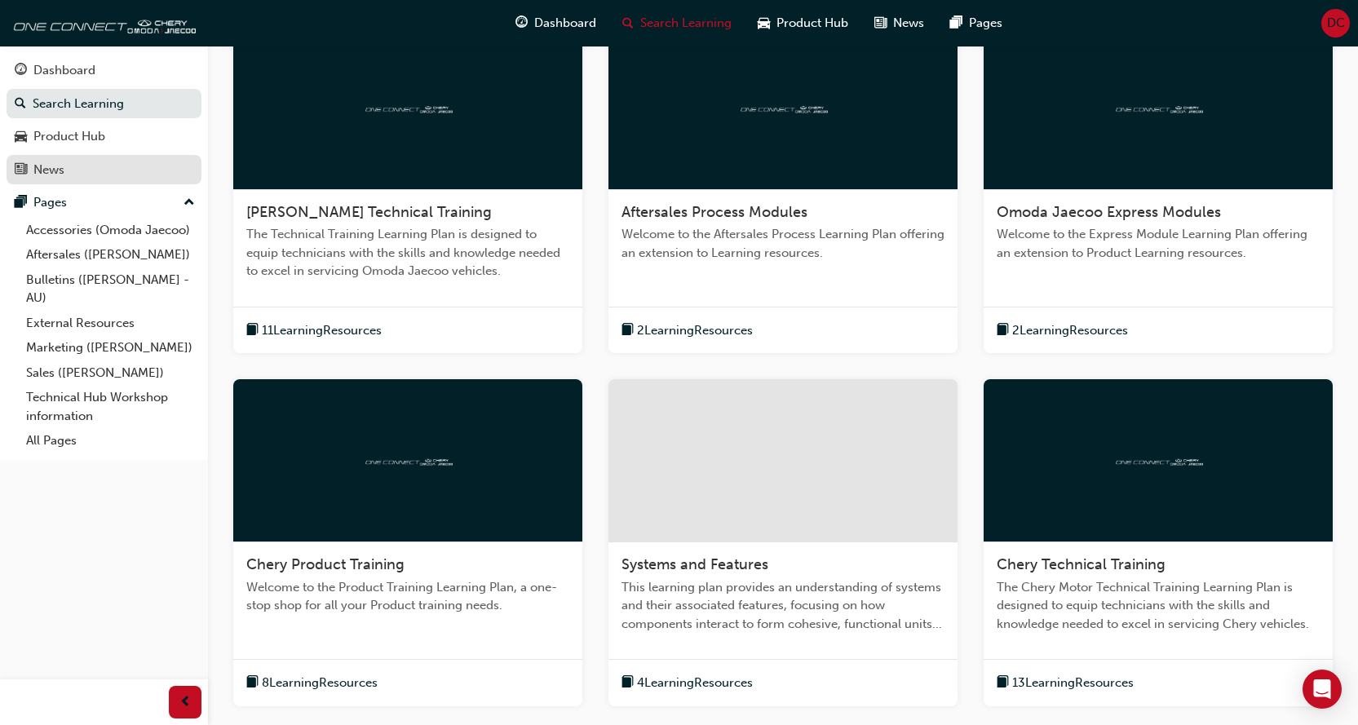
scroll to position [42, 0]
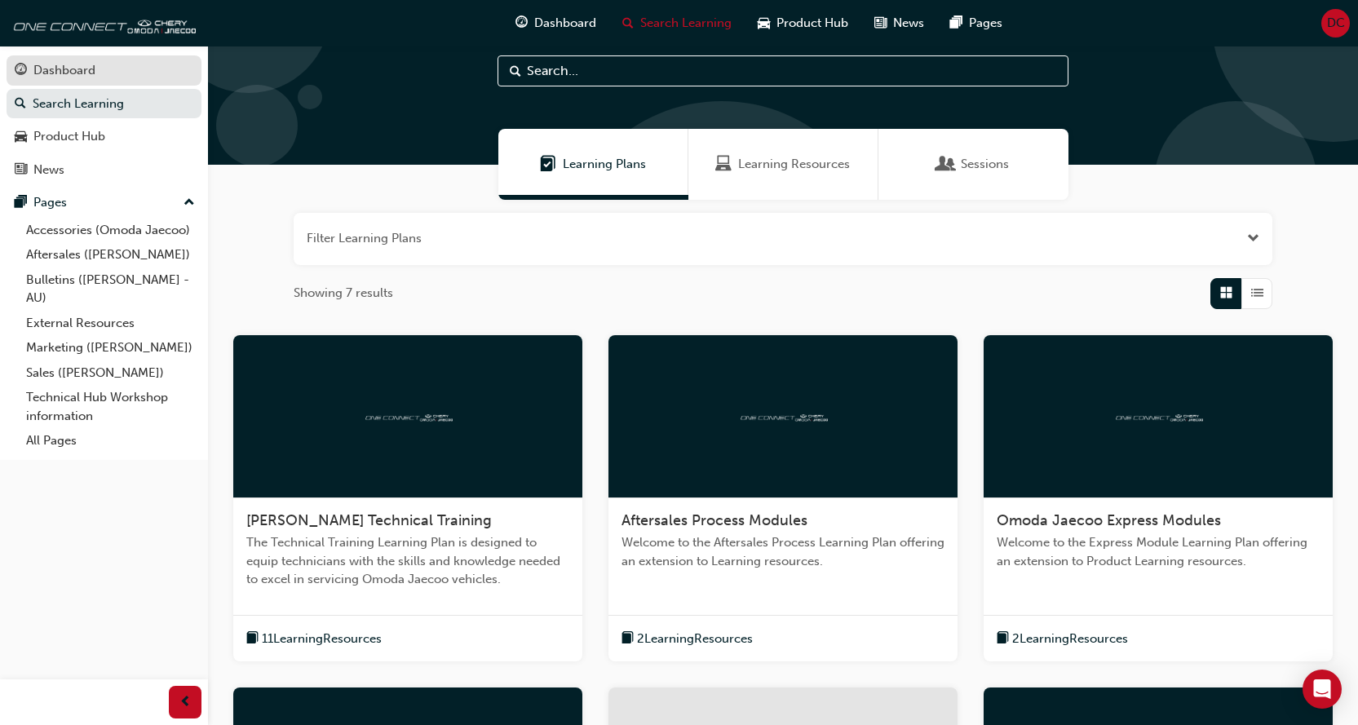
click at [68, 70] on div "Dashboard" at bounding box center [64, 70] width 62 height 19
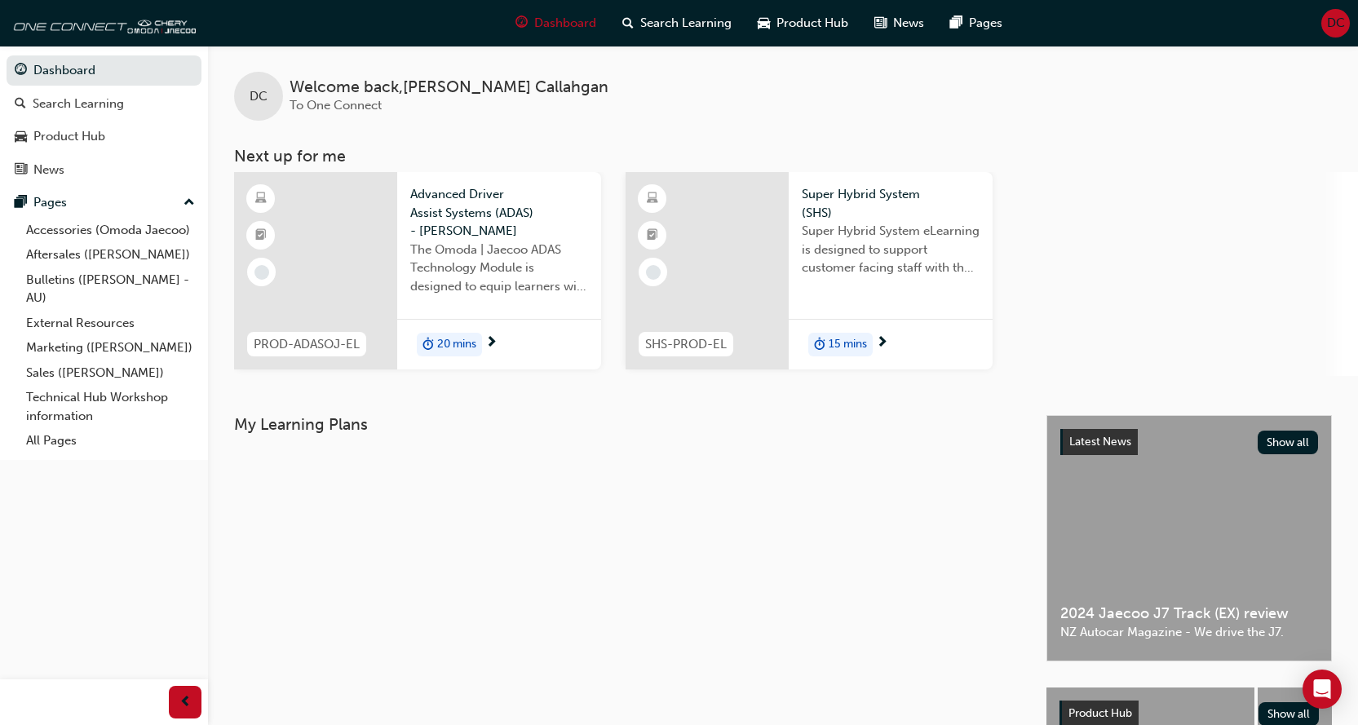
click at [282, 228] on div at bounding box center [315, 270] width 163 height 197
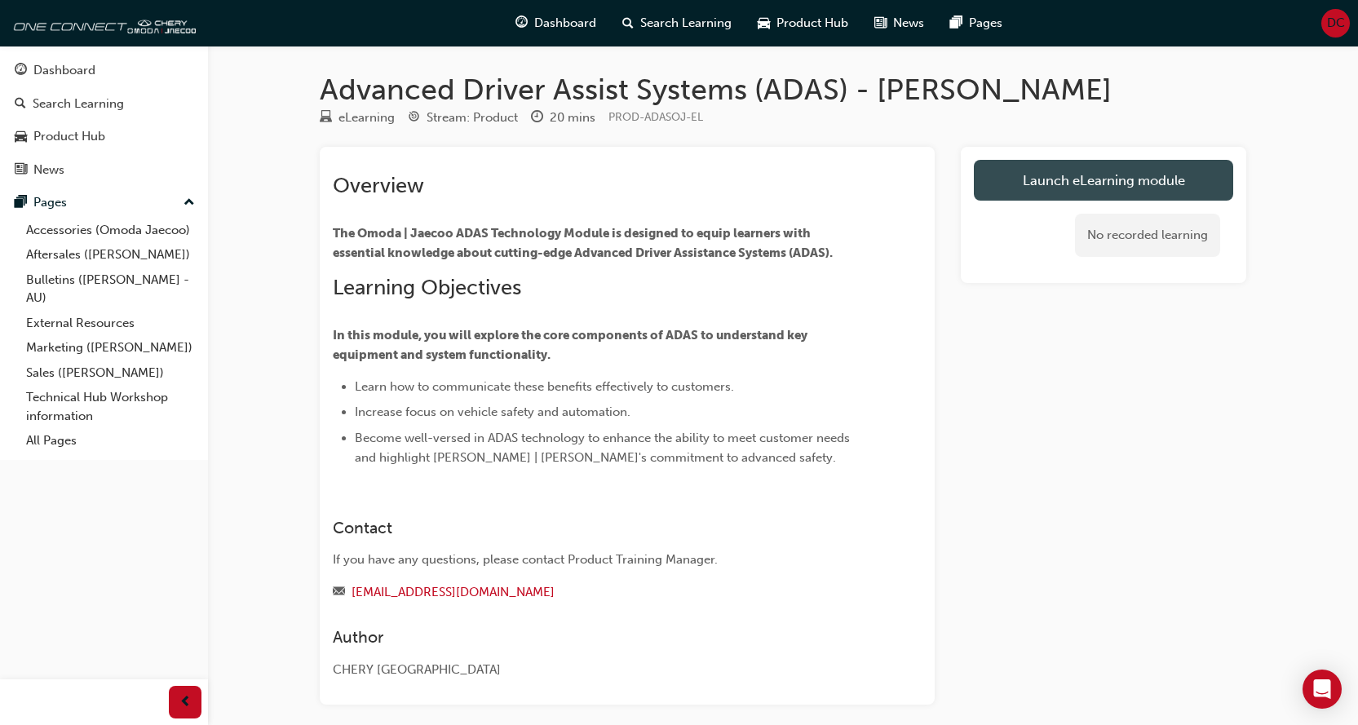
click at [1087, 180] on link "Launch eLearning module" at bounding box center [1103, 180] width 259 height 41
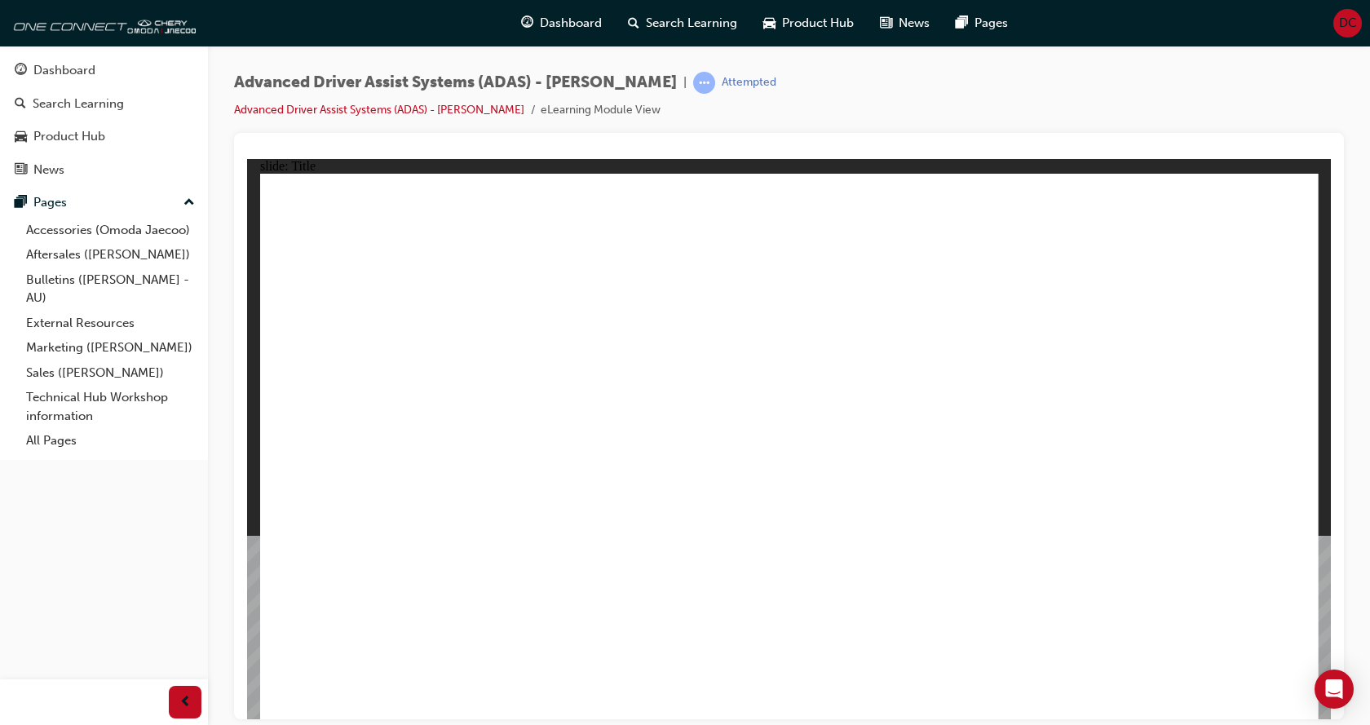
drag, startPoint x: 983, startPoint y: 698, endPoint x: 1017, endPoint y: 703, distance: 34.6
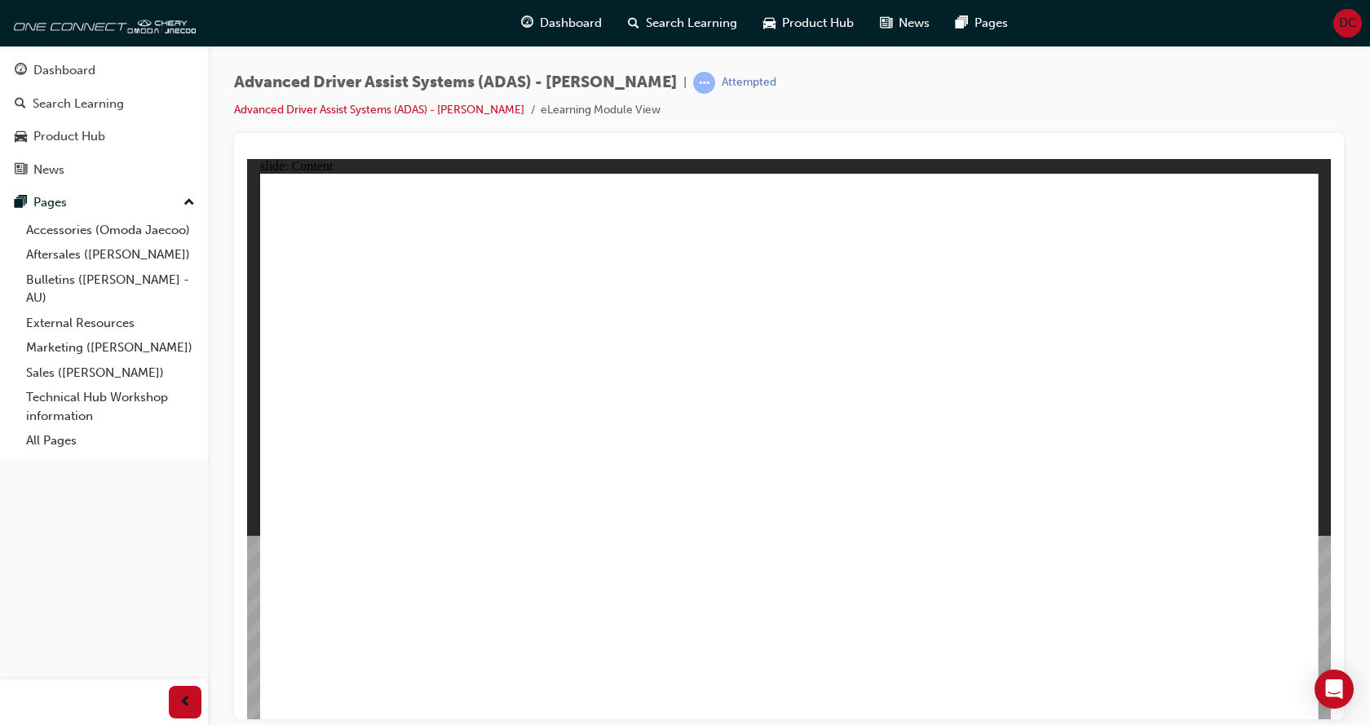
drag, startPoint x: 1141, startPoint y: 258, endPoint x: 1165, endPoint y: 252, distance: 24.3
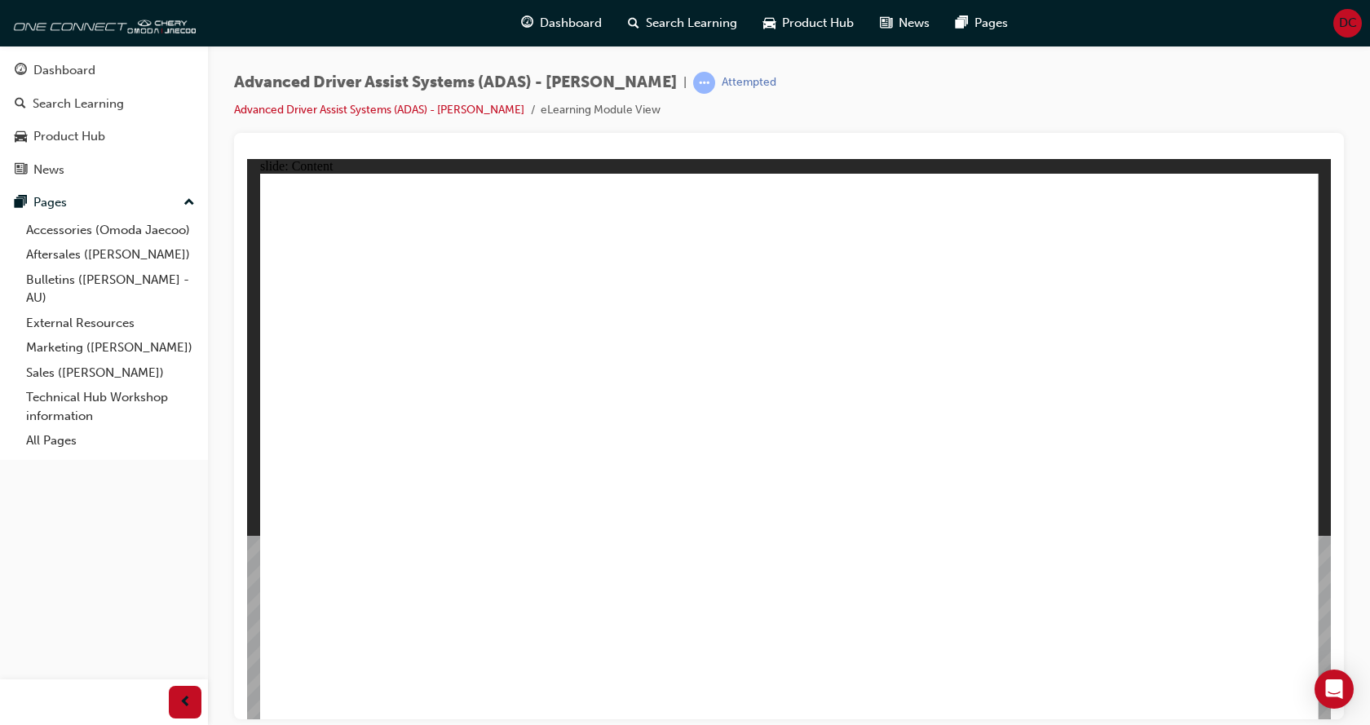
drag, startPoint x: 382, startPoint y: 250, endPoint x: 391, endPoint y: 276, distance: 26.8
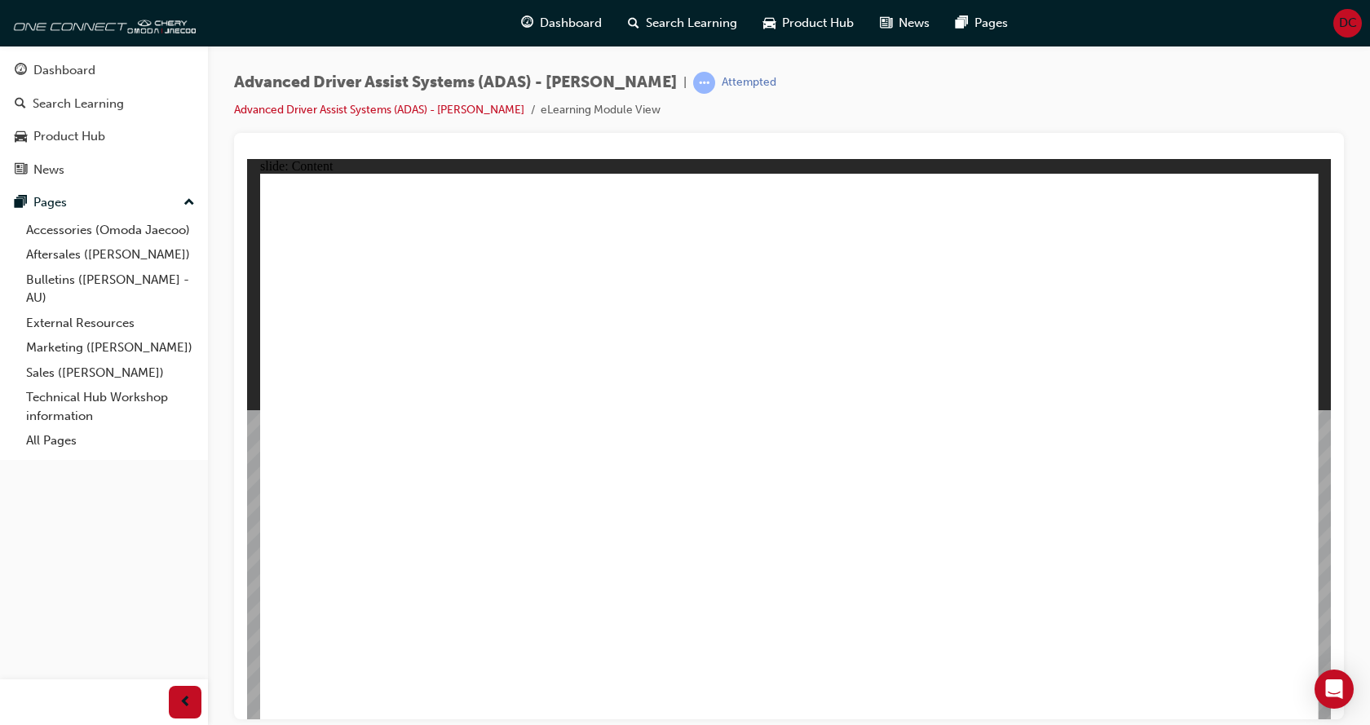
drag, startPoint x: 633, startPoint y: 296, endPoint x: 619, endPoint y: 310, distance: 19.6
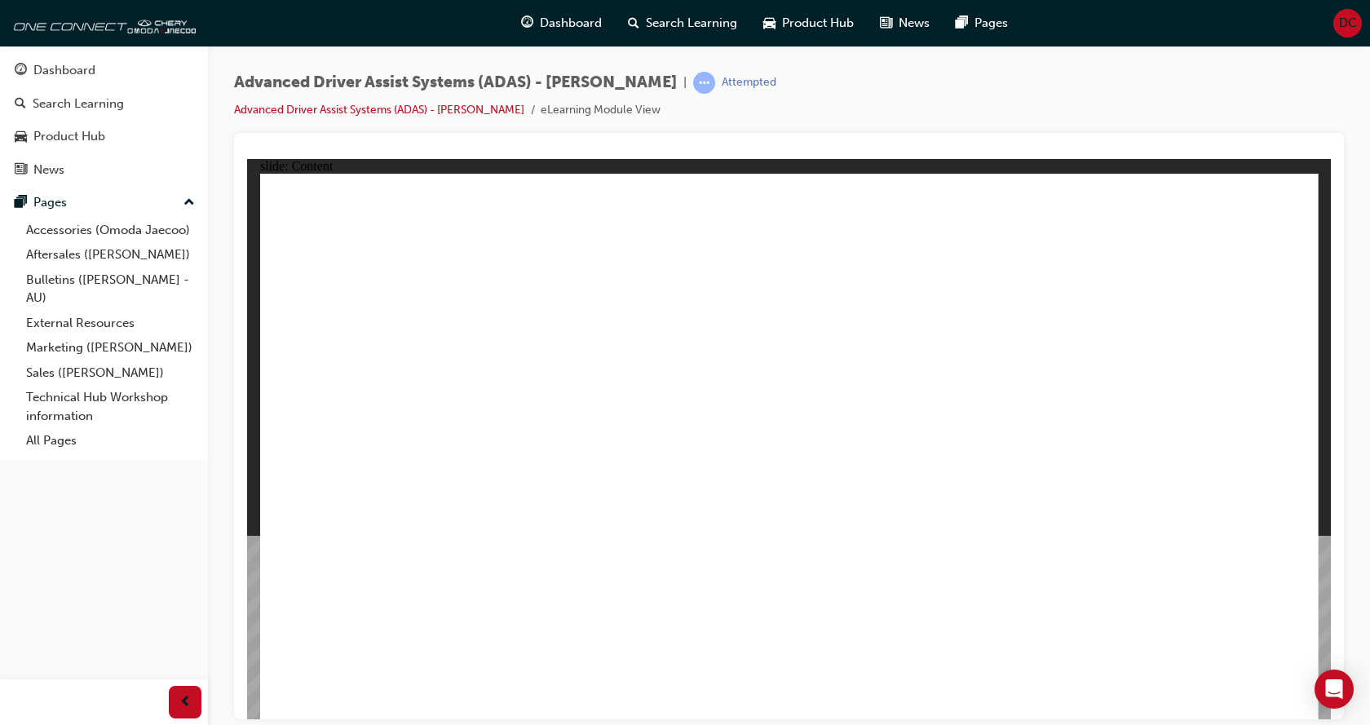
drag, startPoint x: 956, startPoint y: 520, endPoint x: 914, endPoint y: 497, distance: 47.9
drag, startPoint x: 908, startPoint y: 490, endPoint x: 897, endPoint y: 478, distance: 16.2
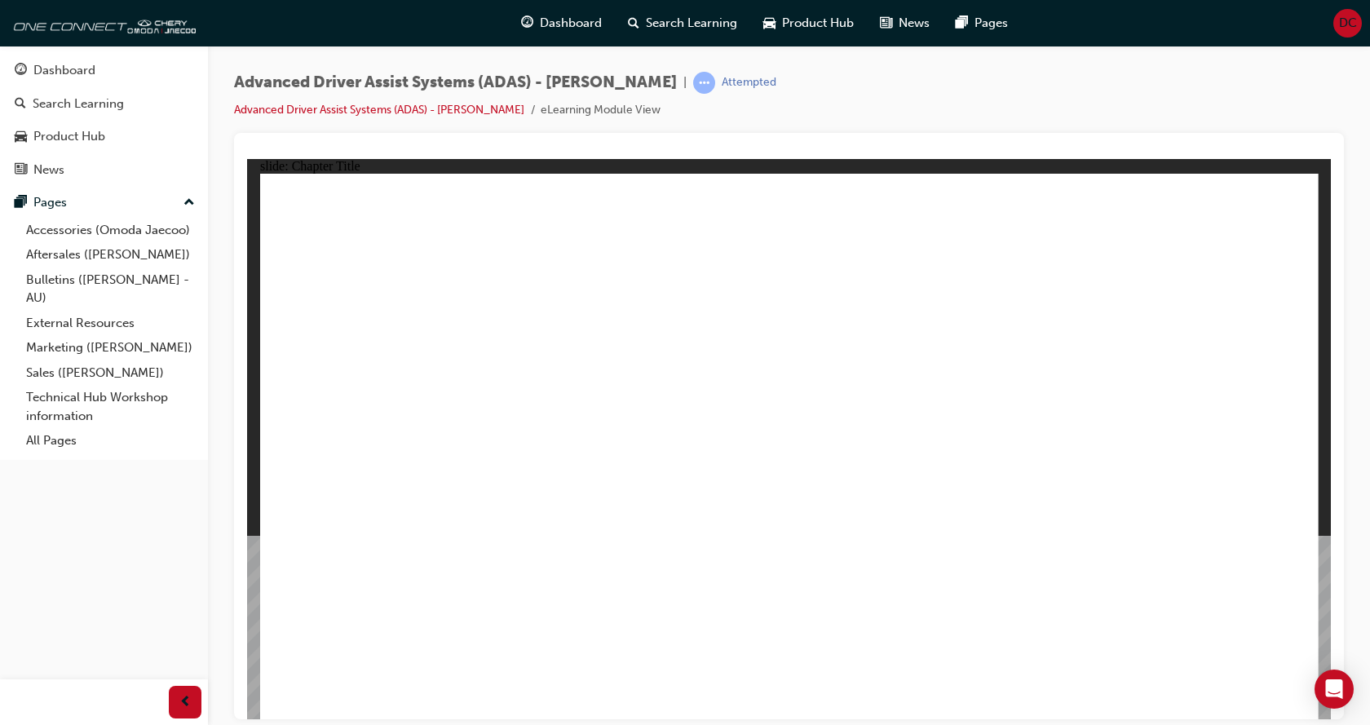
drag, startPoint x: 650, startPoint y: 594, endPoint x: 761, endPoint y: 304, distance: 310.1
drag, startPoint x: 772, startPoint y: 601, endPoint x: 874, endPoint y: 274, distance: 342.6
drag, startPoint x: 946, startPoint y: 600, endPoint x: 883, endPoint y: 280, distance: 325.8
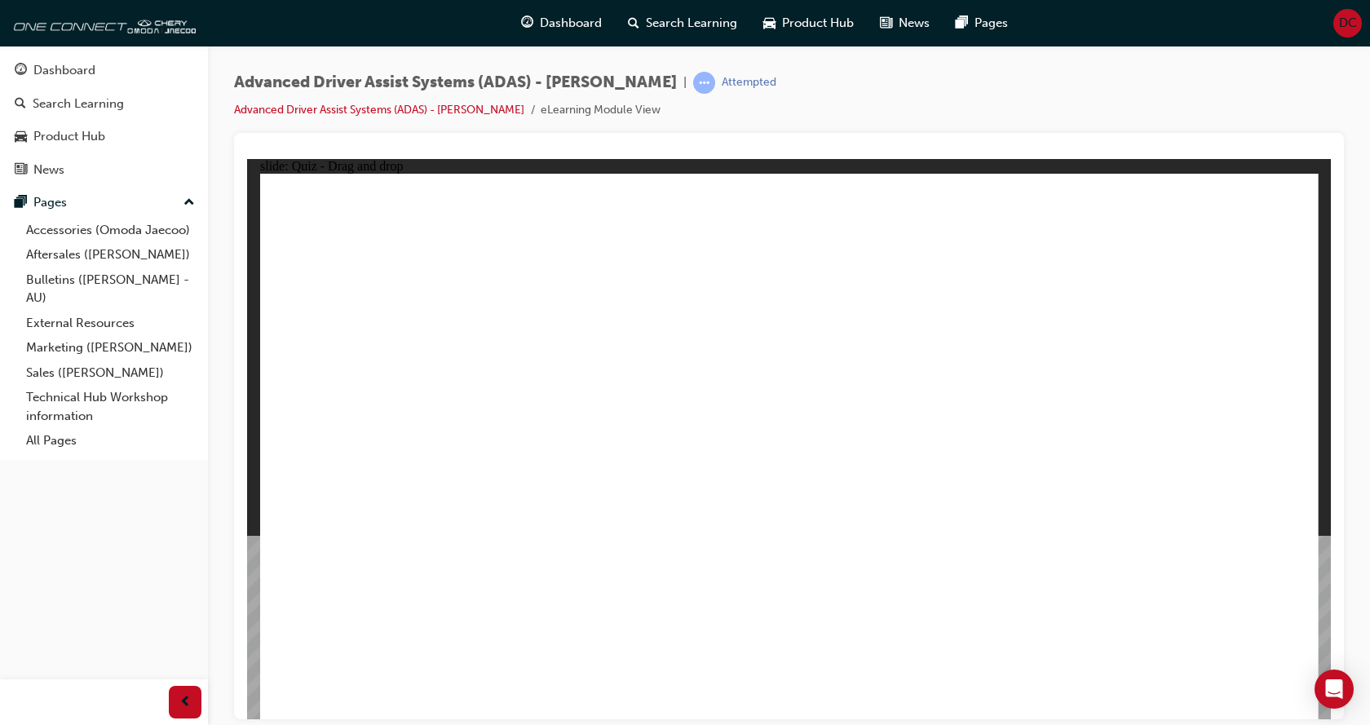
drag, startPoint x: 454, startPoint y: 601, endPoint x: 861, endPoint y: 337, distance: 485.3
checkbox input "true"
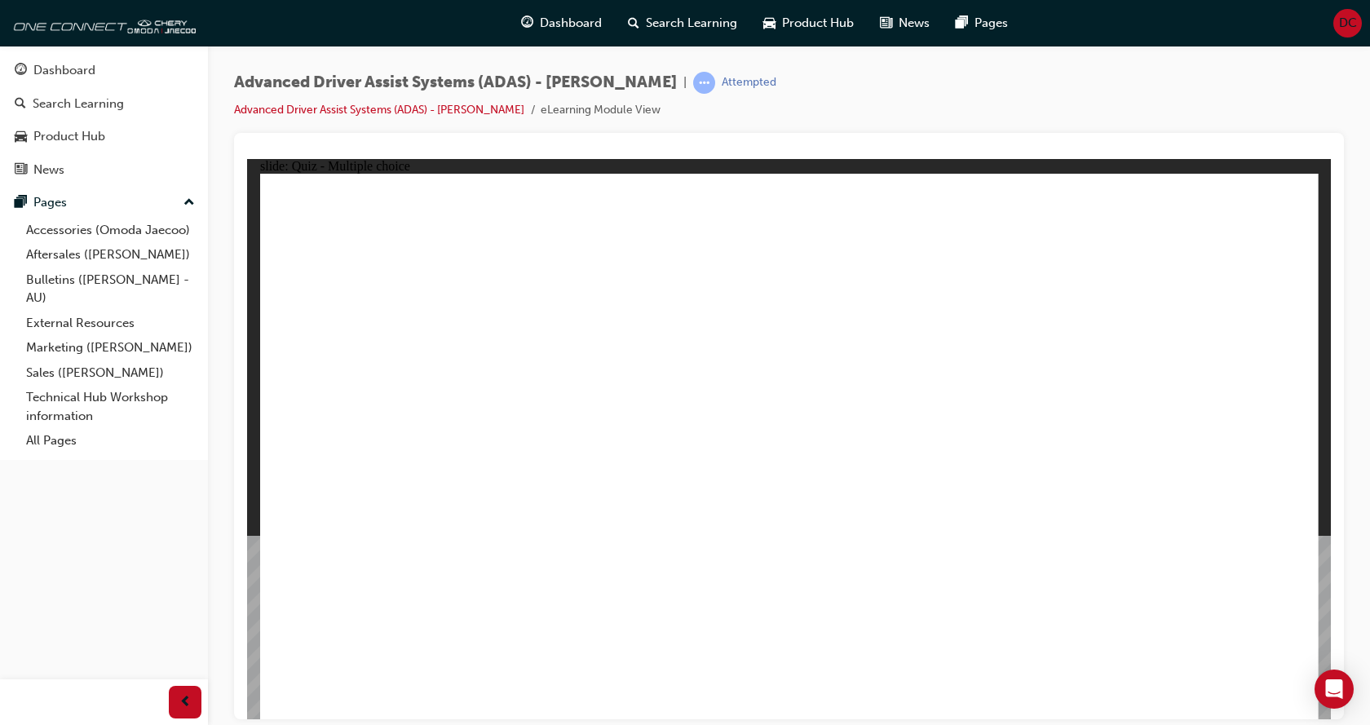
checkbox input "true"
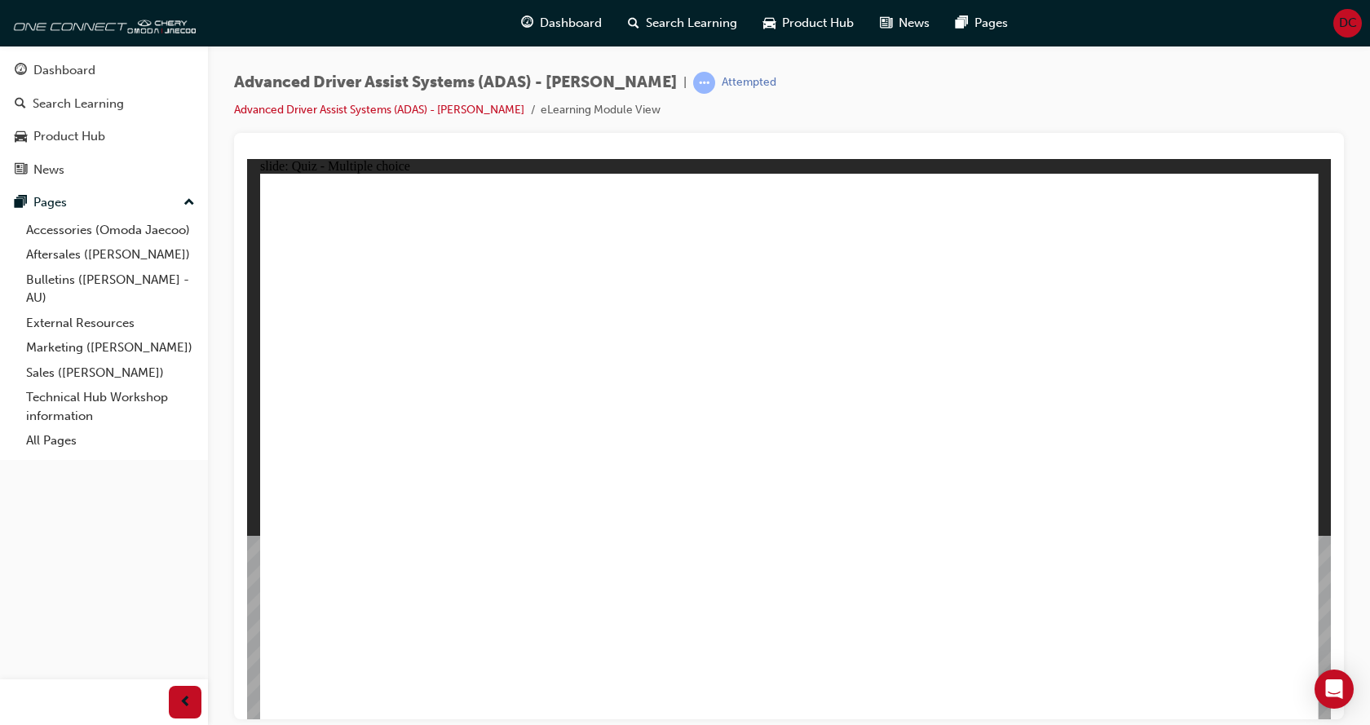
checkbox input "true"
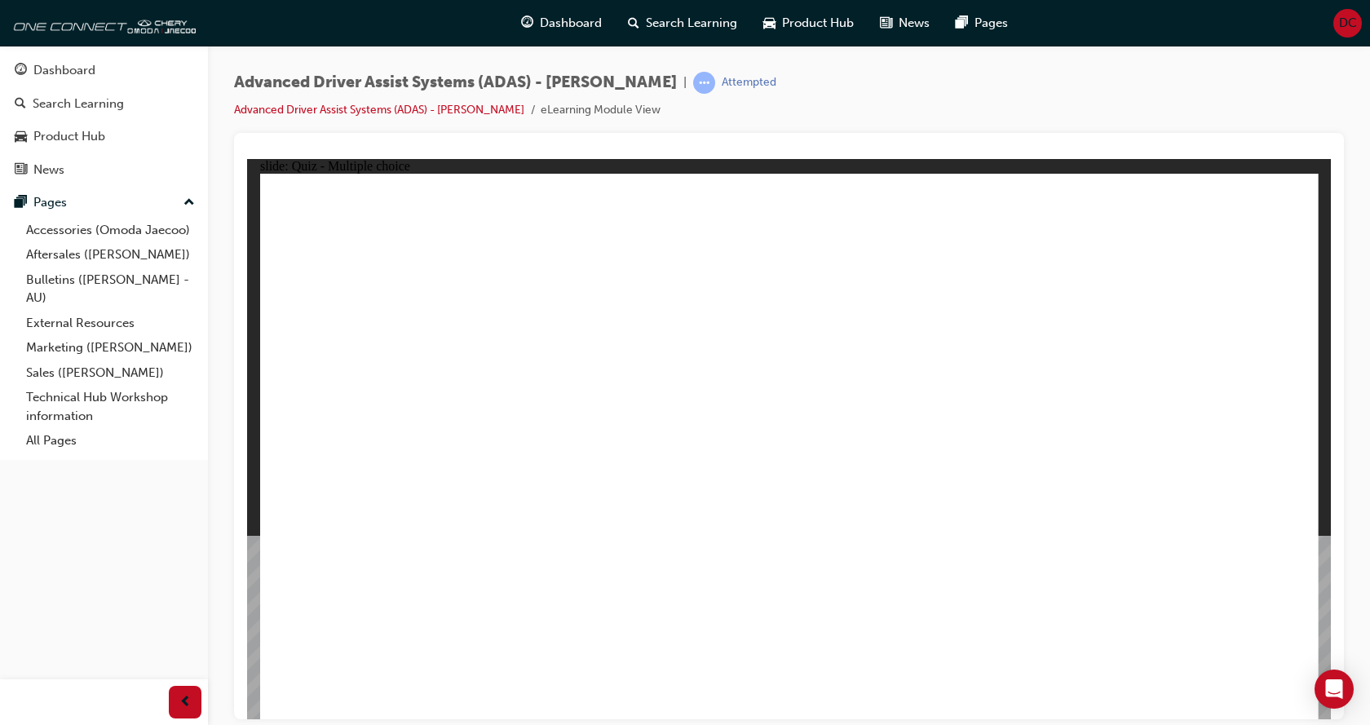
checkbox input "false"
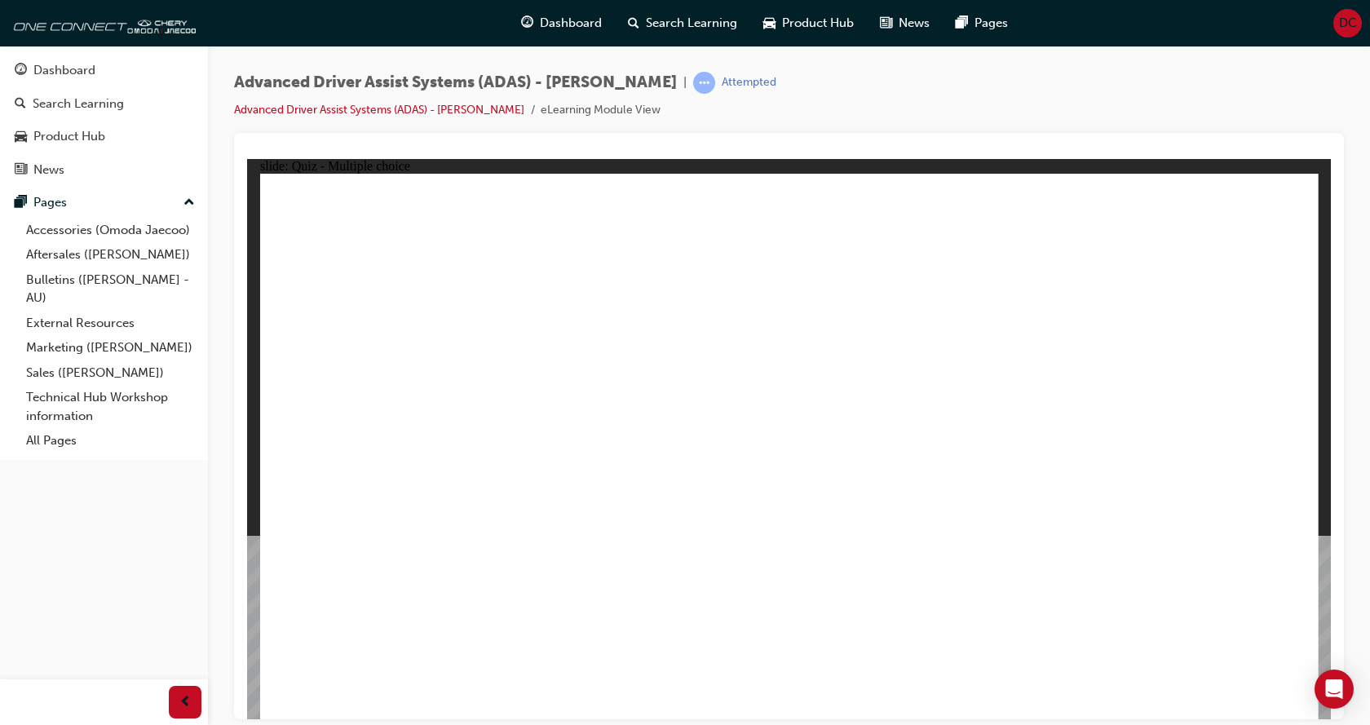
checkbox input "false"
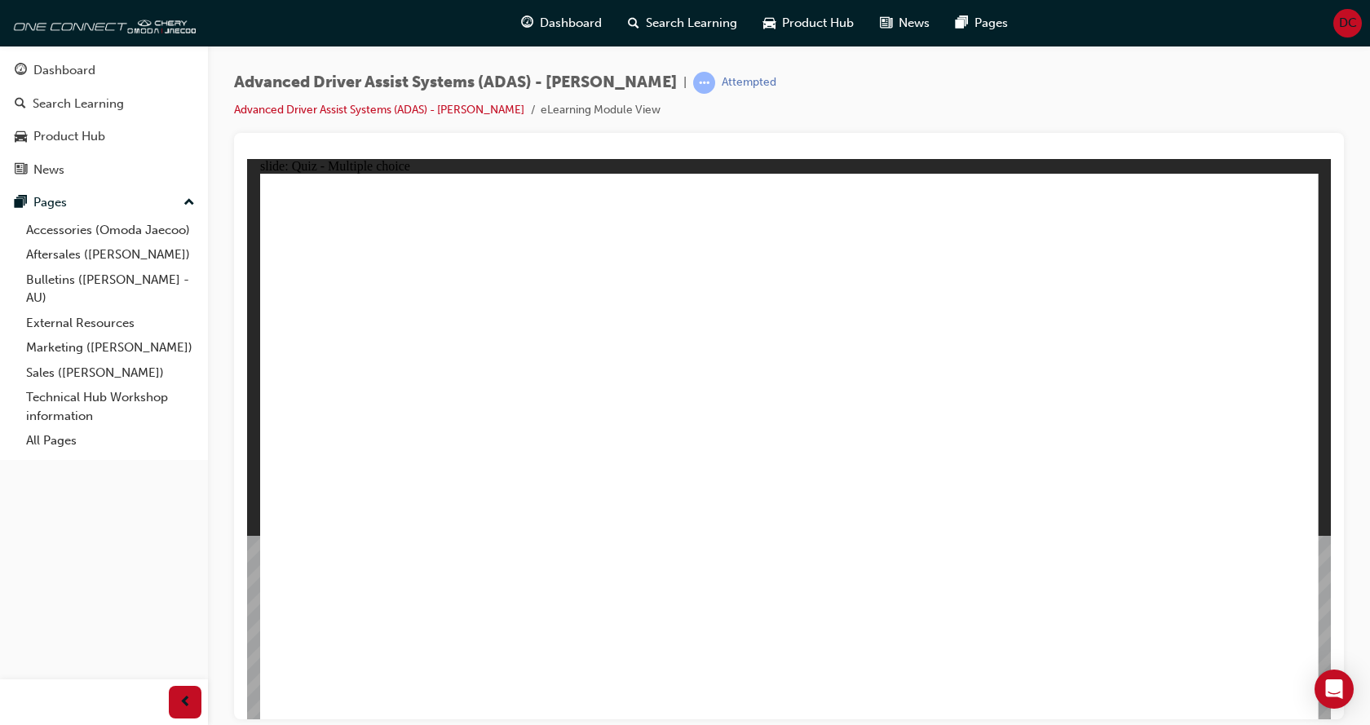
checkbox input "true"
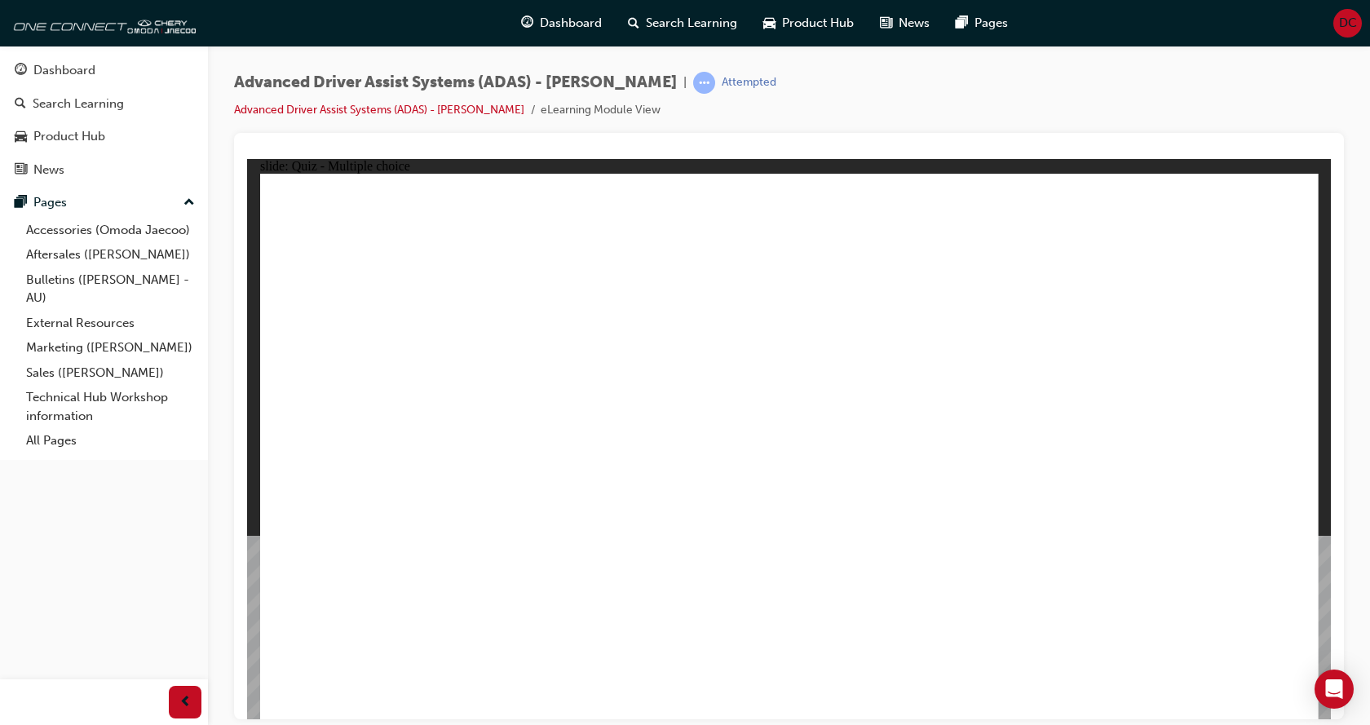
checkbox input "true"
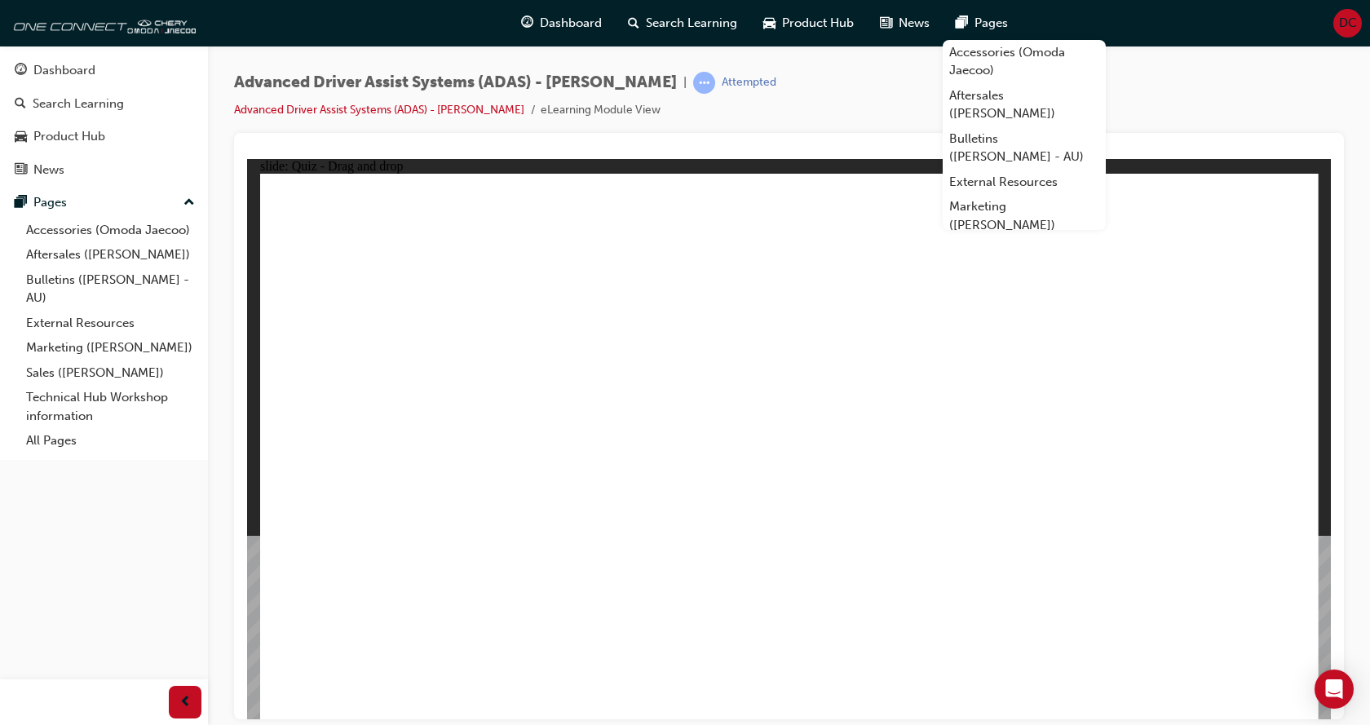
drag, startPoint x: 803, startPoint y: 234, endPoint x: 858, endPoint y: 552, distance: 322.9
drag, startPoint x: 917, startPoint y: 281, endPoint x: 603, endPoint y: 525, distance: 397.6
drag, startPoint x: 832, startPoint y: 320, endPoint x: 903, endPoint y: 535, distance: 226.7
drag, startPoint x: 1008, startPoint y: 277, endPoint x: 940, endPoint y: 546, distance: 278.5
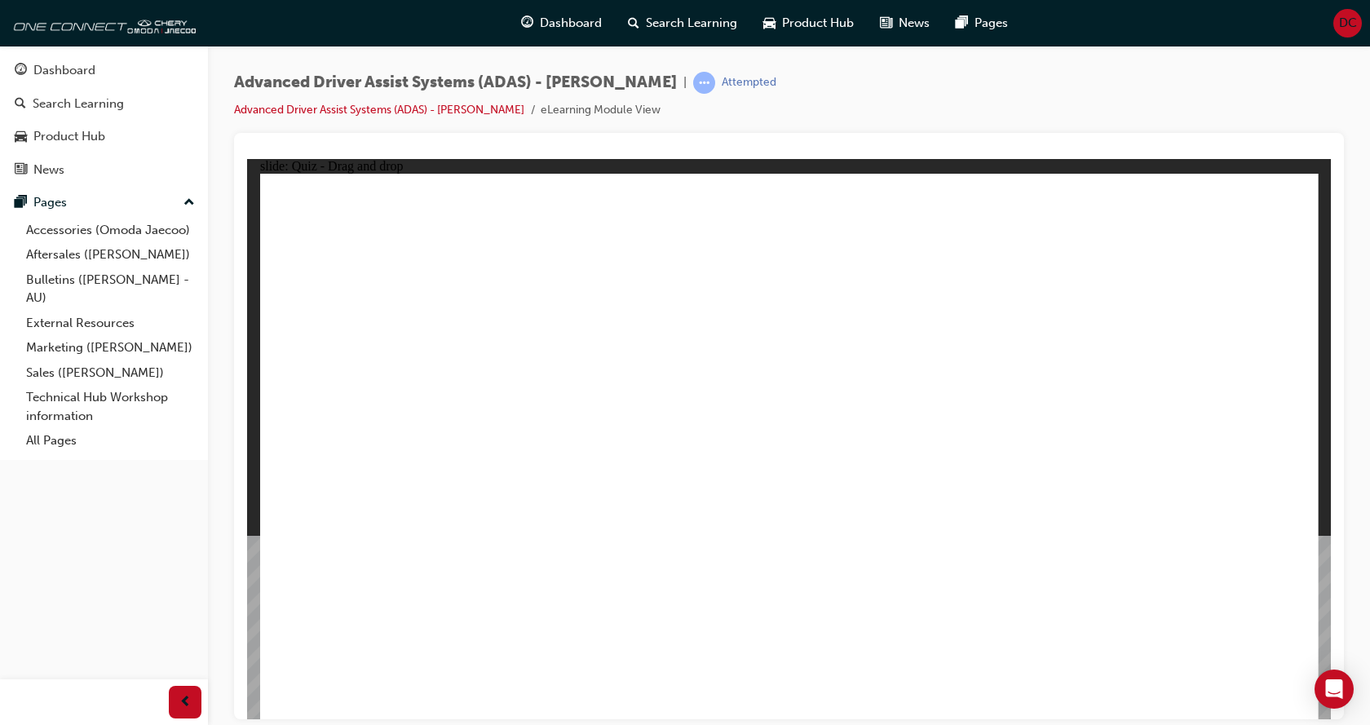
drag, startPoint x: 908, startPoint y: 228, endPoint x: 869, endPoint y: 538, distance: 313.2
drag, startPoint x: 1008, startPoint y: 222, endPoint x: 576, endPoint y: 542, distance: 537.7
drag, startPoint x: 1132, startPoint y: 268, endPoint x: 1015, endPoint y: 542, distance: 298.6
drag, startPoint x: 1153, startPoint y: 224, endPoint x: 924, endPoint y: 561, distance: 407.0
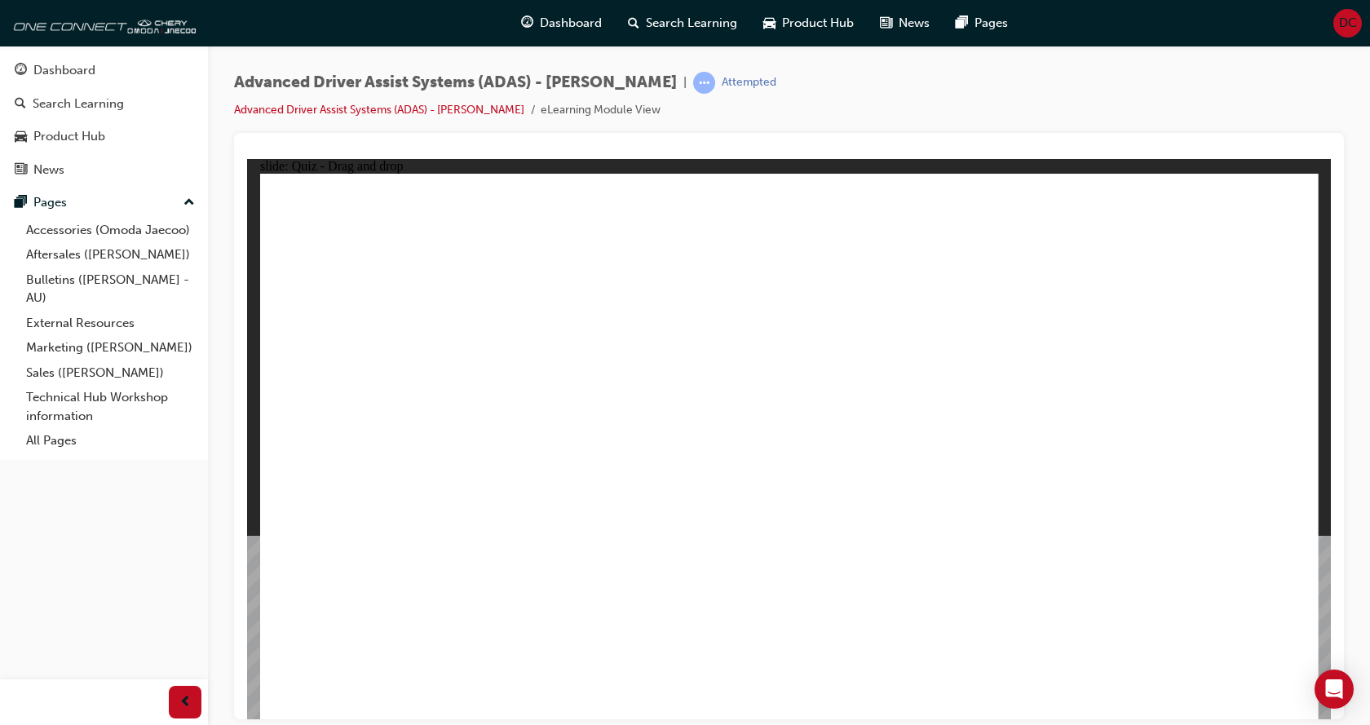
drag, startPoint x: 786, startPoint y: 588, endPoint x: 785, endPoint y: 319, distance: 269.2
drag, startPoint x: 728, startPoint y: 214, endPoint x: 1094, endPoint y: 301, distance: 376.5
drag, startPoint x: 984, startPoint y: 595, endPoint x: 1066, endPoint y: 346, distance: 262.8
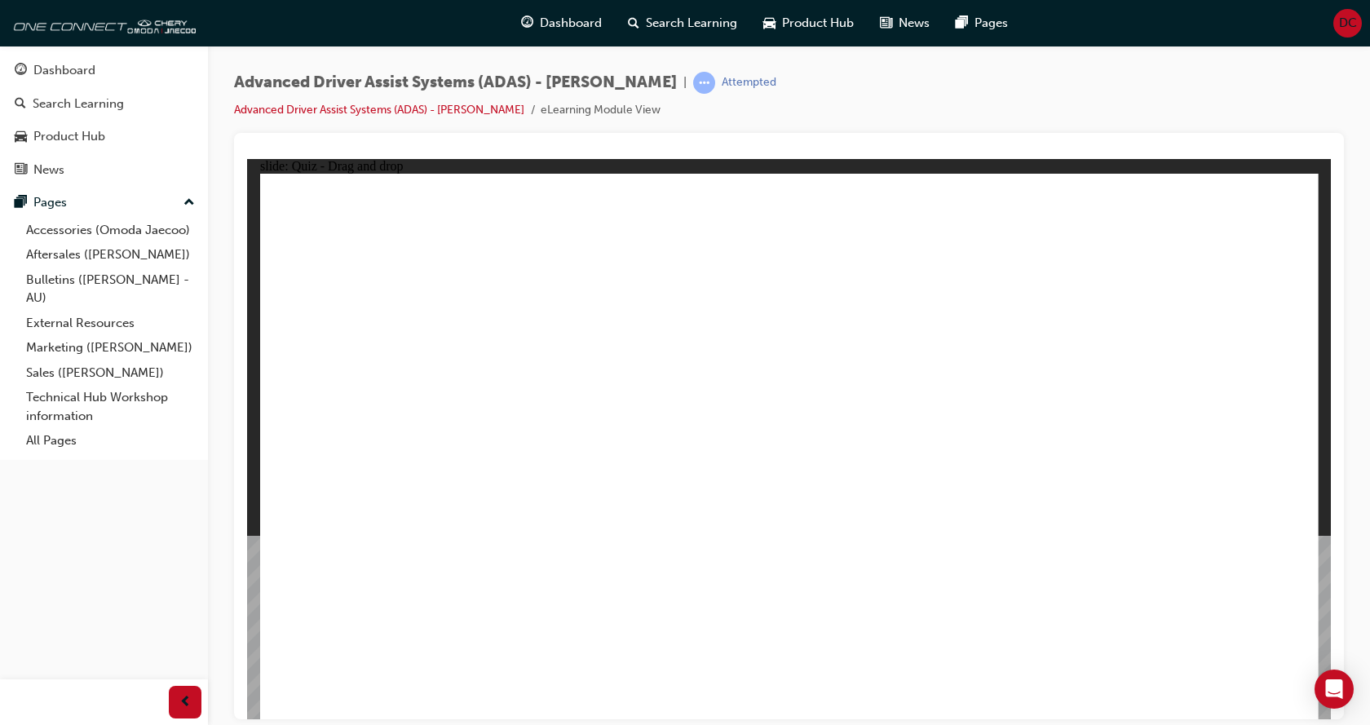
drag, startPoint x: 444, startPoint y: 606, endPoint x: 781, endPoint y: 319, distance: 442.6
drag, startPoint x: 602, startPoint y: 609, endPoint x: 849, endPoint y: 340, distance: 365.4
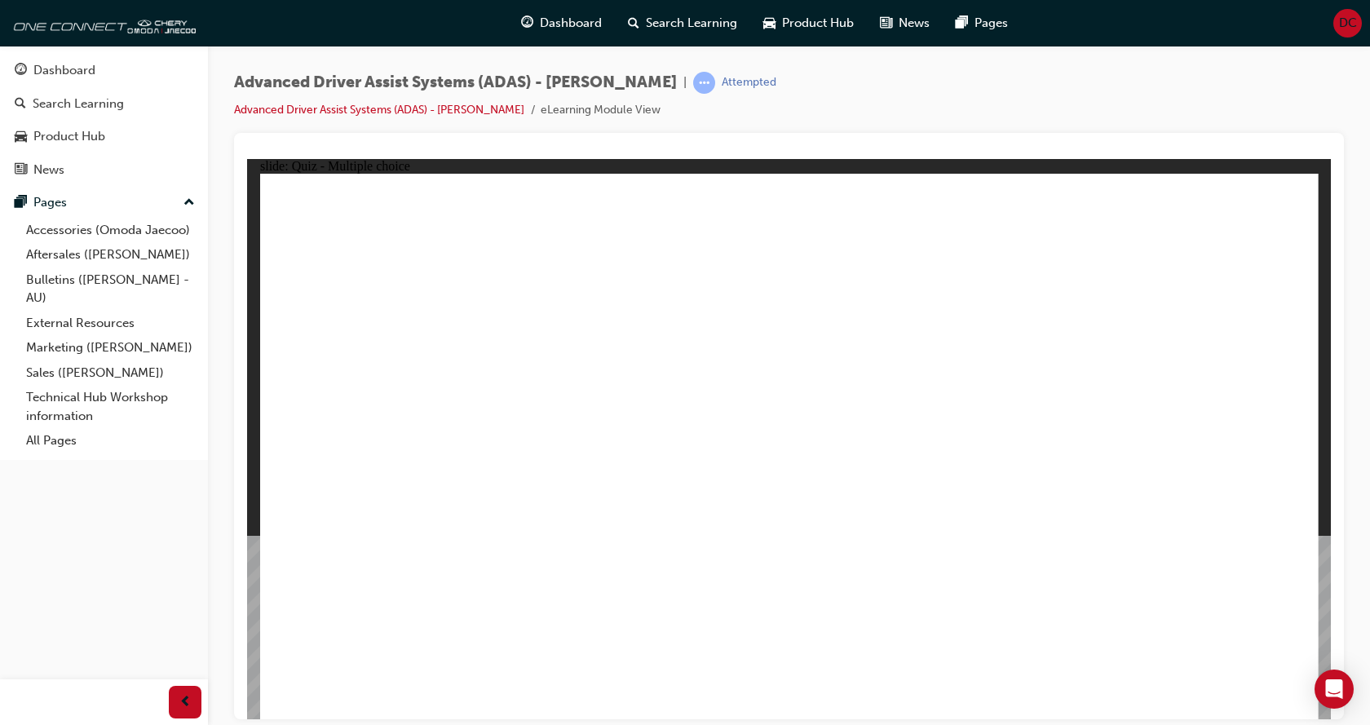
checkbox input "true"
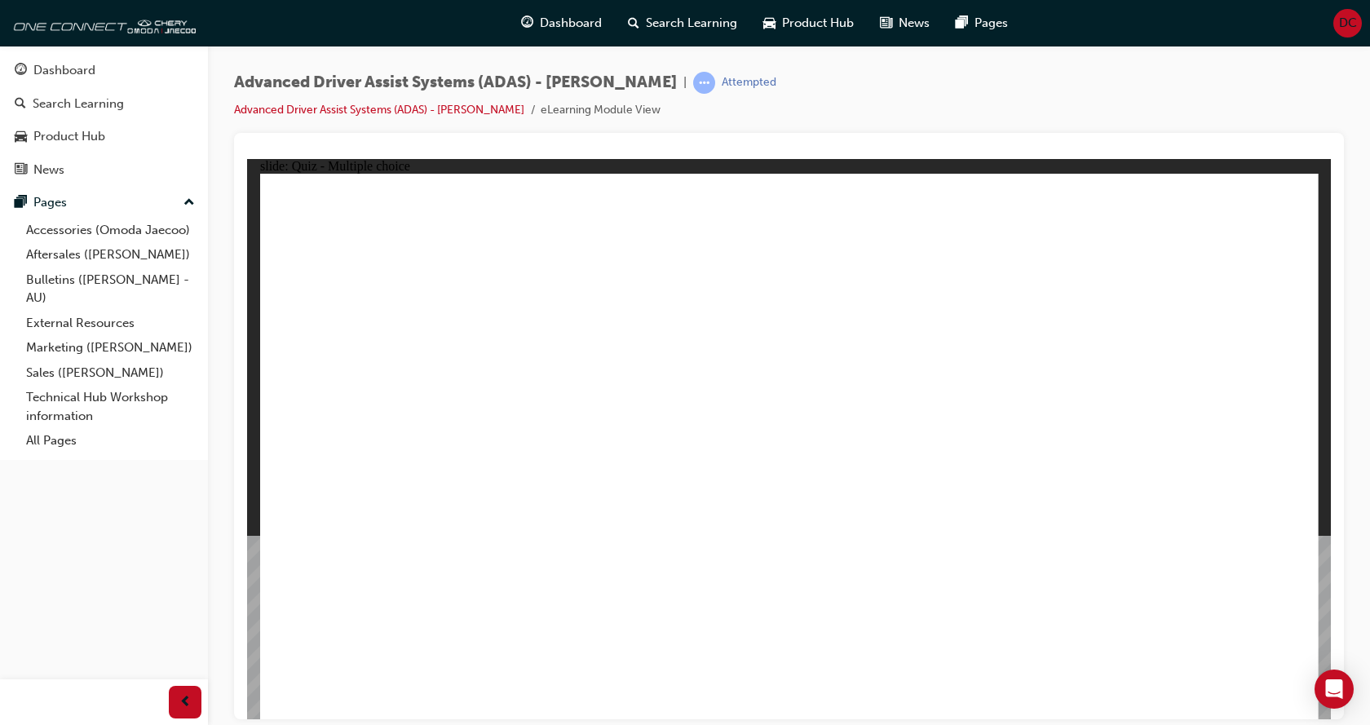
checkbox input "true"
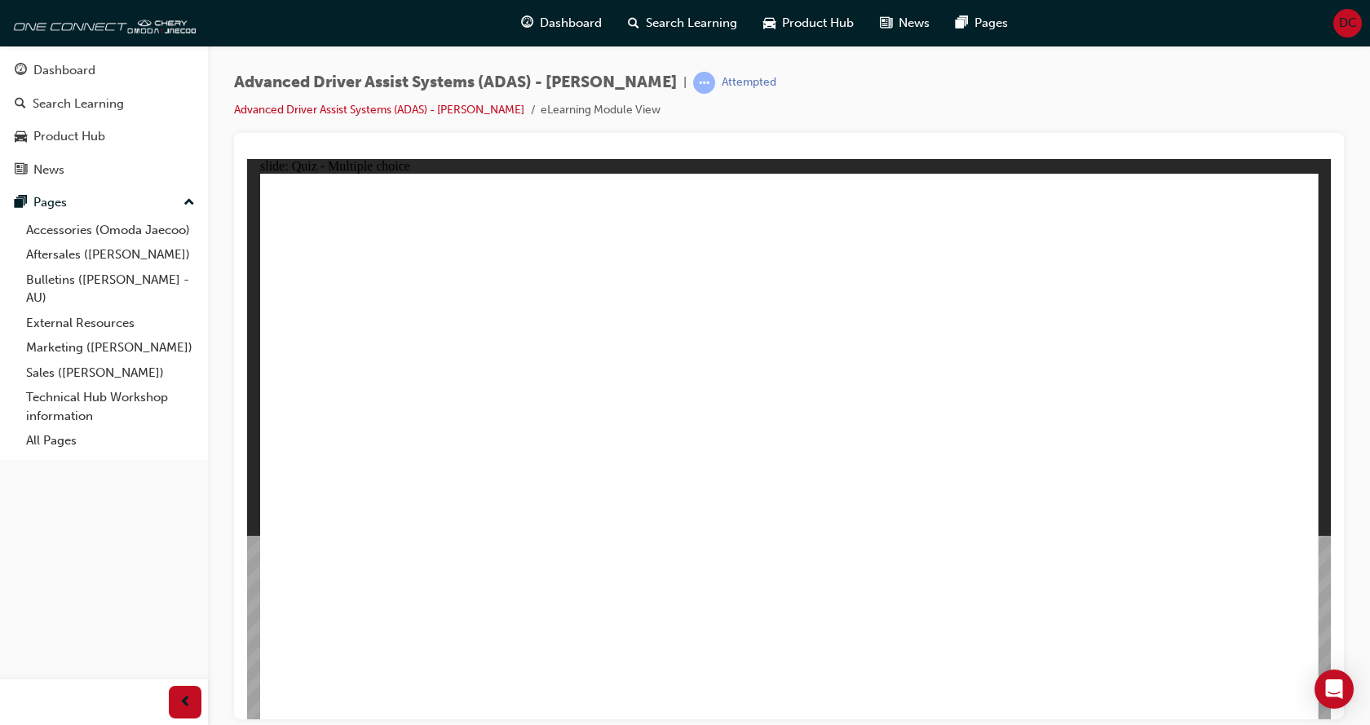
drag, startPoint x: 818, startPoint y: 229, endPoint x: 873, endPoint y: 540, distance: 315.5
drag, startPoint x: 917, startPoint y: 226, endPoint x: 922, endPoint y: 554, distance: 327.9
drag, startPoint x: 814, startPoint y: 277, endPoint x: 1024, endPoint y: 521, distance: 322.1
drag, startPoint x: 1150, startPoint y: 236, endPoint x: 513, endPoint y: 551, distance: 710.6
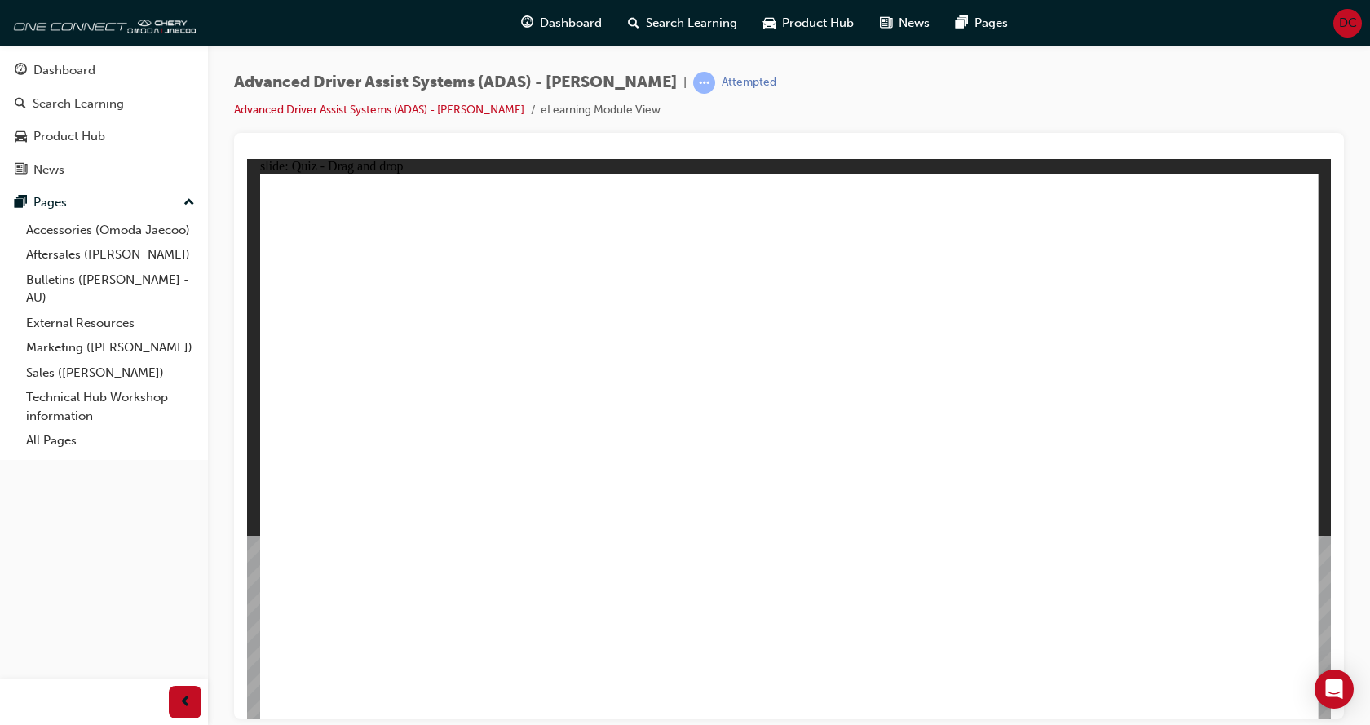
drag, startPoint x: 926, startPoint y: 276, endPoint x: 449, endPoint y: 572, distance: 560.9
drag, startPoint x: 1046, startPoint y: 231, endPoint x: 590, endPoint y: 564, distance: 565.1
drag, startPoint x: 1036, startPoint y: 268, endPoint x: 587, endPoint y: 581, distance: 547.1
drag, startPoint x: 1146, startPoint y: 279, endPoint x: 1092, endPoint y: 525, distance: 252.1
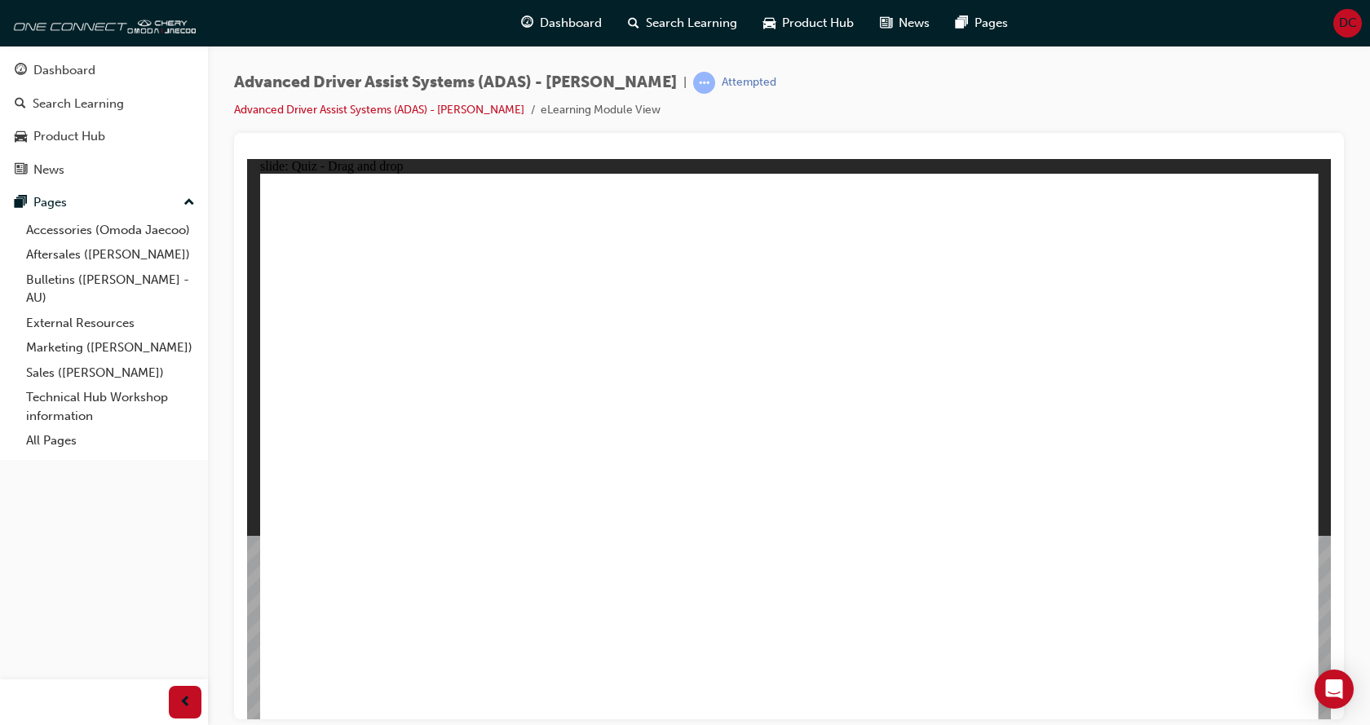
drag, startPoint x: 962, startPoint y: 595, endPoint x: 836, endPoint y: 346, distance: 278.7
drag, startPoint x: 789, startPoint y: 601, endPoint x: 803, endPoint y: 287, distance: 314.4
drag, startPoint x: 454, startPoint y: 583, endPoint x: 1111, endPoint y: 310, distance: 711.9
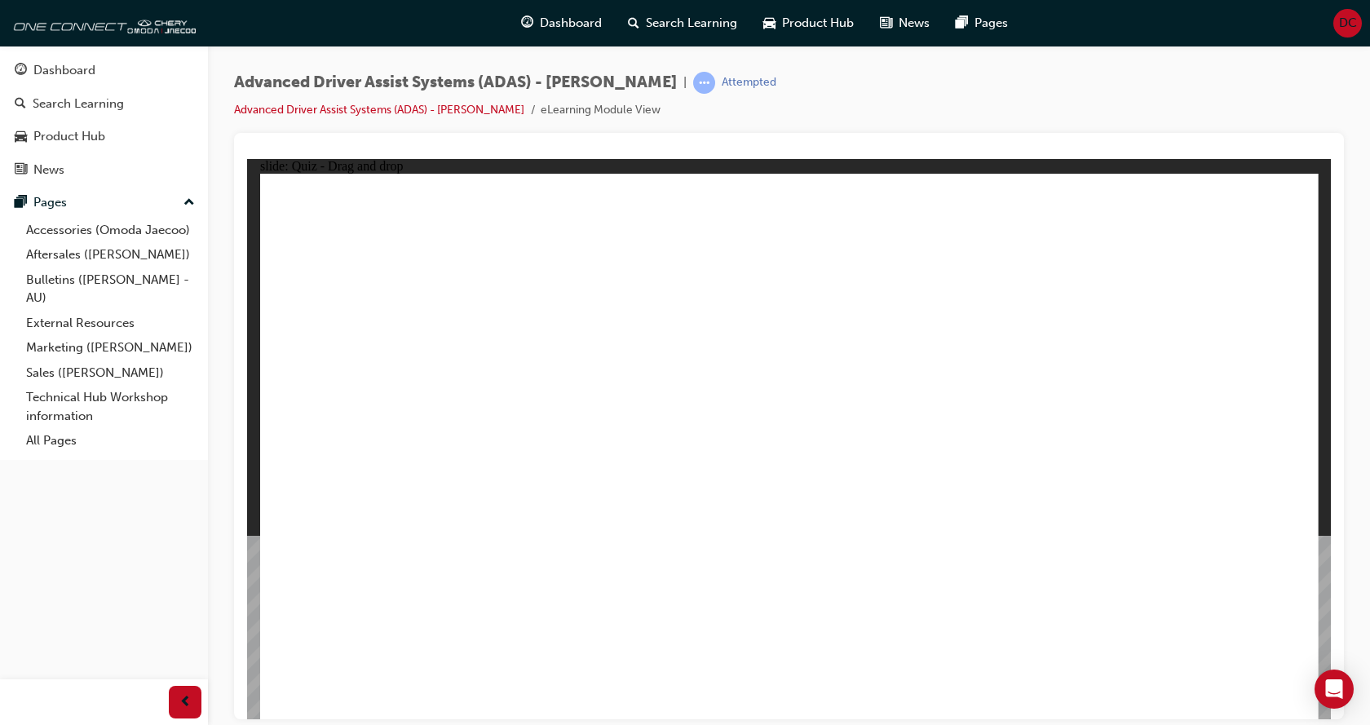
drag, startPoint x: 661, startPoint y: 606, endPoint x: 841, endPoint y: 384, distance: 285.3
drag, startPoint x: 927, startPoint y: 565, endPoint x: 922, endPoint y: 538, distance: 28.2
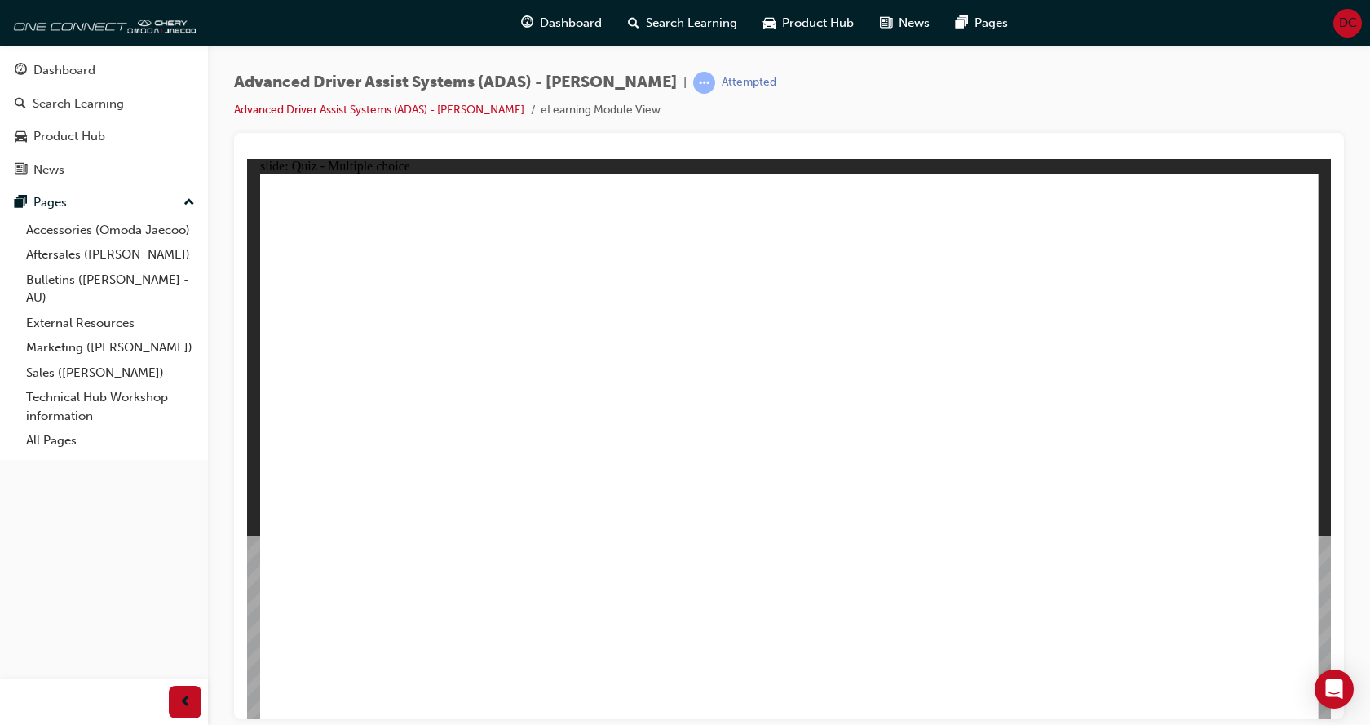
checkbox input "true"
drag, startPoint x: 904, startPoint y: 418, endPoint x: 896, endPoint y: 382, distance: 37.4
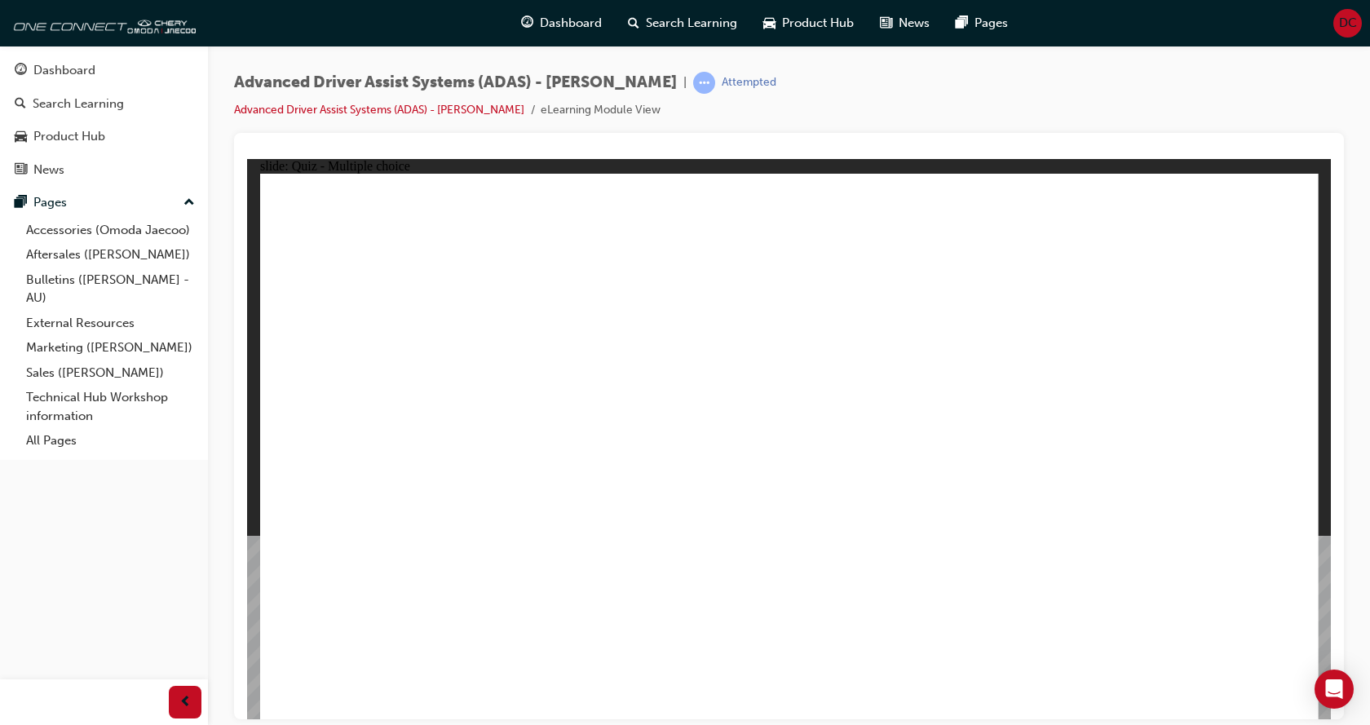
checkbox input "true"
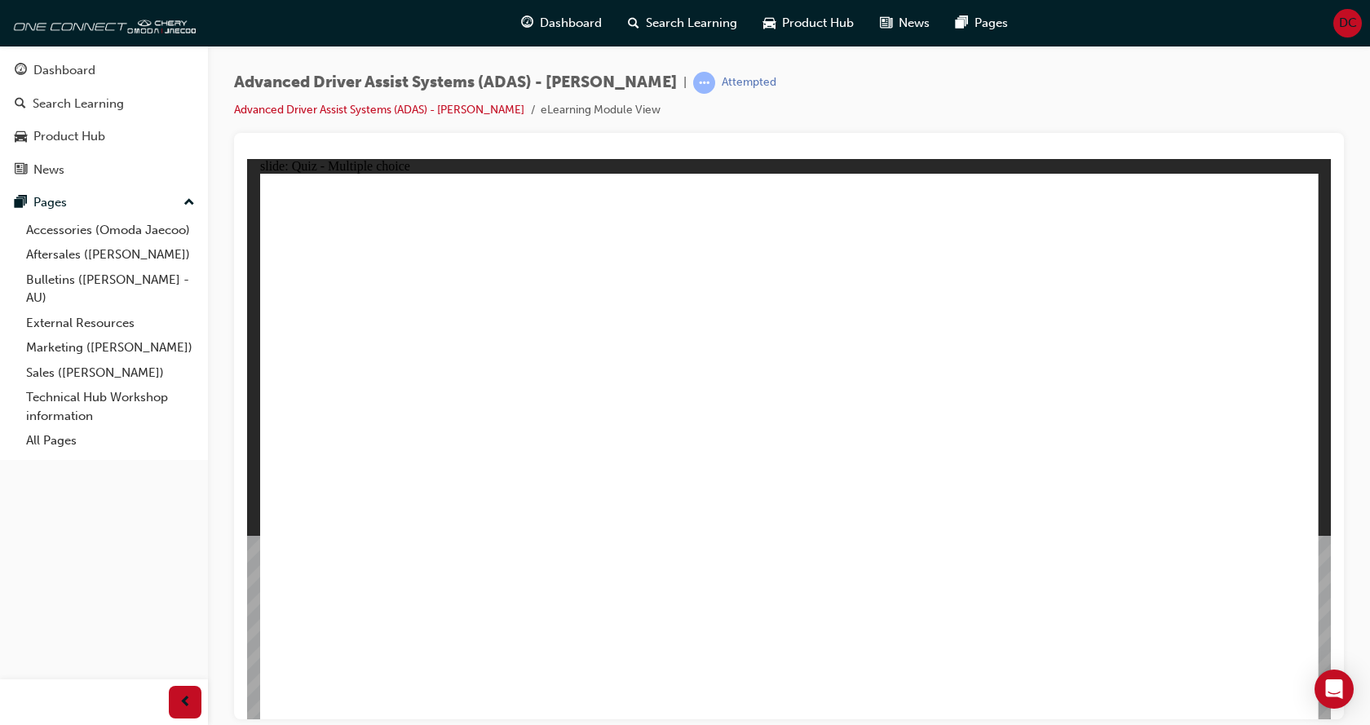
drag, startPoint x: 802, startPoint y: 270, endPoint x: 785, endPoint y: 585, distance: 315.3
drag, startPoint x: 907, startPoint y: 272, endPoint x: 888, endPoint y: 577, distance: 305.6
drag, startPoint x: 1004, startPoint y: 268, endPoint x: 998, endPoint y: 518, distance: 249.7
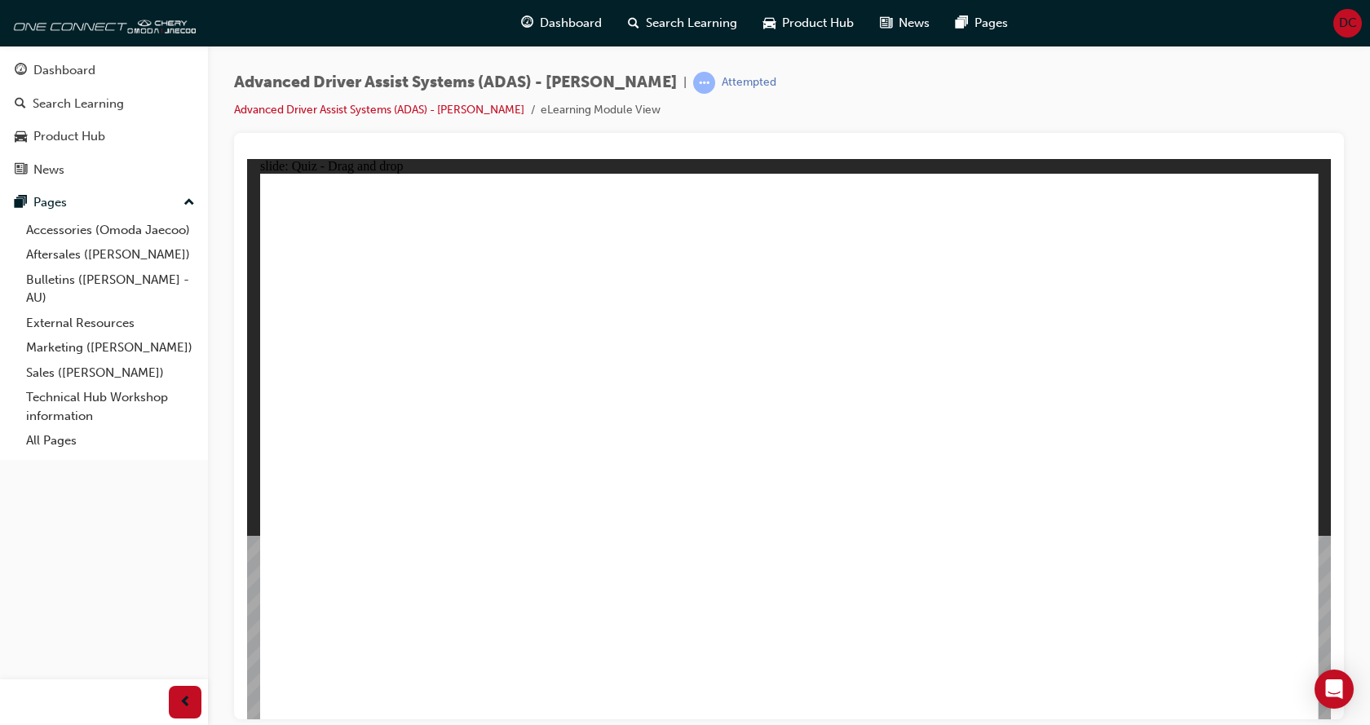
drag, startPoint x: 1136, startPoint y: 278, endPoint x: 1053, endPoint y: 583, distance: 316.2
drag, startPoint x: 1122, startPoint y: 226, endPoint x: 546, endPoint y: 568, distance: 668.9
drag, startPoint x: 794, startPoint y: 230, endPoint x: 572, endPoint y: 547, distance: 387.6
drag, startPoint x: 935, startPoint y: 226, endPoint x: 515, endPoint y: 514, distance: 508.6
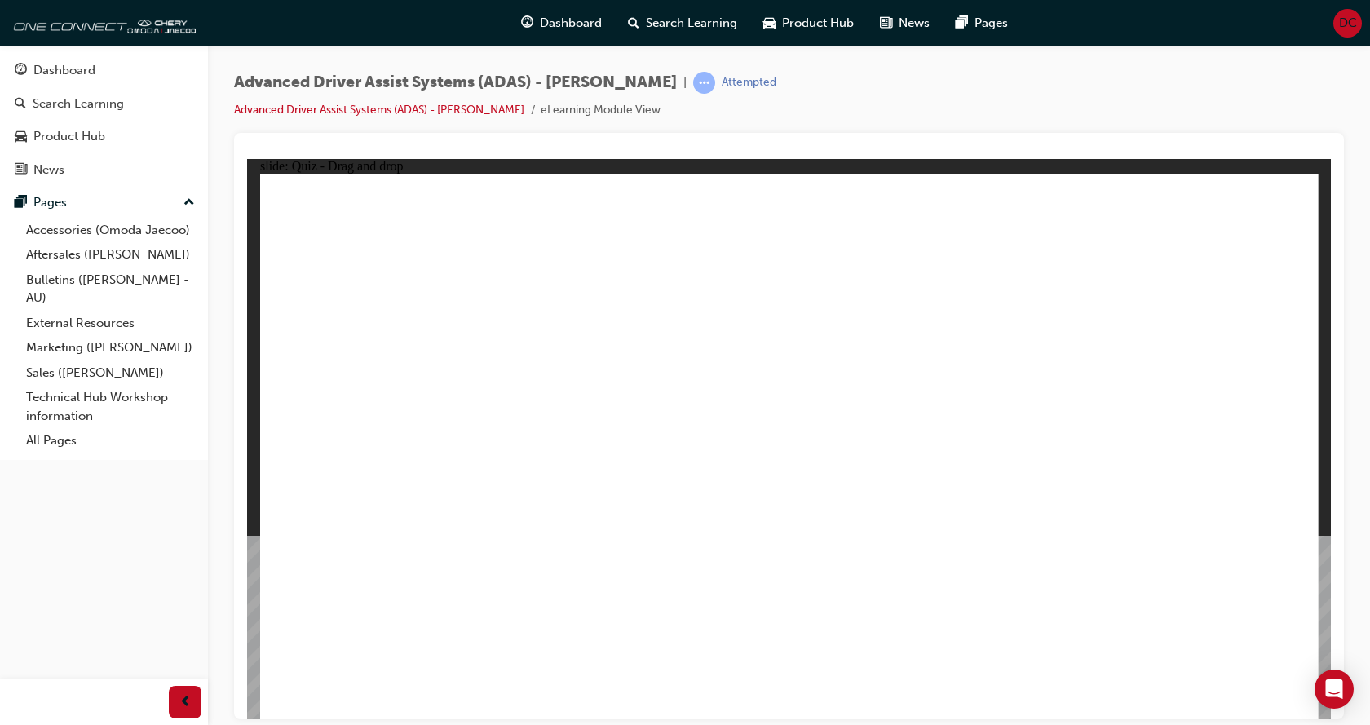
drag, startPoint x: 994, startPoint y: 228, endPoint x: 589, endPoint y: 555, distance: 520.4
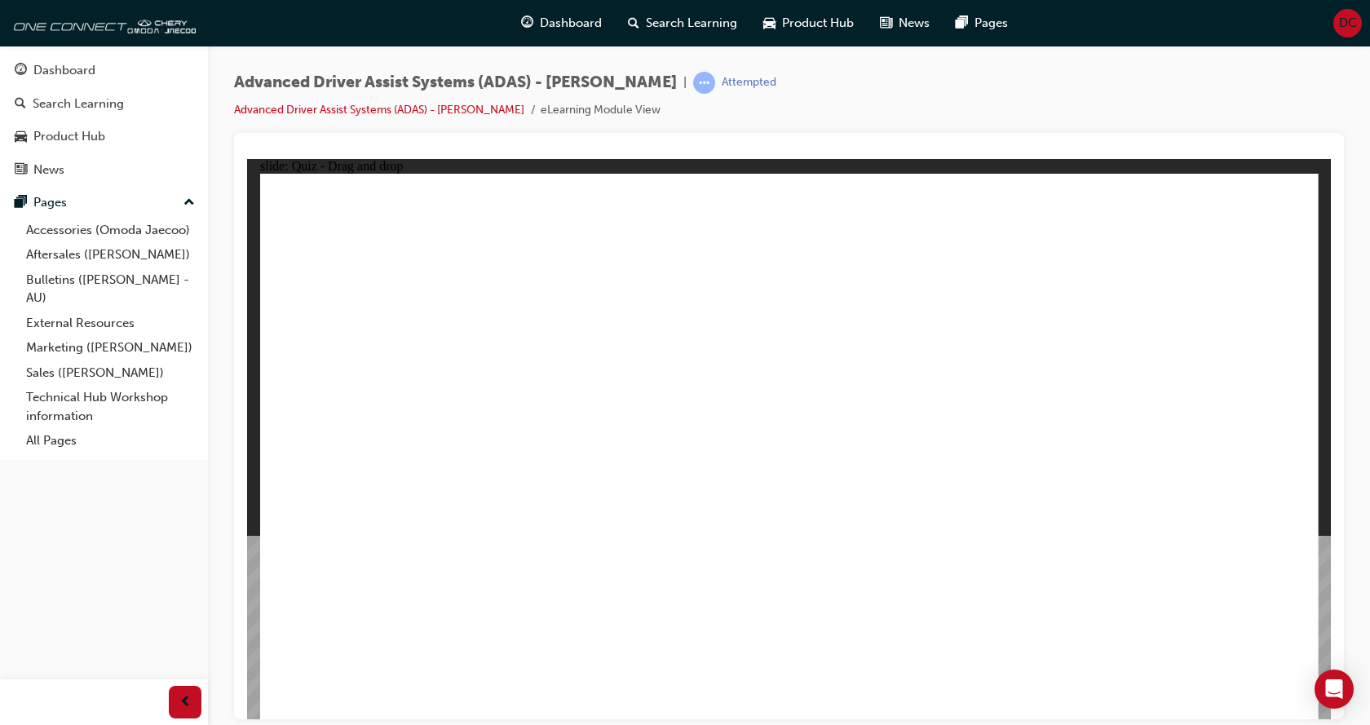
drag, startPoint x: 814, startPoint y: 597, endPoint x: 881, endPoint y: 304, distance: 300.4
drag, startPoint x: 999, startPoint y: 583, endPoint x: 719, endPoint y: 281, distance: 411.5
drag, startPoint x: 636, startPoint y: 600, endPoint x: 760, endPoint y: 340, distance: 288.2
drag, startPoint x: 467, startPoint y: 591, endPoint x: 1236, endPoint y: 246, distance: 841.9
drag, startPoint x: 774, startPoint y: 291, endPoint x: 1184, endPoint y: 281, distance: 409.6
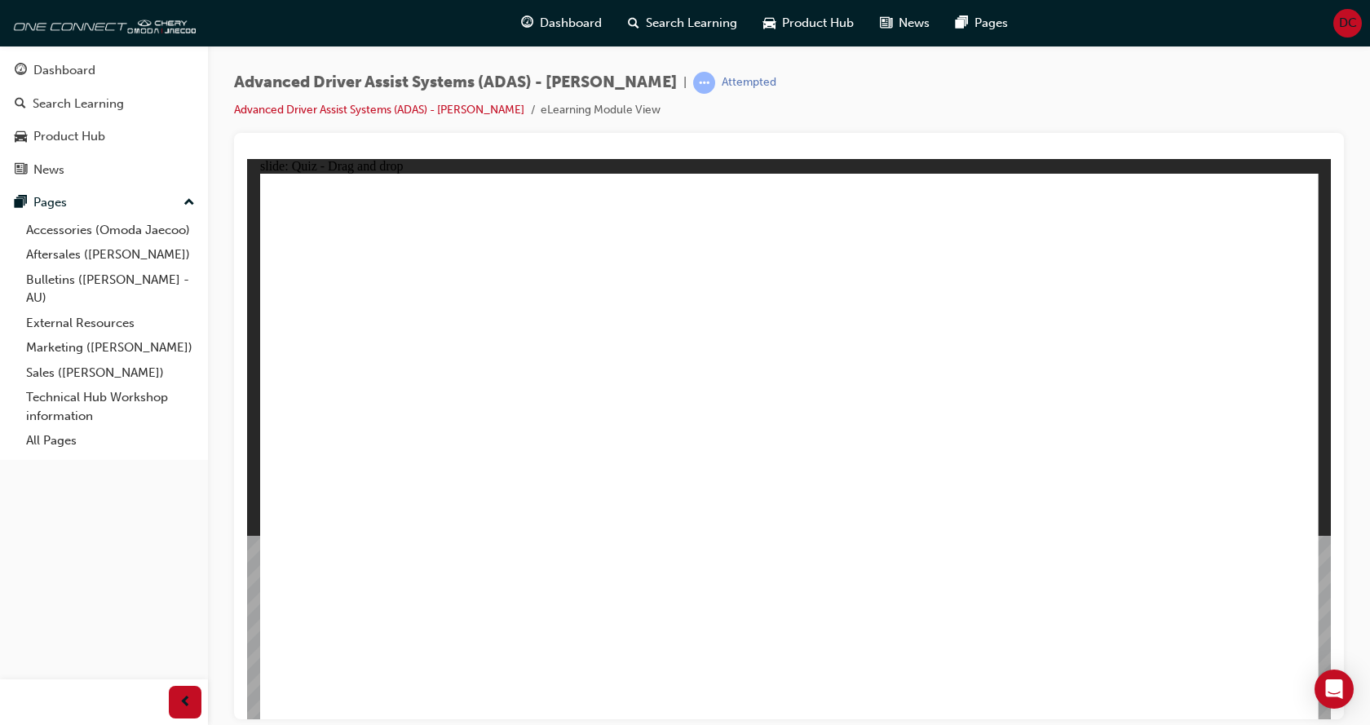
drag, startPoint x: 1091, startPoint y: 228, endPoint x: 841, endPoint y: 356, distance: 281.6
drag, startPoint x: 891, startPoint y: 227, endPoint x: 1112, endPoint y: 332, distance: 244.8
